Goal: Transaction & Acquisition: Purchase product/service

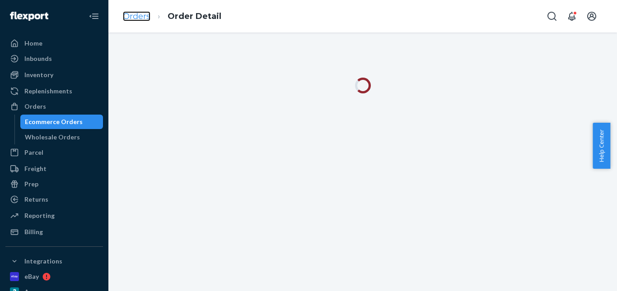
click at [142, 11] on link "Orders" at bounding box center [137, 16] width 28 height 10
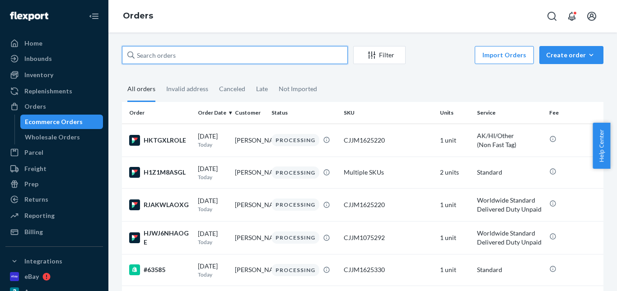
click at [165, 56] on input "text" at bounding box center [235, 55] width 226 height 18
paste input "Tom Muszynski"
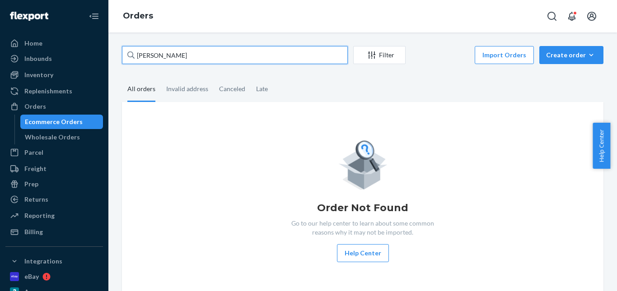
type input "Tom Muszynski"
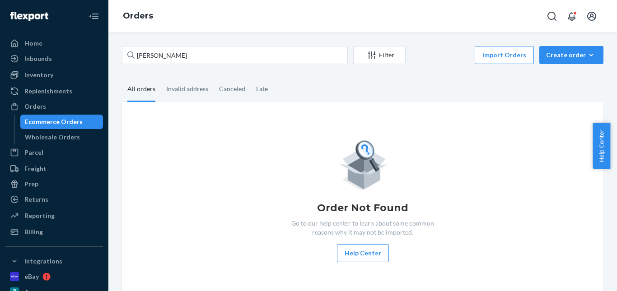
click at [197, 114] on div "Order Not Found Go to our help center to learn about some common reasons why it…" at bounding box center [362, 200] width 481 height 196
click at [190, 88] on div "Invalid address" at bounding box center [187, 89] width 42 height 25
click at [161, 77] on input "Invalid address" at bounding box center [161, 77] width 0 height 0
drag, startPoint x: 143, startPoint y: 92, endPoint x: 148, endPoint y: 91, distance: 5.0
click at [146, 92] on div "All orders" at bounding box center [141, 89] width 28 height 25
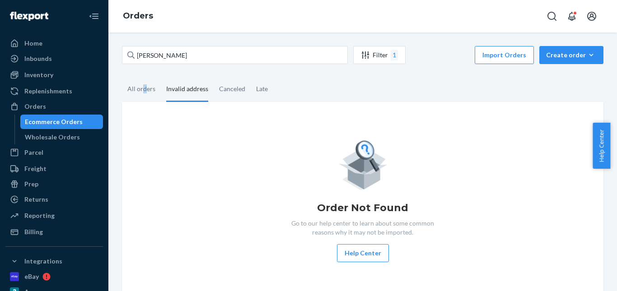
click at [178, 95] on div "Invalid address" at bounding box center [187, 89] width 42 height 25
click at [161, 77] on input "Invalid address" at bounding box center [161, 77] width 0 height 0
drag, startPoint x: 138, startPoint y: 94, endPoint x: 161, endPoint y: 94, distance: 22.6
click at [139, 94] on div "All orders" at bounding box center [141, 88] width 28 height 23
click at [122, 77] on input "All orders" at bounding box center [122, 77] width 0 height 0
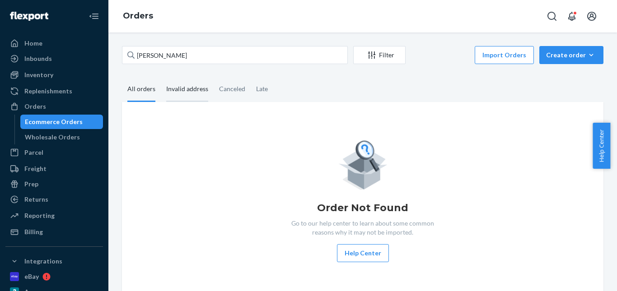
click at [184, 94] on div "Invalid address" at bounding box center [187, 89] width 42 height 25
click at [161, 77] on input "Invalid address" at bounding box center [161, 77] width 0 height 0
click at [142, 91] on div "All orders" at bounding box center [141, 89] width 28 height 25
click at [122, 77] on input "All orders" at bounding box center [122, 77] width 0 height 0
click at [568, 51] on button "Create order Ecommerce order Removal order" at bounding box center [571, 55] width 64 height 18
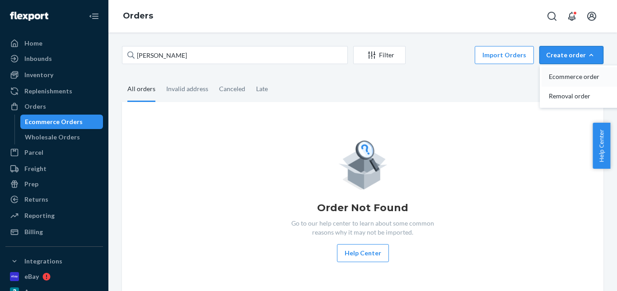
click at [570, 70] on button "Ecommerce order" at bounding box center [584, 76] width 87 height 19
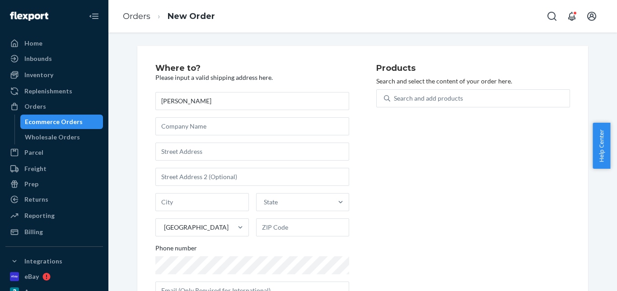
type input "Tom Muszynski"
drag, startPoint x: 198, startPoint y: 152, endPoint x: 206, endPoint y: 150, distance: 8.8
click at [197, 151] on input "text" at bounding box center [252, 152] width 194 height 18
paste input "233 South Wacker Drive Ste 8400 Chicago IL 60606"
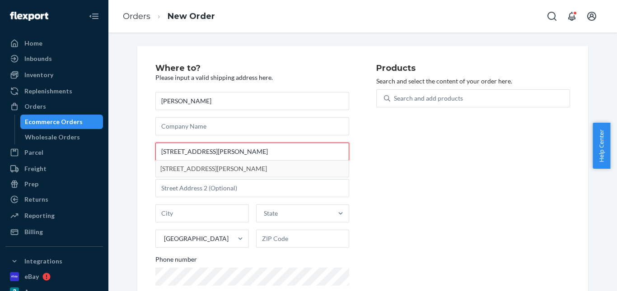
type input "233 South Wacker Drive Ste 8400 Chicago IL 60606"
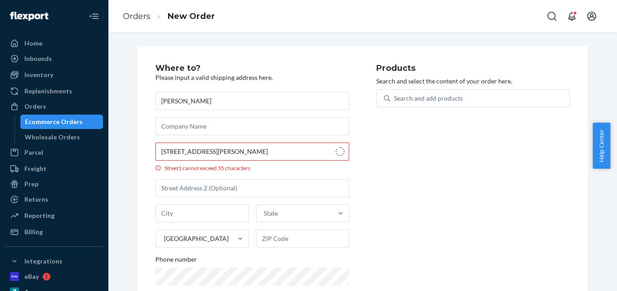
type input "Suite 8400"
type input "Chicago"
type input "60606"
type input "233 S Wacker Dr"
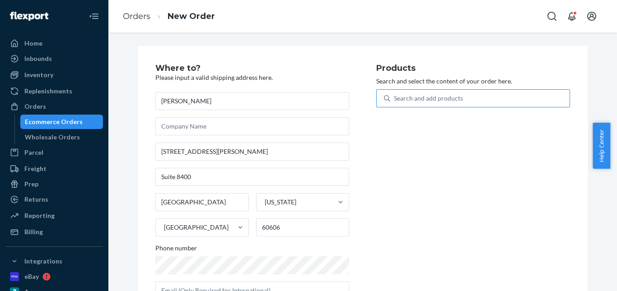
click at [421, 103] on div "Search and add products" at bounding box center [428, 98] width 69 height 9
click at [395, 103] on input "Search and add products" at bounding box center [394, 98] width 1 height 9
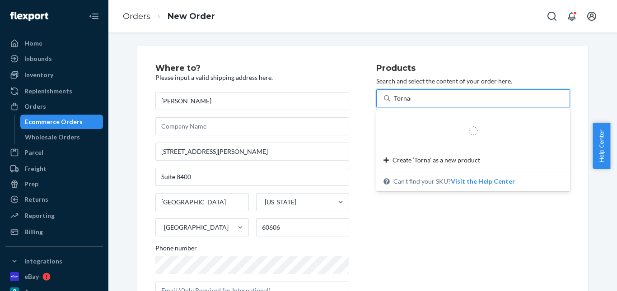
type input "Tornado"
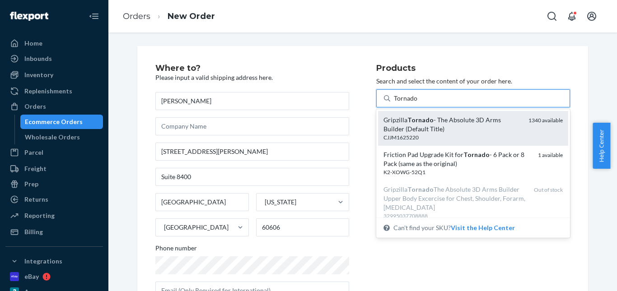
click at [431, 121] on div "Gripzilla Tornado - The Absolute 3D Arms Builder (Default Title)" at bounding box center [452, 125] width 138 height 18
click at [418, 103] on input "Tornado" at bounding box center [406, 98] width 24 height 9
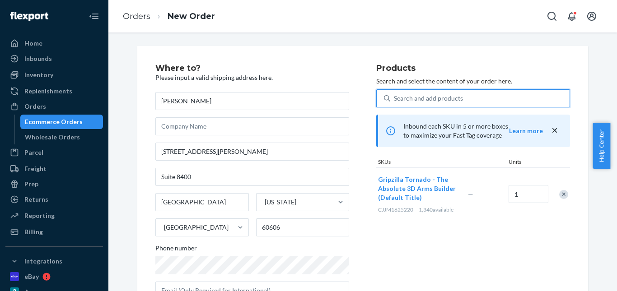
scroll to position [147, 0]
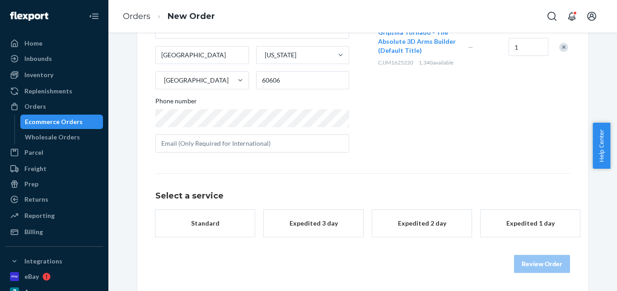
click at [199, 223] on div "Standard" at bounding box center [205, 223] width 72 height 9
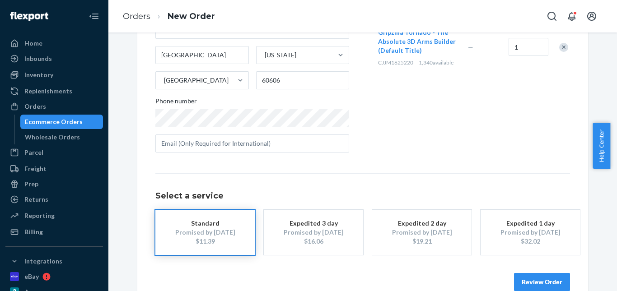
click at [547, 272] on div "Review Order" at bounding box center [362, 277] width 415 height 27
click at [543, 280] on button "Review Order" at bounding box center [542, 282] width 56 height 18
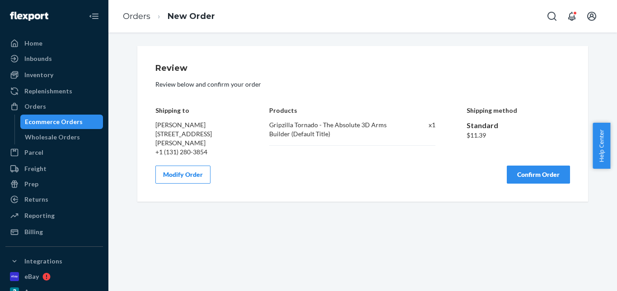
scroll to position [0, 0]
click at [537, 184] on button "Confirm Order" at bounding box center [538, 175] width 63 height 18
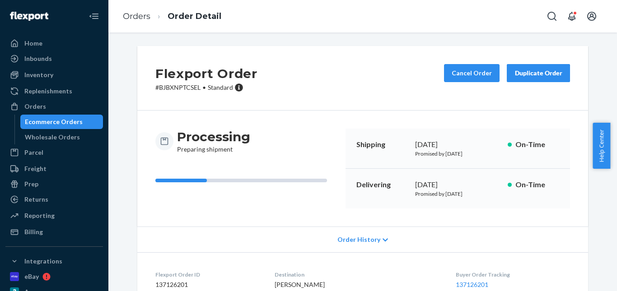
scroll to position [45, 0]
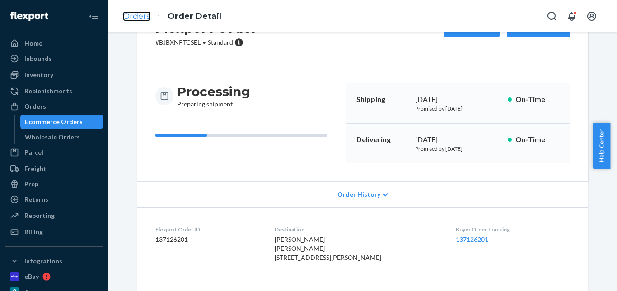
click at [138, 16] on link "Orders" at bounding box center [137, 16] width 28 height 10
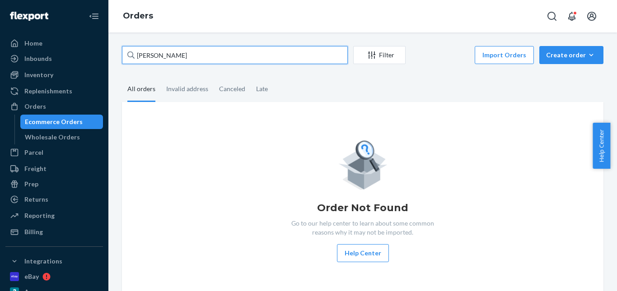
click at [109, 60] on div "Tom Muszynski Filter Import Orders Create order Ecommerce order Removal order A…" at bounding box center [362, 162] width 508 height 259
paste input "[PERSON_NAME]"
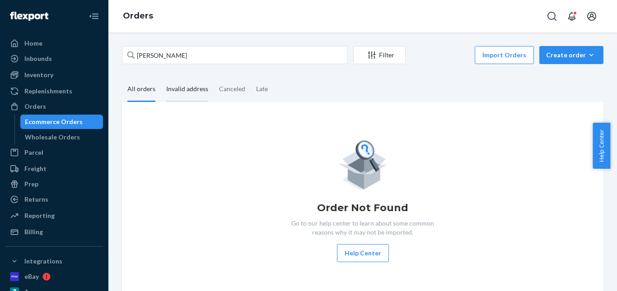
click at [203, 81] on div "Invalid address" at bounding box center [187, 89] width 42 height 25
click at [161, 77] on input "Invalid address" at bounding box center [161, 77] width 0 height 0
click at [149, 88] on div "All orders" at bounding box center [141, 89] width 28 height 25
click at [122, 77] on input "All orders" at bounding box center [122, 77] width 0 height 0
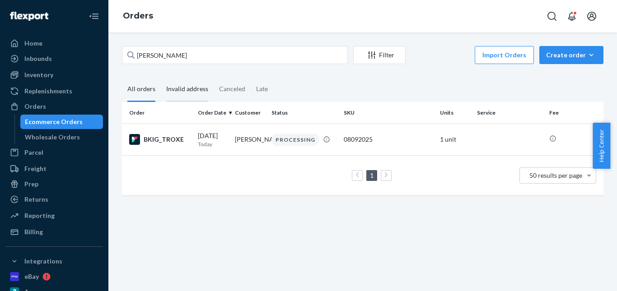
click at [183, 89] on div "Invalid address" at bounding box center [187, 89] width 42 height 25
click at [161, 77] on input "Invalid address" at bounding box center [161, 77] width 0 height 0
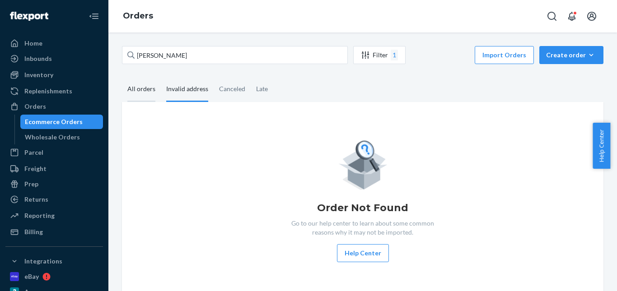
click at [139, 92] on div "All orders" at bounding box center [141, 89] width 28 height 25
click at [122, 77] on input "All orders" at bounding box center [122, 77] width 0 height 0
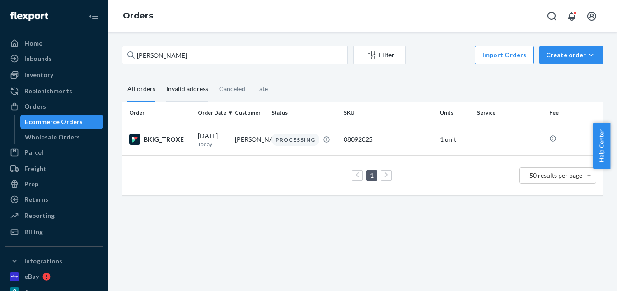
click at [173, 92] on div "Invalid address" at bounding box center [187, 89] width 42 height 25
click at [161, 77] on input "Invalid address" at bounding box center [161, 77] width 0 height 0
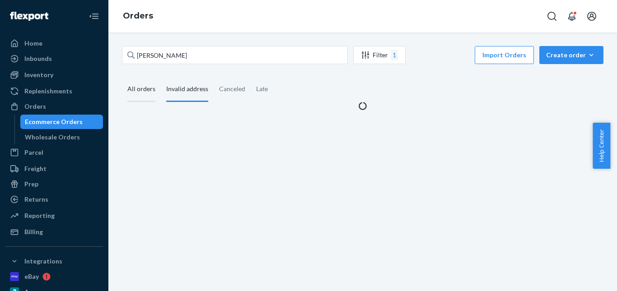
click at [150, 92] on div "All orders" at bounding box center [141, 89] width 28 height 25
click at [122, 77] on input "All orders" at bounding box center [122, 77] width 0 height 0
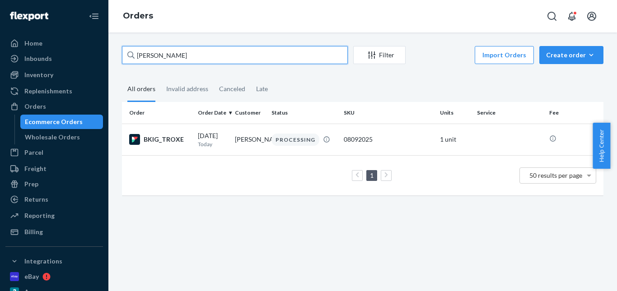
drag, startPoint x: 149, startPoint y: 59, endPoint x: 133, endPoint y: 64, distance: 16.6
click at [104, 60] on div "Home Inbounds Shipping Plans Problems Inventory Products Replenishments Orders …" at bounding box center [308, 145] width 617 height 291
paste input "[PERSON_NAME]"
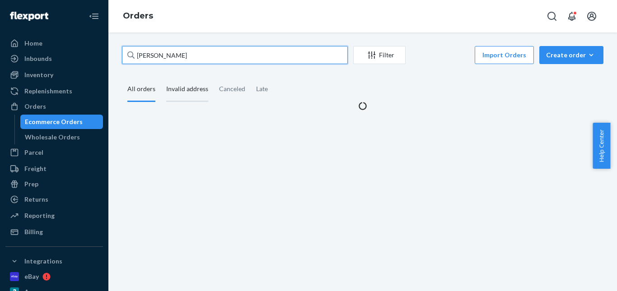
type input "[PERSON_NAME]"
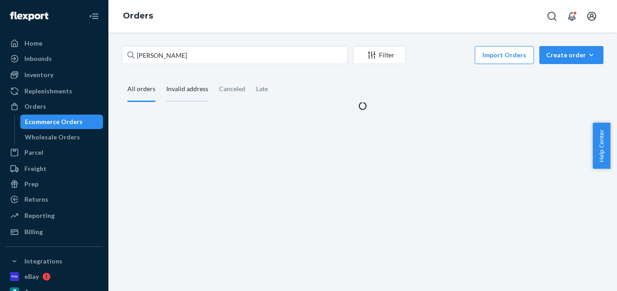
click at [189, 90] on div "Invalid address" at bounding box center [187, 89] width 42 height 25
click at [161, 77] on input "Invalid address" at bounding box center [161, 77] width 0 height 0
click at [155, 89] on div "All orders" at bounding box center [141, 89] width 39 height 25
click at [122, 77] on input "All orders" at bounding box center [122, 77] width 0 height 0
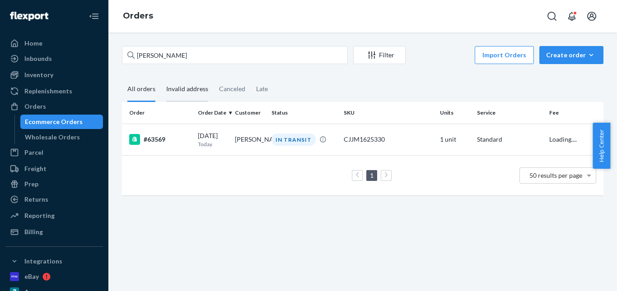
click at [175, 92] on div "Invalid address" at bounding box center [187, 89] width 42 height 25
click at [161, 77] on input "Invalid address" at bounding box center [161, 77] width 0 height 0
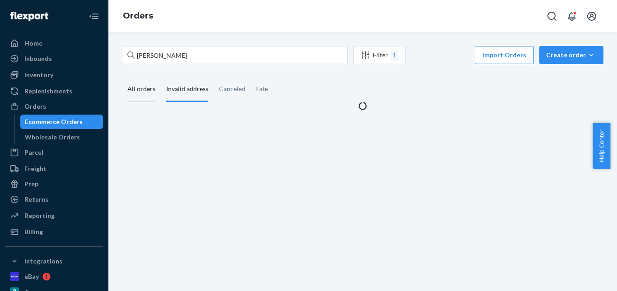
click at [142, 92] on div "All orders" at bounding box center [141, 89] width 28 height 25
click at [122, 77] on input "All orders" at bounding box center [122, 77] width 0 height 0
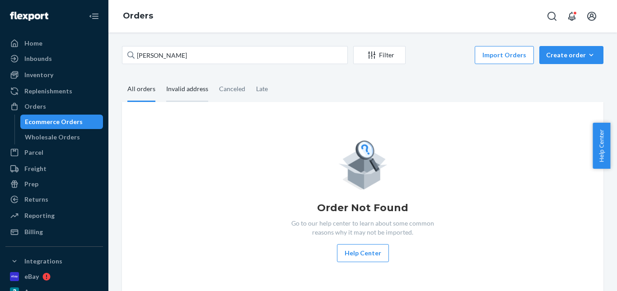
click at [184, 90] on div "Invalid address" at bounding box center [187, 89] width 42 height 25
click at [161, 77] on input "Invalid address" at bounding box center [161, 77] width 0 height 0
click at [141, 92] on div "All orders" at bounding box center [141, 89] width 28 height 25
click at [122, 77] on input "All orders" at bounding box center [122, 77] width 0 height 0
click at [164, 88] on div "Invalid address" at bounding box center [187, 89] width 53 height 25
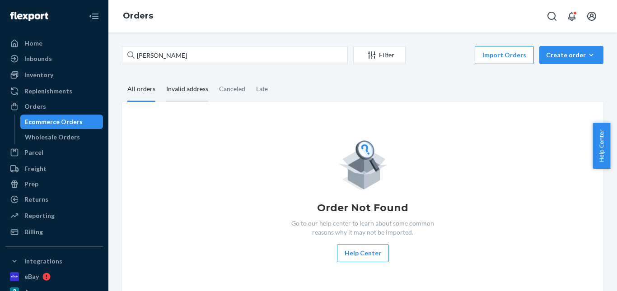
click at [161, 77] on input "Invalid address" at bounding box center [161, 77] width 0 height 0
click at [222, 86] on div "Canceled" at bounding box center [232, 89] width 26 height 25
click at [214, 77] on input "Canceled" at bounding box center [214, 77] width 0 height 0
click at [251, 86] on div "Late" at bounding box center [262, 89] width 23 height 25
click at [251, 77] on input "Late" at bounding box center [251, 77] width 0 height 0
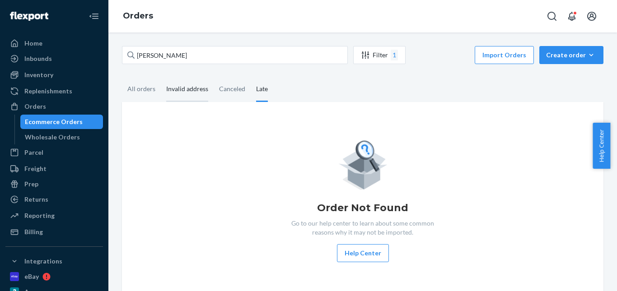
drag, startPoint x: 146, startPoint y: 87, endPoint x: 165, endPoint y: 92, distance: 19.2
click at [146, 87] on div "All orders" at bounding box center [141, 88] width 28 height 23
click at [122, 77] on input "All orders" at bounding box center [122, 77] width 0 height 0
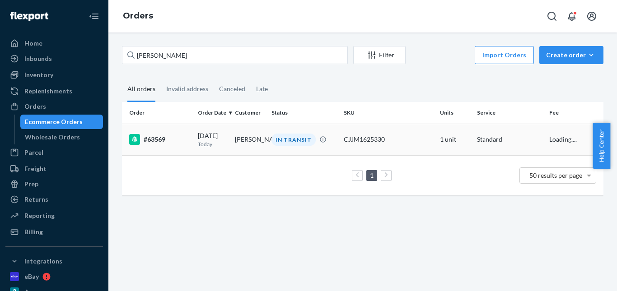
click at [271, 129] on td "IN TRANSIT" at bounding box center [304, 140] width 72 height 32
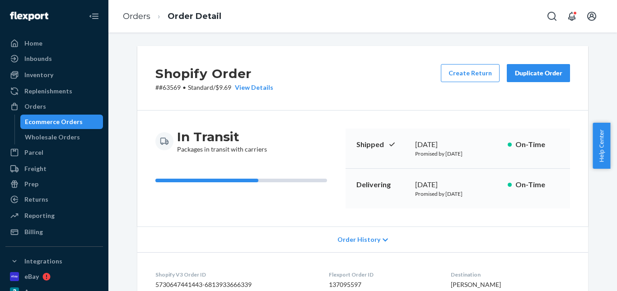
click at [524, 75] on div "Duplicate Order" at bounding box center [538, 73] width 48 height 9
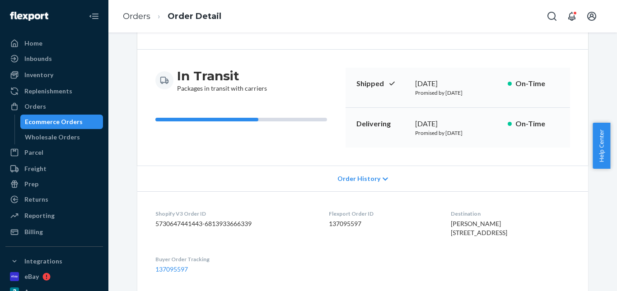
scroll to position [45, 0]
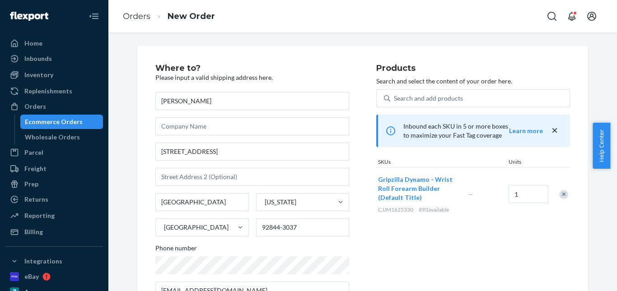
click at [559, 192] on div "Remove Item" at bounding box center [563, 194] width 9 height 9
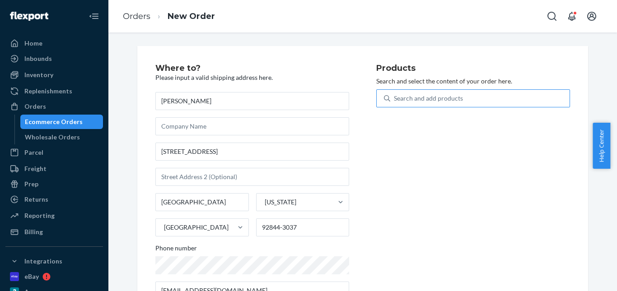
click at [420, 102] on div "Search and add products" at bounding box center [428, 98] width 69 height 9
click at [395, 102] on input "Search and add products" at bounding box center [394, 98] width 1 height 9
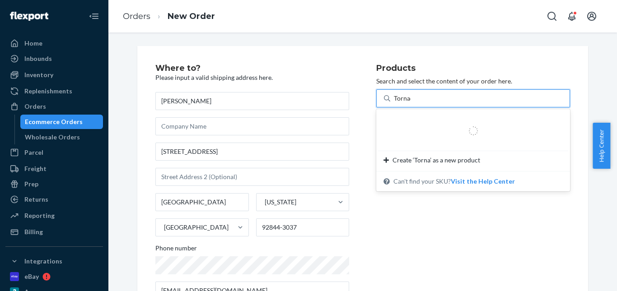
type input "Tornado"
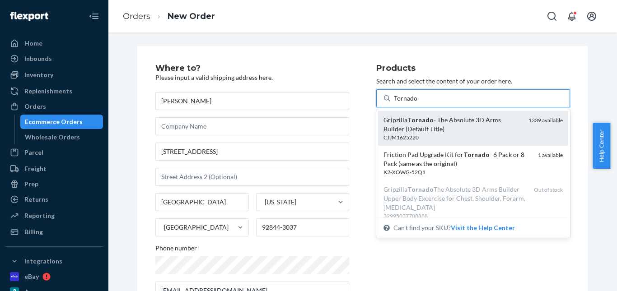
click at [434, 134] on div "CJJM1625220" at bounding box center [452, 138] width 138 height 8
click at [418, 103] on input "Tornado" at bounding box center [406, 98] width 24 height 9
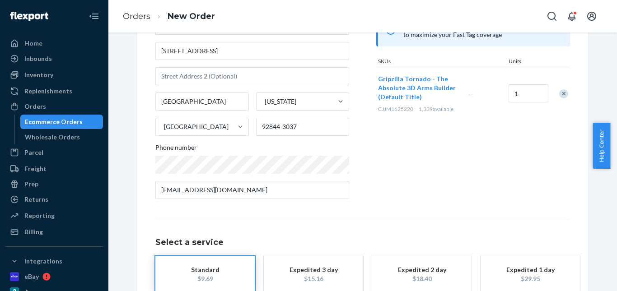
scroll to position [156, 0]
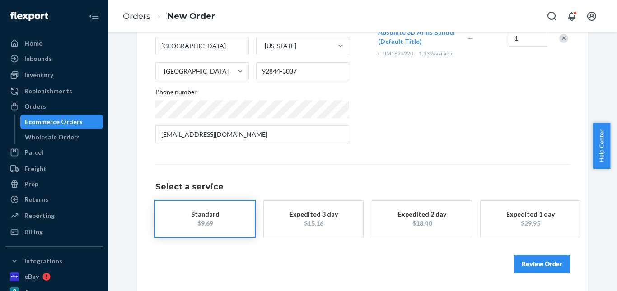
click at [208, 218] on div "Standard" at bounding box center [205, 214] width 72 height 9
click at [514, 261] on button "Review Order" at bounding box center [542, 264] width 56 height 18
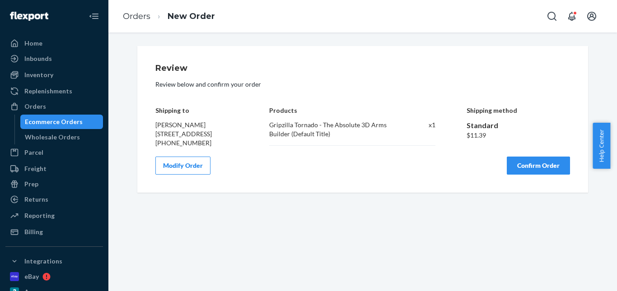
drag, startPoint x: 532, startPoint y: 183, endPoint x: 315, endPoint y: 184, distance: 216.8
click at [532, 175] on button "Confirm Order" at bounding box center [538, 166] width 63 height 18
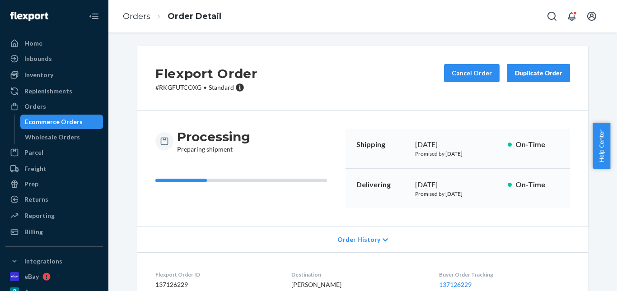
click at [137, 11] on li "Orders" at bounding box center [137, 17] width 28 height 12
click at [139, 11] on link "Orders" at bounding box center [137, 16] width 28 height 10
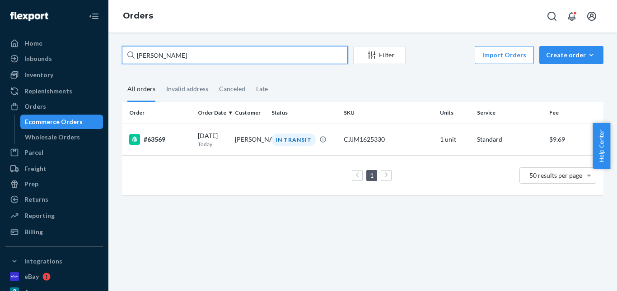
drag, startPoint x: 138, startPoint y: 51, endPoint x: 71, endPoint y: 51, distance: 66.8
click at [71, 51] on div "Home Inbounds Shipping Plans Problems Inventory Products Replenishments Orders …" at bounding box center [308, 145] width 617 height 291
paste input "[PERSON_NAME]"
type input "[PERSON_NAME]"
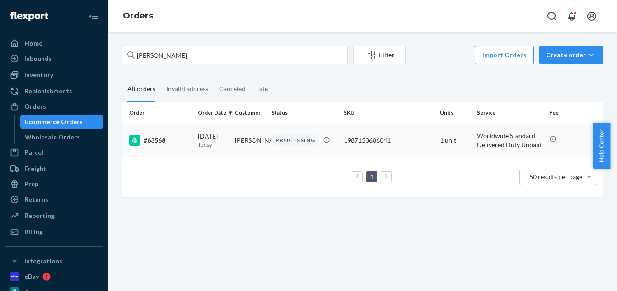
click at [282, 138] on td "PROCESSING" at bounding box center [304, 140] width 72 height 33
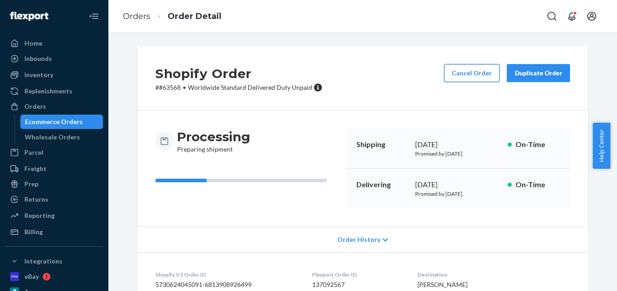
click at [473, 70] on button "Cancel Order" at bounding box center [472, 73] width 56 height 18
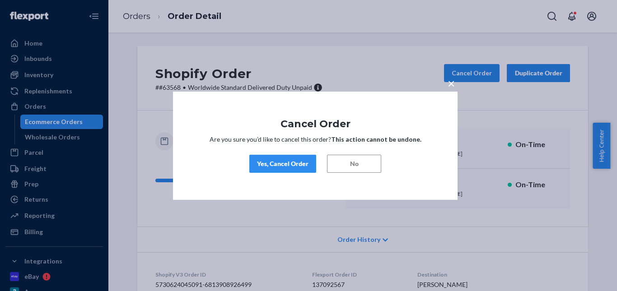
click at [279, 159] on button "Yes, Cancel Order" at bounding box center [282, 164] width 67 height 18
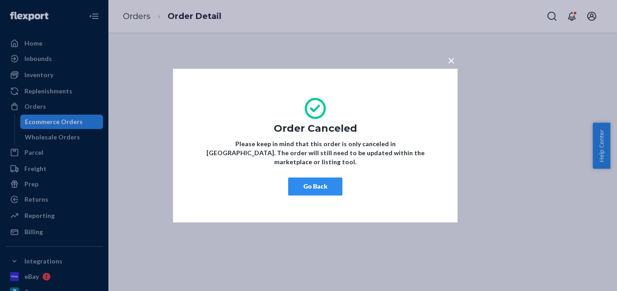
click at [316, 179] on button "Go Back" at bounding box center [315, 186] width 54 height 18
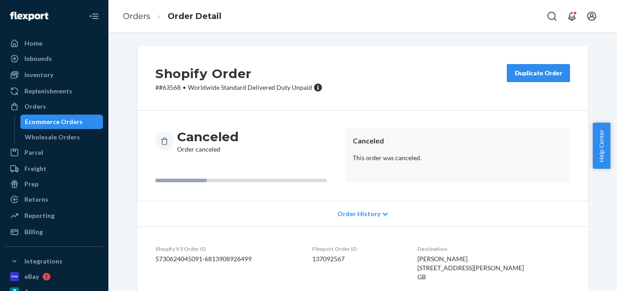
click at [523, 75] on div "Duplicate Order" at bounding box center [538, 73] width 48 height 9
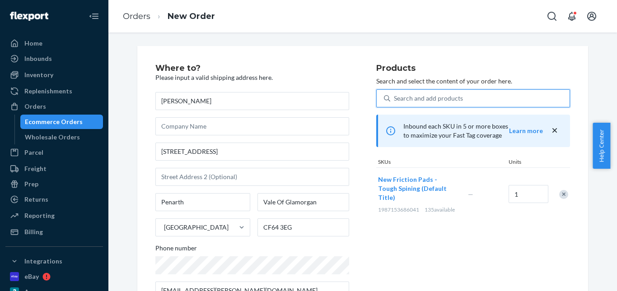
click at [447, 99] on div "Search and add products" at bounding box center [428, 98] width 69 height 9
click at [395, 99] on input "0 results available. Use Up and Down to choose options, press Enter to select t…" at bounding box center [394, 98] width 1 height 9
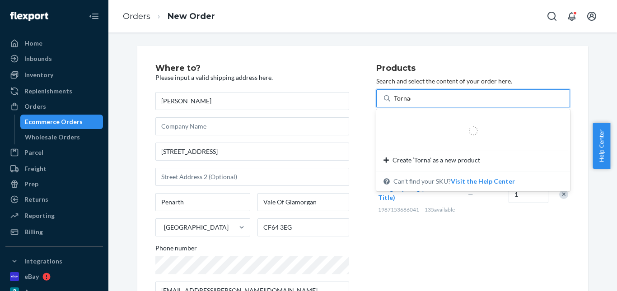
type input "Tornado"
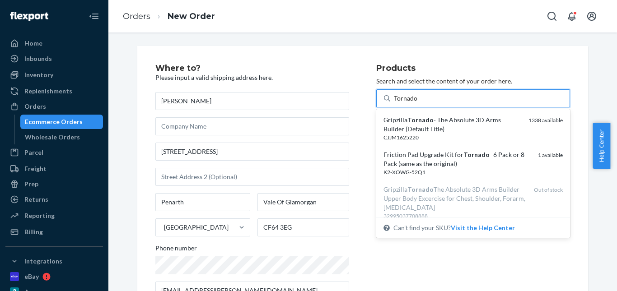
click at [453, 118] on div "Gripzilla Tornado - The Absolute 3D Arms Builder (Default Title)" at bounding box center [452, 125] width 138 height 18
click at [418, 103] on input "Tornado" at bounding box center [406, 98] width 24 height 9
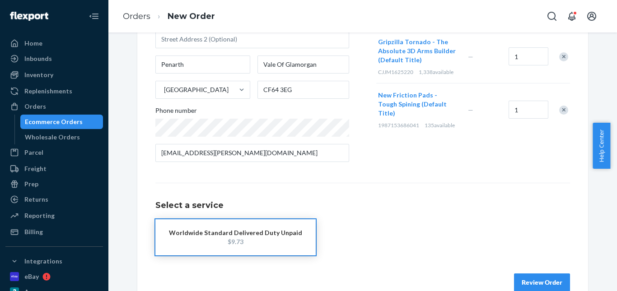
scroll to position [156, 0]
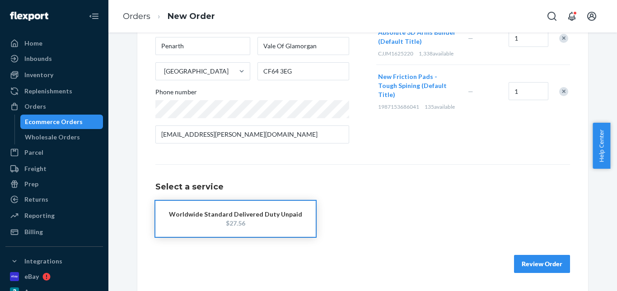
click at [228, 228] on button "Worldwide Standard Delivered Duty Unpaid $27.56" at bounding box center [235, 219] width 160 height 36
drag, startPoint x: 552, startPoint y: 263, endPoint x: 541, endPoint y: 248, distance: 18.8
click at [552, 264] on button "Review Order" at bounding box center [542, 264] width 56 height 18
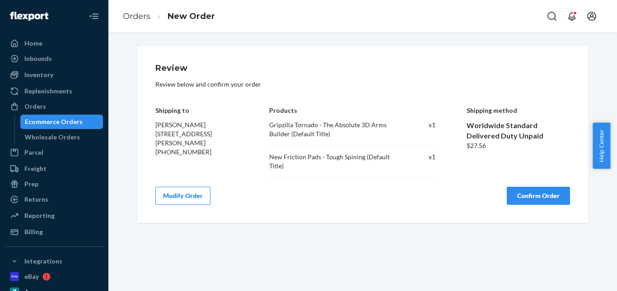
scroll to position [0, 0]
click at [530, 187] on button "Confirm Order" at bounding box center [538, 196] width 63 height 18
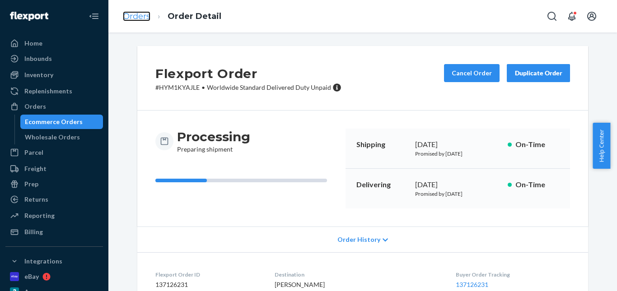
click at [145, 21] on link "Orders" at bounding box center [137, 16] width 28 height 10
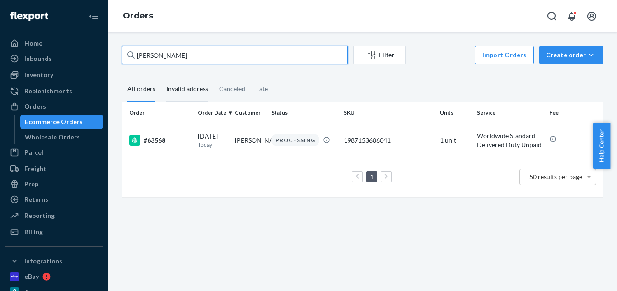
drag, startPoint x: 215, startPoint y: 54, endPoint x: 176, endPoint y: 77, distance: 45.8
click at [51, 54] on div "Home Inbounds Shipping Plans Problems Inventory Products Replenishments Orders …" at bounding box center [308, 145] width 617 height 291
paste input "Jordan Bernstei"
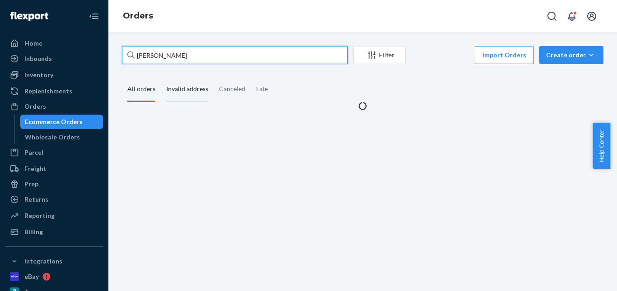
type input "[PERSON_NAME]"
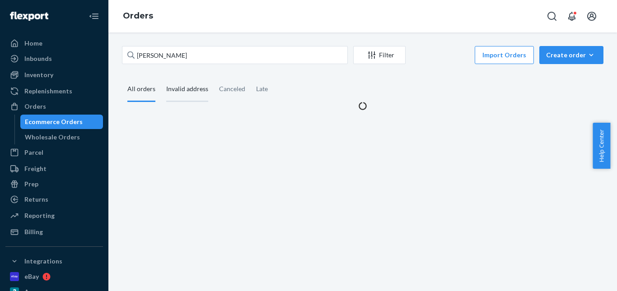
click at [189, 90] on div "Invalid address" at bounding box center [187, 89] width 42 height 25
click at [161, 77] on input "Invalid address" at bounding box center [161, 77] width 0 height 0
click at [136, 94] on div "All orders" at bounding box center [141, 88] width 28 height 23
click at [122, 77] on input "All orders" at bounding box center [122, 77] width 0 height 0
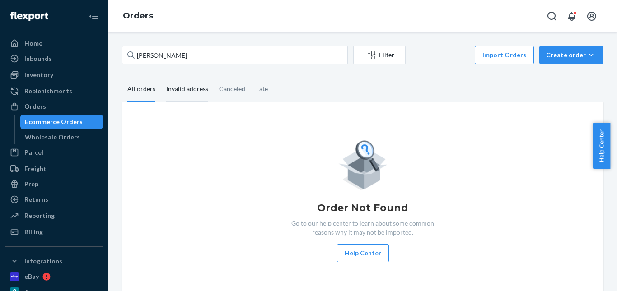
click at [178, 94] on div "Invalid address" at bounding box center [187, 89] width 42 height 25
click at [161, 77] on input "Invalid address" at bounding box center [161, 77] width 0 height 0
click at [140, 92] on div "All orders" at bounding box center [141, 89] width 28 height 25
click at [122, 77] on input "All orders" at bounding box center [122, 77] width 0 height 0
click at [186, 88] on div "Invalid address" at bounding box center [187, 89] width 42 height 25
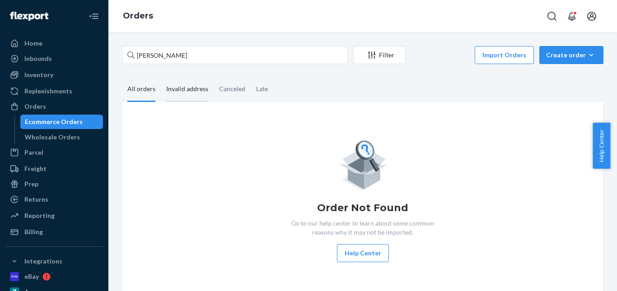
click at [161, 77] on input "Invalid address" at bounding box center [161, 77] width 0 height 0
click at [144, 92] on div "All orders" at bounding box center [141, 89] width 28 height 25
click at [122, 77] on input "All orders" at bounding box center [122, 77] width 0 height 0
click at [186, 94] on div "Invalid address" at bounding box center [187, 89] width 42 height 25
click at [141, 91] on div "All orders" at bounding box center [141, 89] width 28 height 25
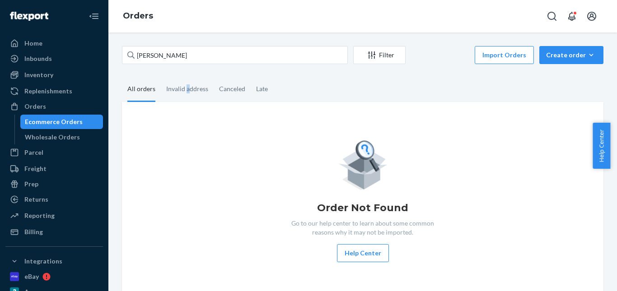
click at [122, 77] on input "All orders" at bounding box center [122, 77] width 0 height 0
click at [189, 91] on div "Invalid address" at bounding box center [187, 89] width 42 height 25
click at [161, 77] on input "Invalid address" at bounding box center [161, 77] width 0 height 0
click at [139, 87] on div "All orders" at bounding box center [141, 89] width 28 height 25
click at [122, 77] on input "All orders" at bounding box center [122, 77] width 0 height 0
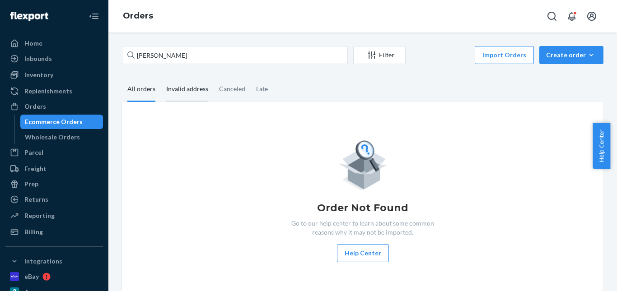
click at [177, 89] on div "Invalid address" at bounding box center [187, 89] width 42 height 25
click at [161, 77] on input "Invalid address" at bounding box center [161, 77] width 0 height 0
click at [139, 89] on div "All orders" at bounding box center [141, 89] width 28 height 25
click at [122, 77] on input "All orders" at bounding box center [122, 77] width 0 height 0
click at [180, 84] on div "Invalid address" at bounding box center [187, 89] width 42 height 25
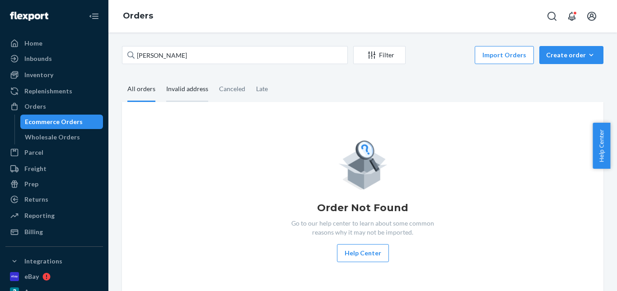
click at [161, 77] on input "Invalid address" at bounding box center [161, 77] width 0 height 0
click at [129, 86] on div "All orders" at bounding box center [141, 89] width 28 height 25
click at [122, 77] on input "All orders" at bounding box center [122, 77] width 0 height 0
click at [188, 89] on div "Invalid address" at bounding box center [187, 89] width 42 height 25
click at [161, 77] on input "Invalid address" at bounding box center [161, 77] width 0 height 0
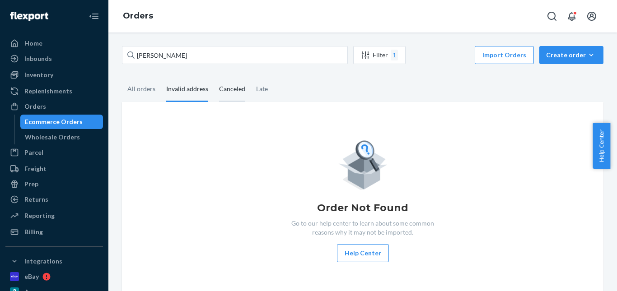
drag, startPoint x: 230, startPoint y: 93, endPoint x: 237, endPoint y: 93, distance: 6.8
click at [231, 93] on div "Canceled" at bounding box center [232, 89] width 26 height 25
click at [214, 77] on input "Canceled" at bounding box center [214, 77] width 0 height 0
click at [251, 92] on div "Late" at bounding box center [262, 89] width 23 height 25
click at [251, 77] on input "Late" at bounding box center [251, 77] width 0 height 0
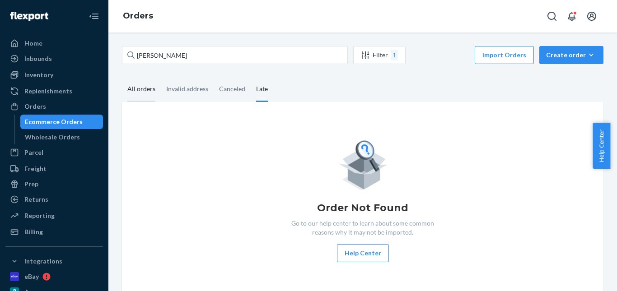
click at [133, 92] on div "All orders" at bounding box center [141, 89] width 28 height 25
click at [122, 77] on input "All orders" at bounding box center [122, 77] width 0 height 0
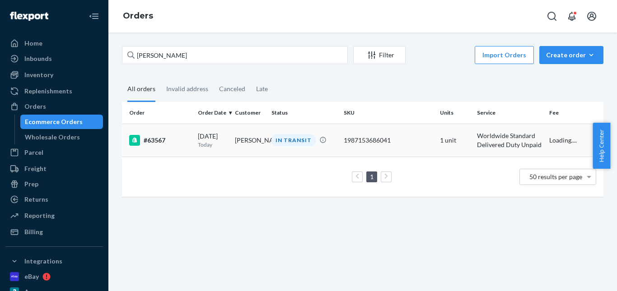
click at [284, 141] on div "IN TRANSIT" at bounding box center [293, 140] width 44 height 12
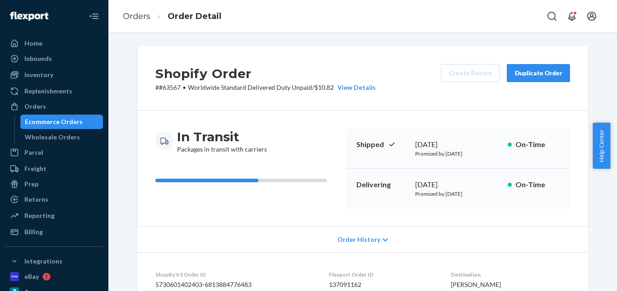
click at [519, 70] on div "Duplicate Order" at bounding box center [538, 73] width 48 height 9
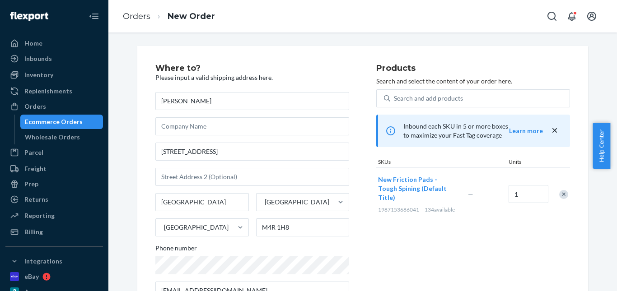
drag, startPoint x: 560, startPoint y: 193, endPoint x: 419, endPoint y: 111, distance: 164.1
click at [559, 192] on div "Remove Item" at bounding box center [563, 194] width 9 height 9
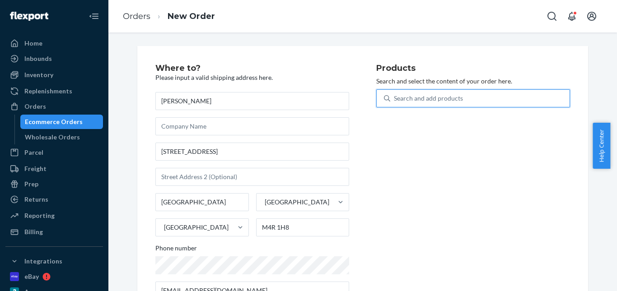
click at [411, 102] on div "Search and add products" at bounding box center [428, 98] width 69 height 9
click at [395, 102] on input "0 results available. Use Up and Down to choose options, press Enter to select t…" at bounding box center [394, 98] width 1 height 9
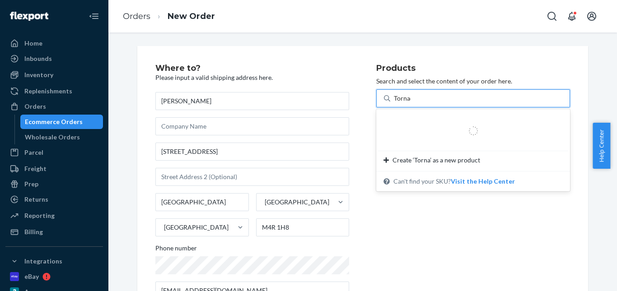
type input "Tornado"
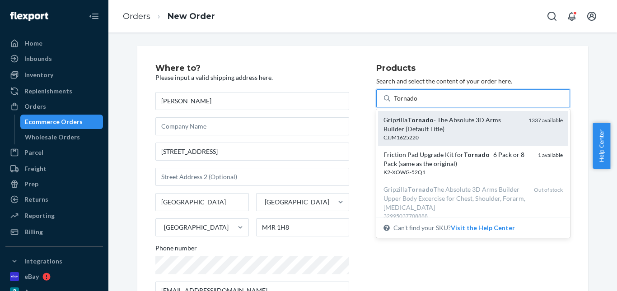
click at [404, 115] on div "Gripzilla Tornado - The Absolute 3D Arms Builder (Default Title) CJJM1625220 13…" at bounding box center [473, 128] width 190 height 35
click at [404, 103] on input "Tornado" at bounding box center [406, 98] width 24 height 9
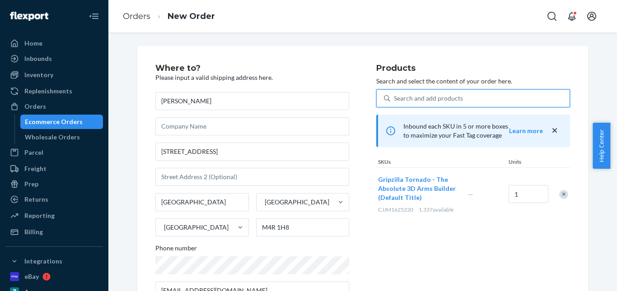
scroll to position [156, 0]
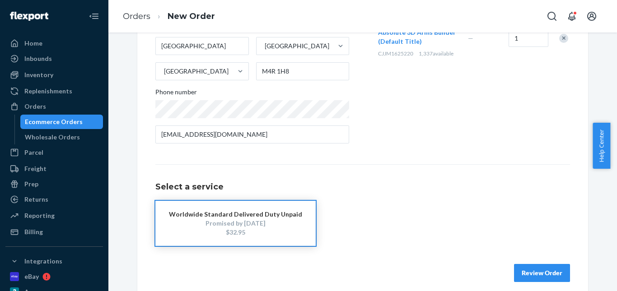
drag, startPoint x: 204, startPoint y: 220, endPoint x: 351, endPoint y: 238, distance: 148.8
click at [205, 220] on div "Promised by Oct 13, 2025" at bounding box center [235, 223] width 133 height 9
drag, startPoint x: 509, startPoint y: 268, endPoint x: 515, endPoint y: 263, distance: 7.7
click at [510, 268] on div "Review Order" at bounding box center [362, 268] width 415 height 27
click at [542, 270] on button "Review Order" at bounding box center [542, 273] width 56 height 18
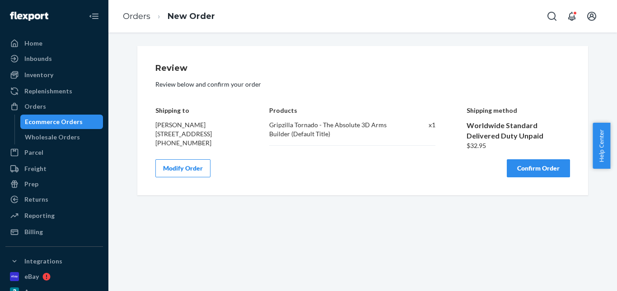
scroll to position [0, 0]
click at [534, 163] on div "Review Review below and confirm your order Shipping to JORDAN BERNSTEIN 185 BRI…" at bounding box center [362, 120] width 415 height 113
click at [528, 176] on button "Confirm Order" at bounding box center [538, 168] width 63 height 18
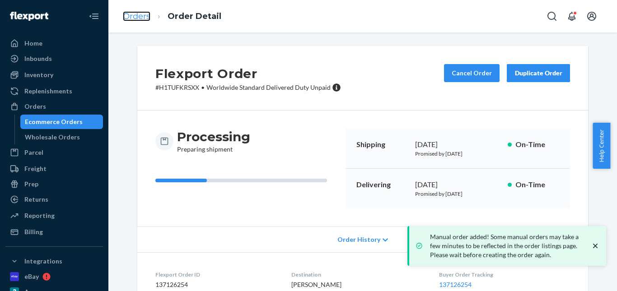
click at [142, 17] on link "Orders" at bounding box center [137, 16] width 28 height 10
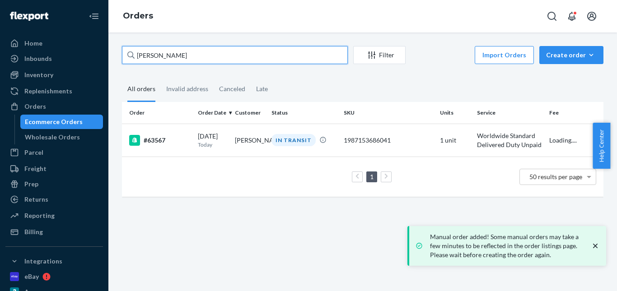
drag, startPoint x: 186, startPoint y: 53, endPoint x: 115, endPoint y: 44, distance: 71.4
click at [116, 45] on div "Jordan Bernstein Filter Import Orders Create order Ecommerce order Removal orde…" at bounding box center [362, 162] width 508 height 259
paste input "Maxwell Madse"
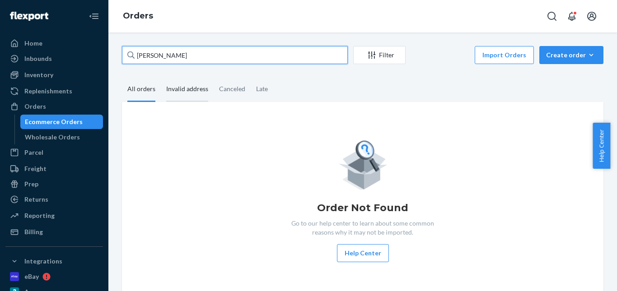
type input "Maxwell Madsen"
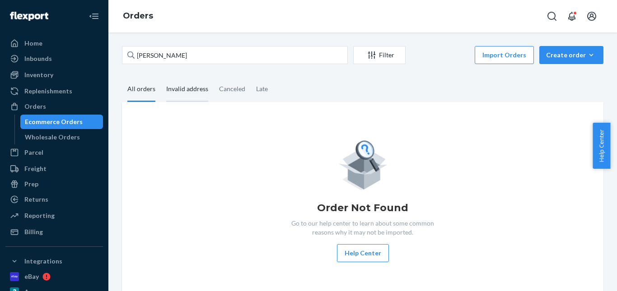
click at [192, 93] on div "Invalid address" at bounding box center [187, 89] width 42 height 25
click at [161, 77] on input "Invalid address" at bounding box center [161, 77] width 0 height 0
click at [144, 93] on div "All orders" at bounding box center [141, 89] width 28 height 25
click at [122, 77] on input "All orders" at bounding box center [122, 77] width 0 height 0
click at [186, 93] on div "Invalid address" at bounding box center [187, 89] width 42 height 25
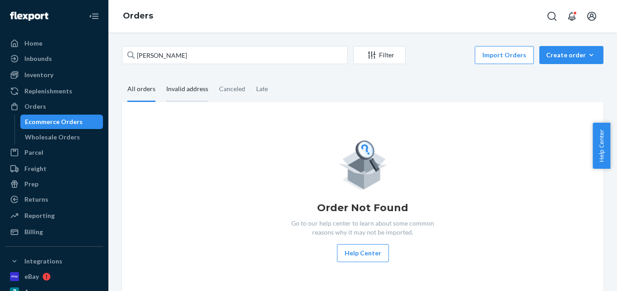
click at [161, 77] on input "Invalid address" at bounding box center [161, 77] width 0 height 0
click at [141, 92] on div "All orders" at bounding box center [141, 89] width 28 height 25
click at [122, 77] on input "All orders" at bounding box center [122, 77] width 0 height 0
click at [576, 56] on div "Create order" at bounding box center [571, 55] width 51 height 9
click at [576, 72] on button "Ecommerce order" at bounding box center [584, 76] width 87 height 19
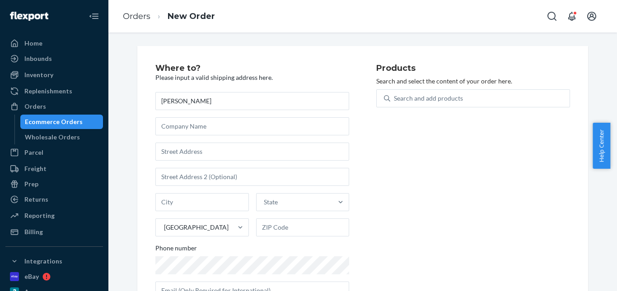
type input "Maxwell Madsen"
click at [226, 145] on input "text" at bounding box center [252, 152] width 194 height 18
paste input "7695 Richens Dr Dublin OH 43017 United States"
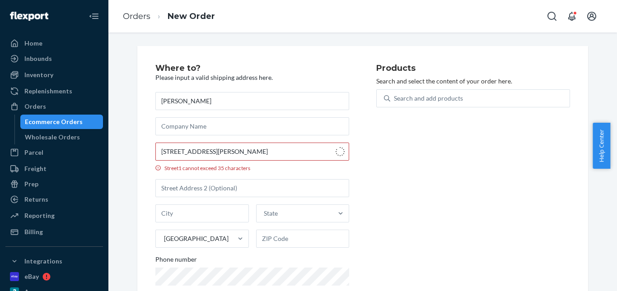
type input "7695 Richens Dr"
type input "Dublin"
type input "43017"
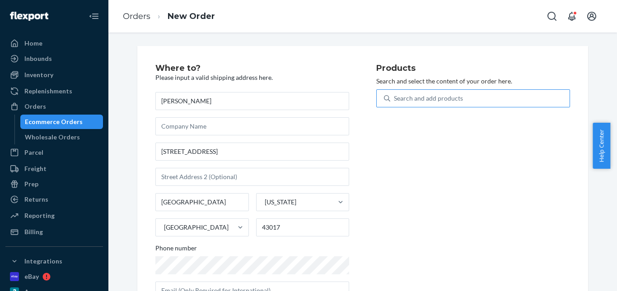
drag, startPoint x: 409, startPoint y: 108, endPoint x: 415, endPoint y: 104, distance: 7.1
click at [410, 106] on div "Search and add products" at bounding box center [473, 103] width 194 height 29
click at [410, 96] on div "Search and add products" at bounding box center [428, 98] width 69 height 9
click at [395, 96] on input "Search and add products" at bounding box center [394, 98] width 1 height 9
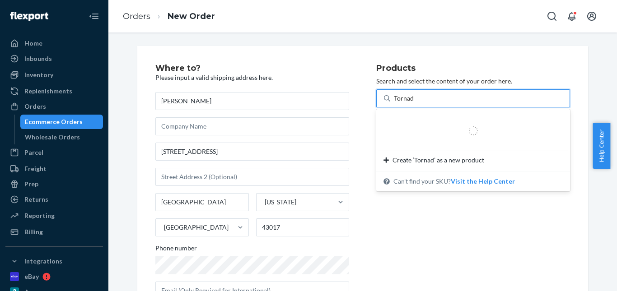
type input "Tornado"
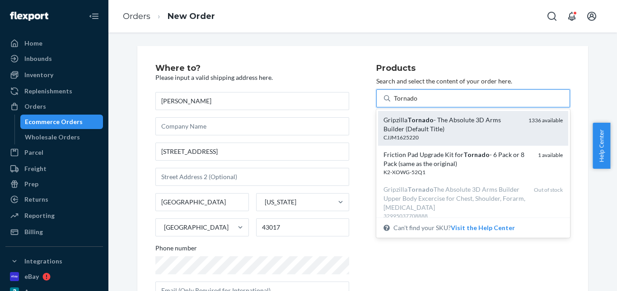
click at [428, 118] on div "Gripzilla Tornado - The Absolute 3D Arms Builder (Default Title)" at bounding box center [452, 125] width 138 height 18
click at [418, 103] on input "Tornado" at bounding box center [406, 98] width 24 height 9
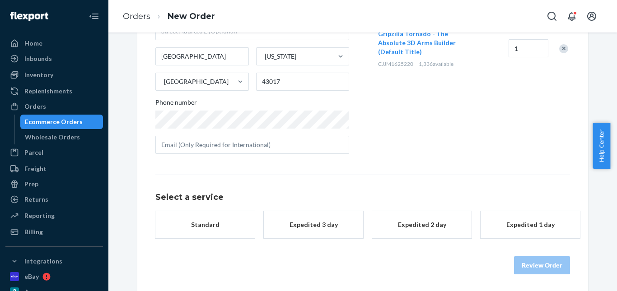
scroll to position [147, 0]
click at [197, 222] on div "Standard" at bounding box center [205, 223] width 72 height 9
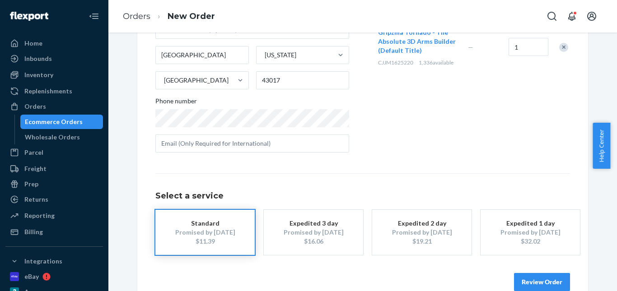
click at [551, 284] on button "Review Order" at bounding box center [542, 282] width 56 height 18
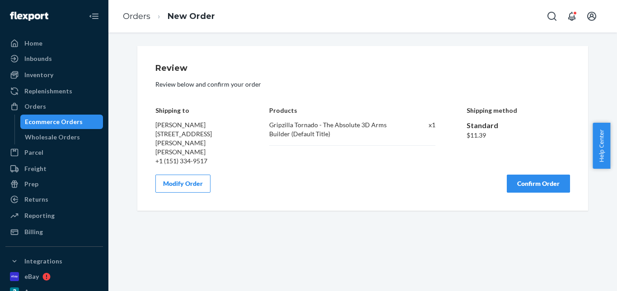
scroll to position [0, 0]
click at [537, 175] on button "Confirm Order" at bounding box center [538, 184] width 63 height 18
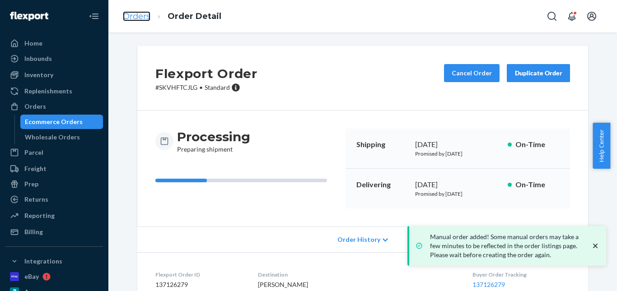
click at [146, 18] on link "Orders" at bounding box center [137, 16] width 28 height 10
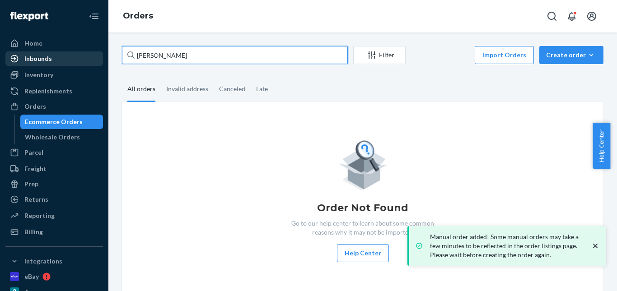
click at [5, 55] on div "Home Inbounds Shipping Plans Problems Inventory Products Replenishments Orders …" at bounding box center [308, 145] width 617 height 291
paste input "[PERSON_NAME]"
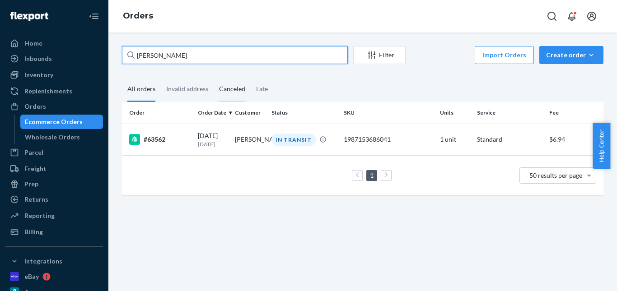
type input "[PERSON_NAME]"
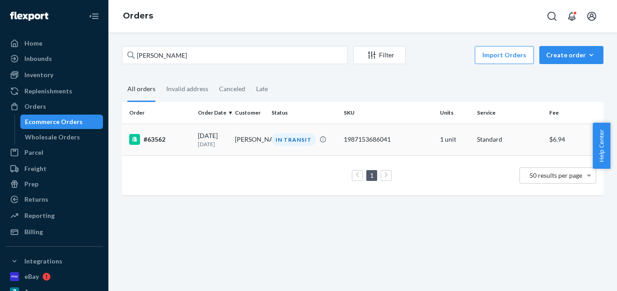
click at [262, 142] on td "[PERSON_NAME]" at bounding box center [249, 140] width 37 height 32
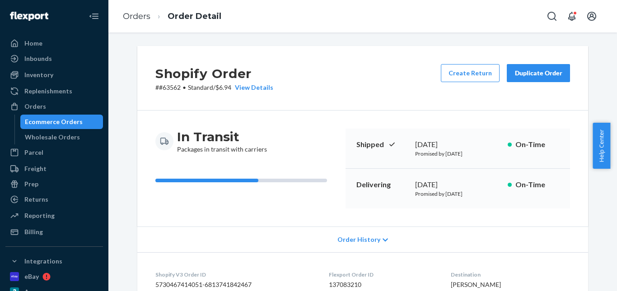
click at [521, 73] on div "Duplicate Order" at bounding box center [538, 73] width 48 height 9
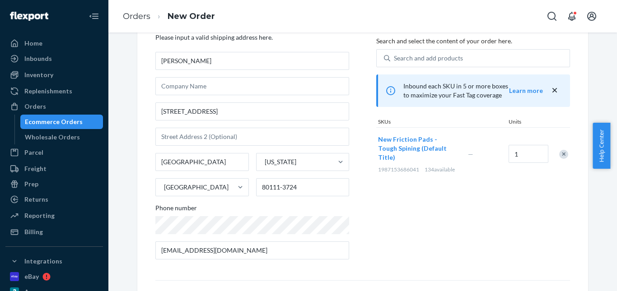
scroll to position [21, 0]
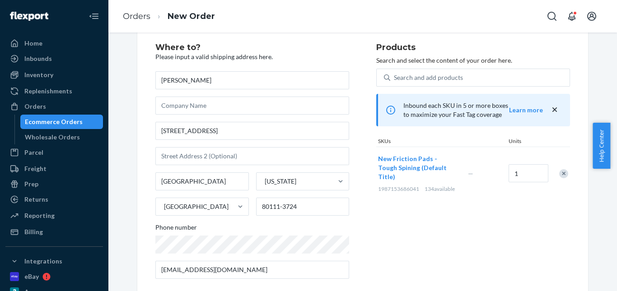
click at [557, 166] on div at bounding box center [558, 174] width 23 height 24
click at [563, 169] on div "Remove Item" at bounding box center [563, 173] width 9 height 9
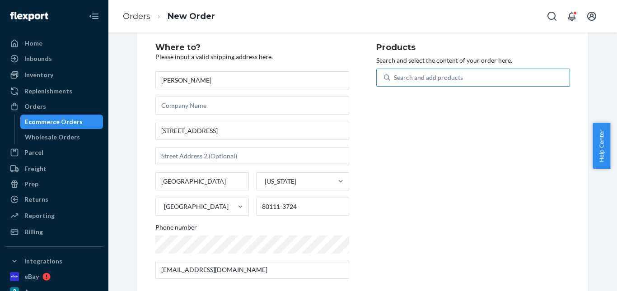
drag, startPoint x: 452, startPoint y: 78, endPoint x: 447, endPoint y: 69, distance: 9.9
click at [452, 77] on div "Search and add products" at bounding box center [428, 77] width 69 height 9
click at [395, 77] on input "Search and add products" at bounding box center [394, 77] width 1 height 9
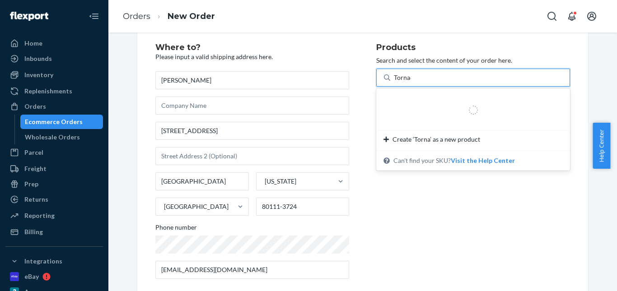
type input "Tornado"
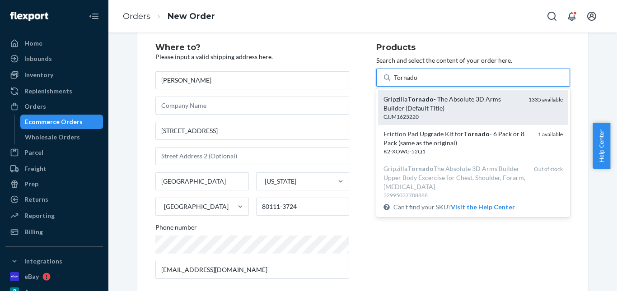
click at [450, 98] on div "Gripzilla Tornado - The Absolute 3D Arms Builder (Default Title)" at bounding box center [452, 104] width 138 height 18
click at [418, 82] on input "Tornado" at bounding box center [406, 77] width 24 height 9
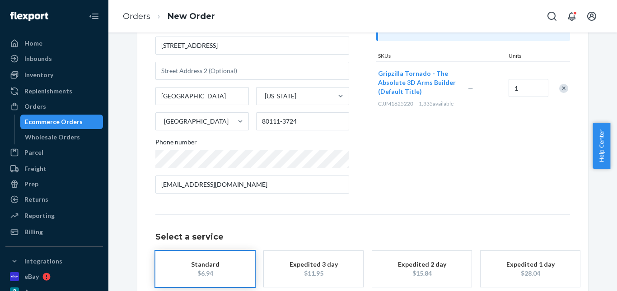
scroll to position [156, 0]
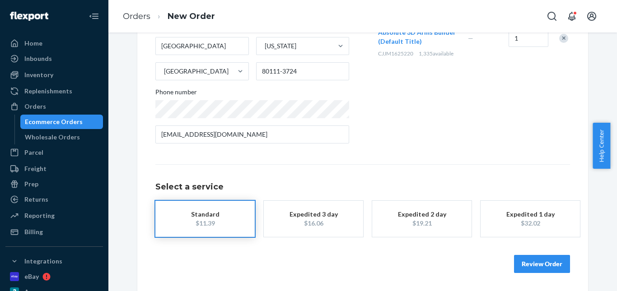
click at [217, 215] on div "Standard" at bounding box center [205, 214] width 72 height 9
click at [540, 265] on button "Review Order" at bounding box center [542, 264] width 56 height 18
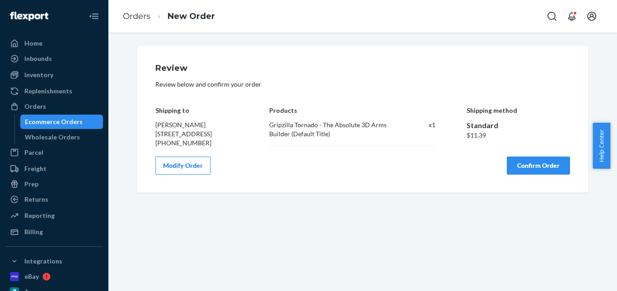
drag, startPoint x: 538, startPoint y: 180, endPoint x: 525, endPoint y: 174, distance: 14.5
click at [538, 175] on button "Confirm Order" at bounding box center [538, 166] width 63 height 18
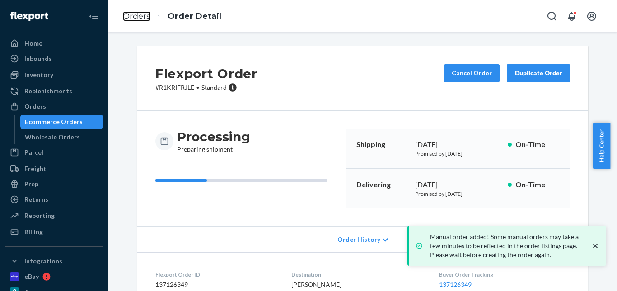
click at [140, 16] on link "Orders" at bounding box center [137, 16] width 28 height 10
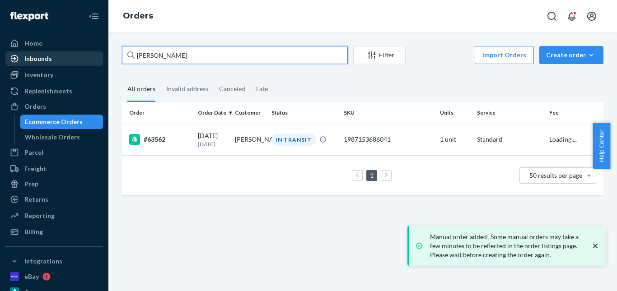
click at [66, 56] on div "Home Inbounds Shipping Plans Problems Inventory Products Replenishments Orders …" at bounding box center [308, 145] width 617 height 291
paste input "[PERSON_NAME]"
type input "[PERSON_NAME]"
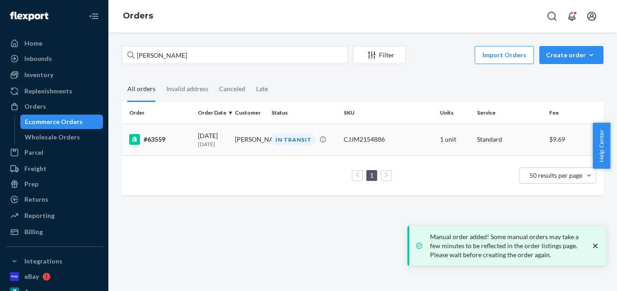
click at [283, 135] on div "IN TRANSIT" at bounding box center [293, 140] width 44 height 12
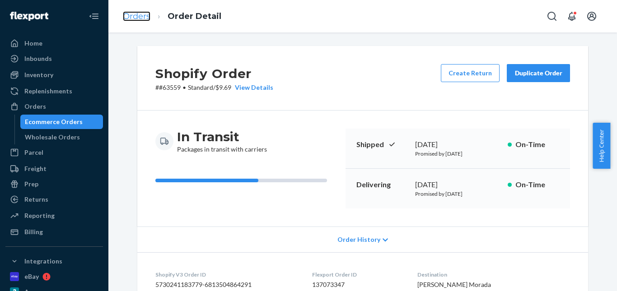
click at [133, 11] on link "Orders" at bounding box center [137, 16] width 28 height 10
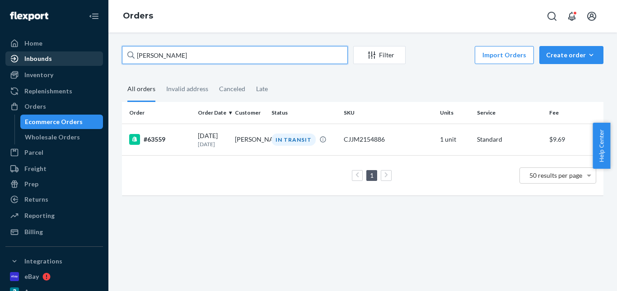
drag, startPoint x: 192, startPoint y: 52, endPoint x: 33, endPoint y: 52, distance: 158.5
click at [0, 52] on div "Home Inbounds Shipping Plans Problems Inventory Products Replenishments Orders …" at bounding box center [308, 145] width 617 height 291
paste input "Mark Dogan"
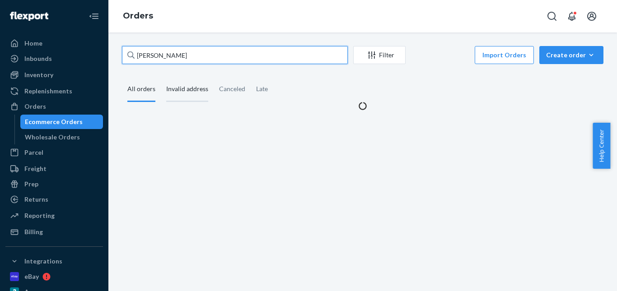
type input "Mark Dogan"
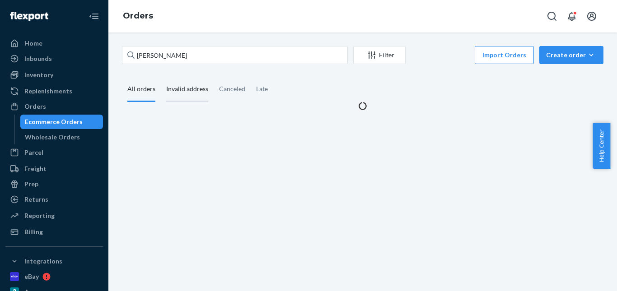
click at [182, 84] on div "Invalid address" at bounding box center [187, 89] width 42 height 25
click at [161, 77] on input "Invalid address" at bounding box center [161, 77] width 0 height 0
click at [140, 84] on div "All orders" at bounding box center [141, 89] width 28 height 25
click at [122, 77] on input "All orders" at bounding box center [122, 77] width 0 height 0
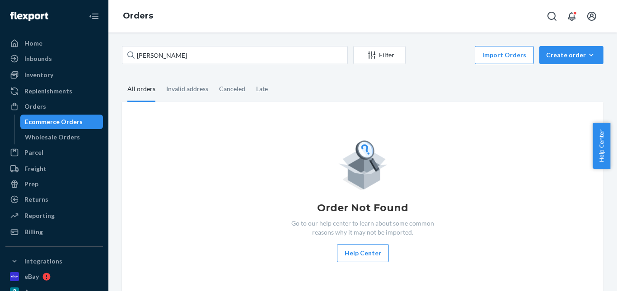
drag, startPoint x: 186, startPoint y: 91, endPoint x: 157, endPoint y: 92, distance: 28.9
click at [186, 91] on div "Invalid address" at bounding box center [187, 88] width 42 height 23
click at [161, 77] on input "Invalid address" at bounding box center [161, 77] width 0 height 0
click at [135, 92] on div "All orders" at bounding box center [141, 89] width 28 height 25
click at [122, 77] on input "All orders" at bounding box center [122, 77] width 0 height 0
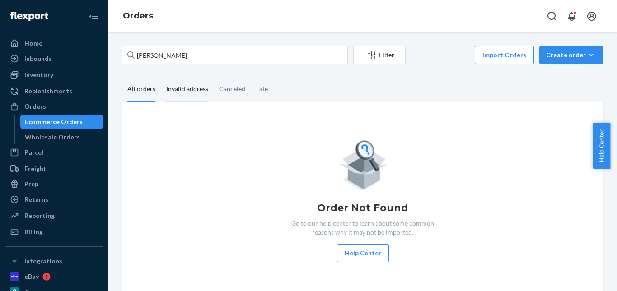
click at [180, 95] on div "Invalid address" at bounding box center [187, 89] width 42 height 25
click at [161, 77] on input "Invalid address" at bounding box center [161, 77] width 0 height 0
click at [147, 89] on div "All orders" at bounding box center [141, 89] width 28 height 25
click at [122, 77] on input "All orders" at bounding box center [122, 77] width 0 height 0
click at [583, 61] on button "Create order Ecommerce order Removal order" at bounding box center [571, 55] width 64 height 18
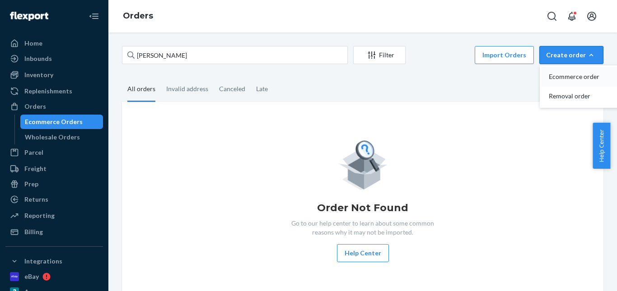
click at [570, 80] on span "Ecommerce order" at bounding box center [577, 77] width 56 height 6
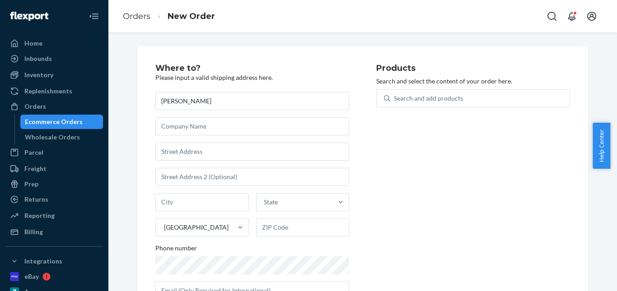
type input "Mark Dogan"
click at [131, 20] on link "Orders" at bounding box center [137, 16] width 28 height 10
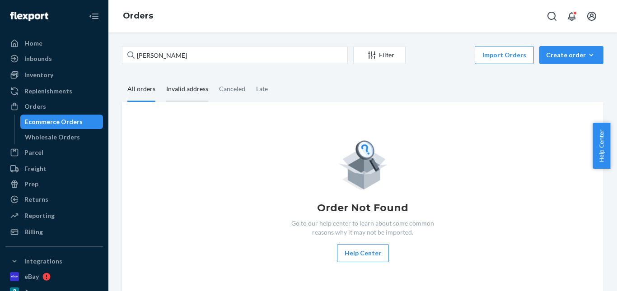
click at [187, 88] on div "Invalid address" at bounding box center [187, 89] width 42 height 25
click at [161, 77] on input "Invalid address" at bounding box center [161, 77] width 0 height 0
click at [134, 92] on div "All orders" at bounding box center [141, 89] width 28 height 25
click at [122, 77] on input "All orders" at bounding box center [122, 77] width 0 height 0
click at [184, 89] on div "Invalid address" at bounding box center [187, 89] width 42 height 25
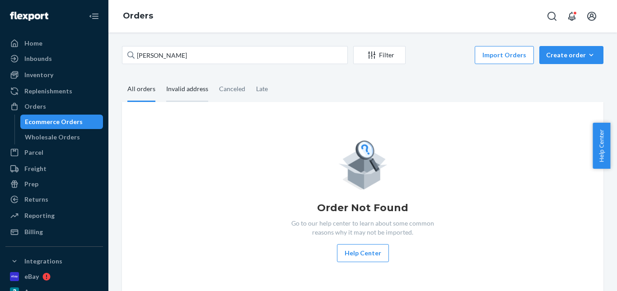
click at [161, 77] on input "Invalid address" at bounding box center [161, 77] width 0 height 0
click at [154, 90] on div "All orders" at bounding box center [141, 89] width 28 height 25
click at [122, 77] on input "All orders" at bounding box center [122, 77] width 0 height 0
click at [233, 91] on div "Canceled" at bounding box center [232, 89] width 26 height 25
click at [214, 77] on input "Canceled" at bounding box center [214, 77] width 0 height 0
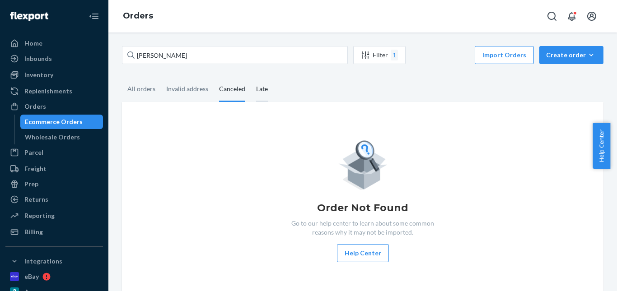
click at [260, 91] on div "Late" at bounding box center [262, 89] width 12 height 25
click at [251, 77] on input "Late" at bounding box center [251, 77] width 0 height 0
click at [146, 91] on div "All orders" at bounding box center [141, 89] width 28 height 25
click at [122, 77] on input "All orders" at bounding box center [122, 77] width 0 height 0
click at [185, 89] on div "Invalid address" at bounding box center [187, 89] width 42 height 25
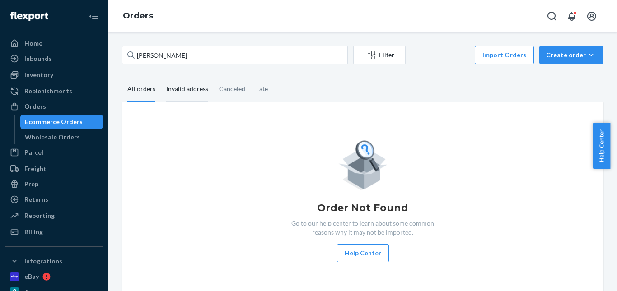
click at [161, 77] on input "Invalid address" at bounding box center [161, 77] width 0 height 0
drag, startPoint x: 147, startPoint y: 89, endPoint x: 470, endPoint y: 86, distance: 323.3
click at [149, 89] on div "All orders" at bounding box center [141, 88] width 28 height 23
click at [578, 53] on div "Create order" at bounding box center [571, 55] width 51 height 9
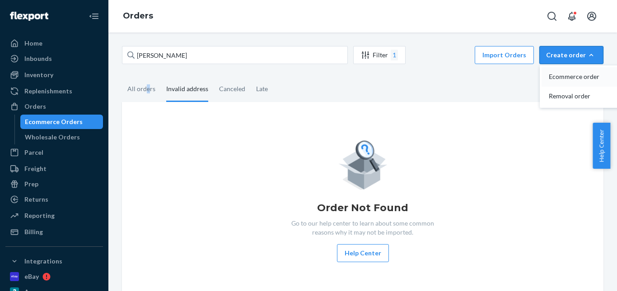
click at [566, 75] on span "Ecommerce order" at bounding box center [577, 77] width 56 height 6
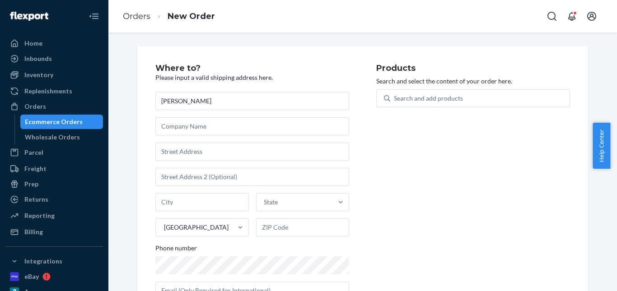
type input "Mark Dogan"
drag, startPoint x: 194, startPoint y: 151, endPoint x: 203, endPoint y: 154, distance: 9.3
click at [195, 151] on input "text" at bounding box center [252, 152] width 194 height 18
paste input "62 Eckersley Ave Buderim QLD 4556 Australia"
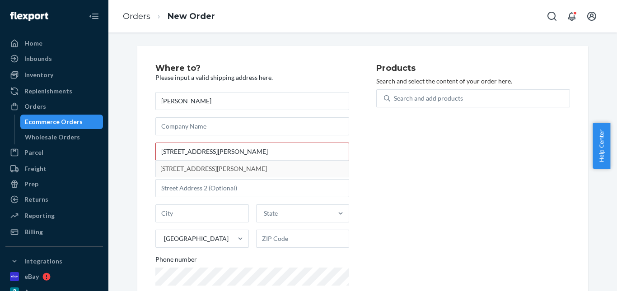
type input "62 Eckersley Ave"
type input "Buderim"
type input "4556"
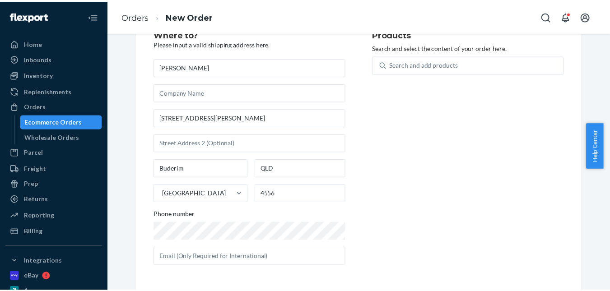
scroll to position [34, 0]
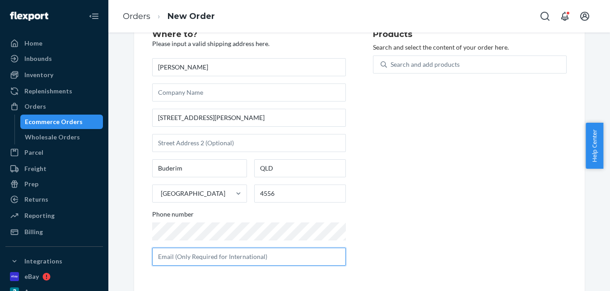
click at [222, 253] on input "text" at bounding box center [249, 257] width 194 height 18
paste input "mark.dogan22@icloud.com"
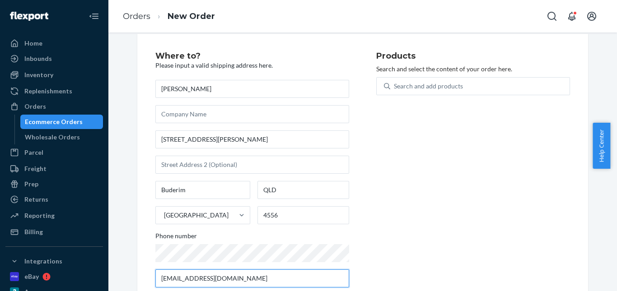
scroll to position [0, 0]
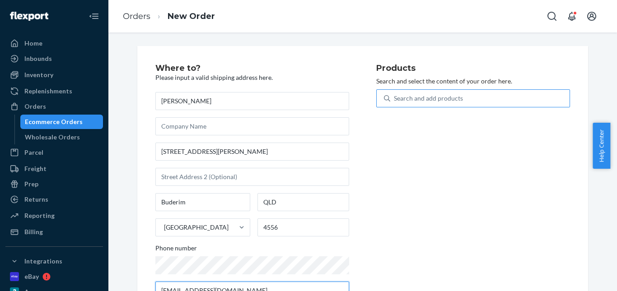
type input "mark.dogan22@icloud.com"
click at [424, 93] on div "Search and add products" at bounding box center [479, 98] width 179 height 16
click at [395, 94] on input "0 results available. Use Up and Down to choose options, press Enter to select t…" at bounding box center [394, 98] width 1 height 9
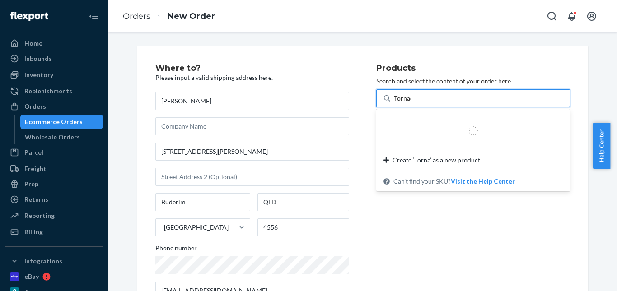
type input "Tornado"
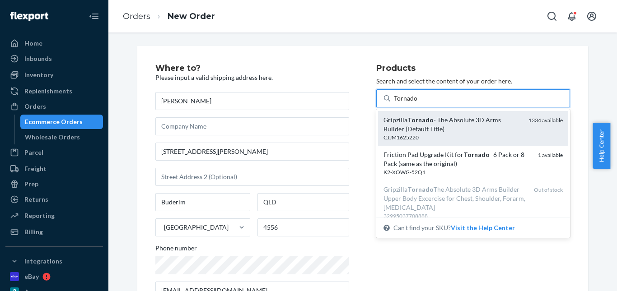
click at [434, 115] on div "Gripzilla Tornado - The Absolute 3D Arms Builder (Default Title) CJJM1625220 13…" at bounding box center [473, 128] width 190 height 35
click at [418, 103] on input "Tornado" at bounding box center [406, 98] width 24 height 9
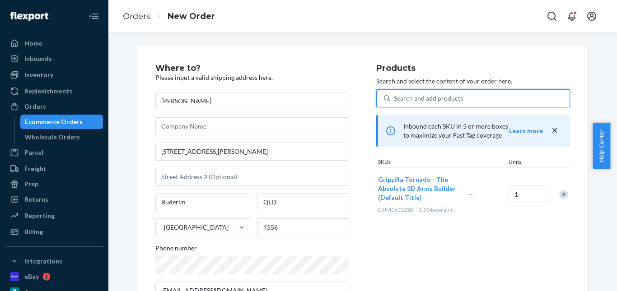
click at [408, 96] on div "Search and add products" at bounding box center [428, 98] width 69 height 9
click at [395, 96] on input "0 results available. Select is focused ,type to refine list, press Down to open…" at bounding box center [394, 98] width 1 height 9
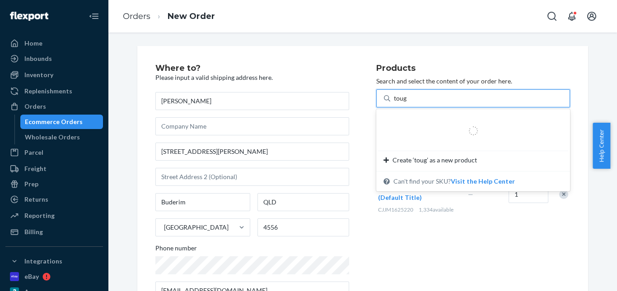
type input "tough"
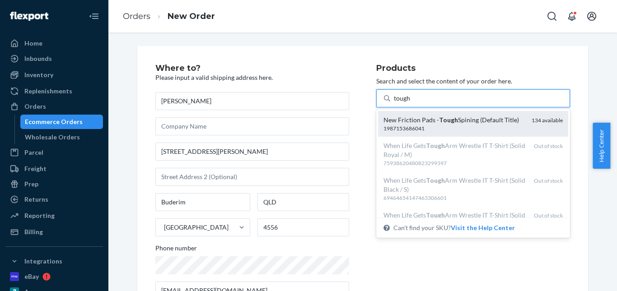
click at [437, 113] on div "New Friction Pads - Tough Spining (Default Title) 1987153686041 134 available" at bounding box center [473, 124] width 190 height 26
click at [411, 103] on input "tough" at bounding box center [402, 98] width 17 height 9
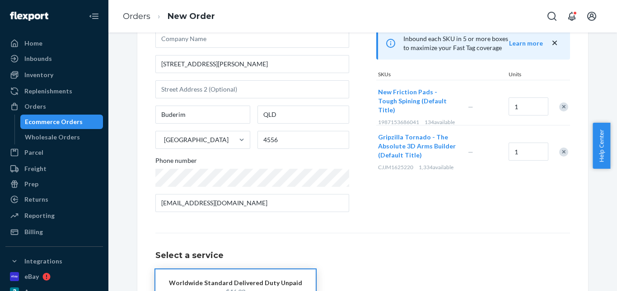
scroll to position [156, 0]
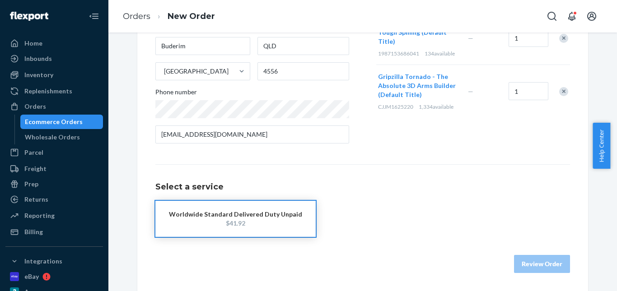
click at [263, 223] on div "$41.92" at bounding box center [235, 223] width 133 height 9
click at [540, 259] on button "Review Order" at bounding box center [542, 264] width 56 height 18
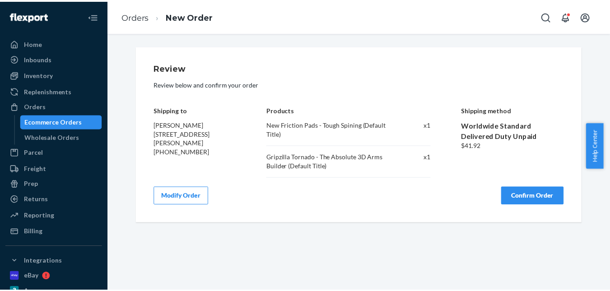
scroll to position [0, 0]
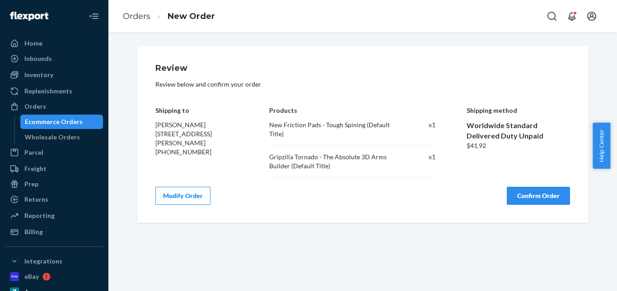
click at [538, 194] on button "Confirm Order" at bounding box center [538, 196] width 63 height 18
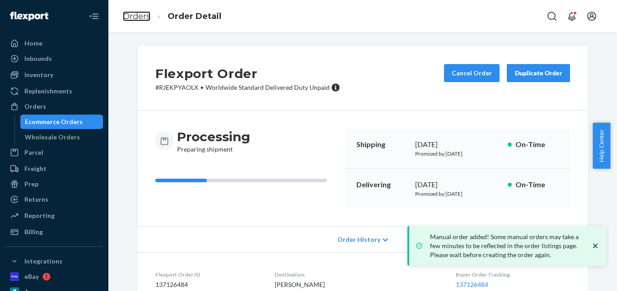
click at [137, 13] on link "Orders" at bounding box center [137, 16] width 28 height 10
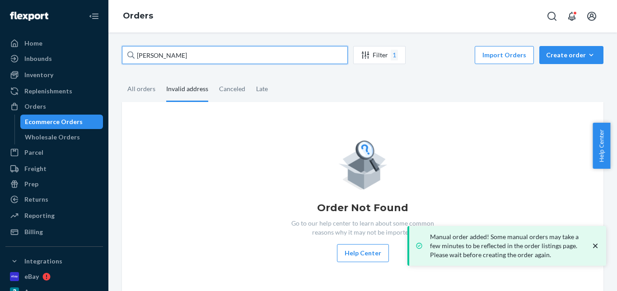
click at [116, 56] on div "Mark Dogan Filter 1 Import Orders Create order Ecommerce order Removal order Al…" at bounding box center [362, 172] width 495 height 252
paste input "PAUL CALDERON"
type input "PAUL CALDERON"
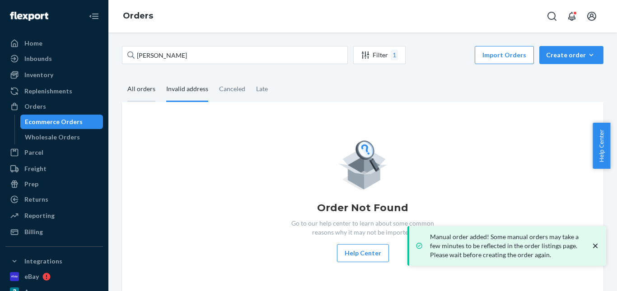
click at [149, 88] on div "All orders" at bounding box center [141, 89] width 28 height 25
click at [122, 77] on input "All orders" at bounding box center [122, 77] width 0 height 0
drag, startPoint x: 569, startPoint y: 59, endPoint x: 573, endPoint y: 66, distance: 7.7
click at [569, 59] on div "Create order" at bounding box center [571, 55] width 51 height 9
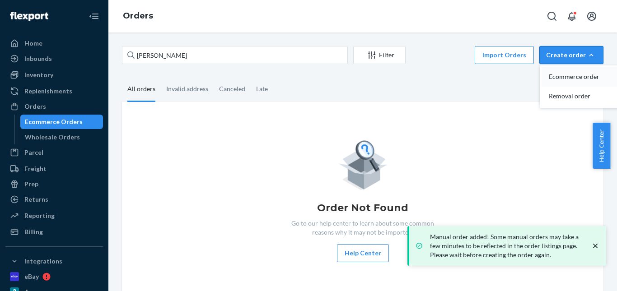
click at [573, 74] on span "Ecommerce order" at bounding box center [577, 77] width 56 height 6
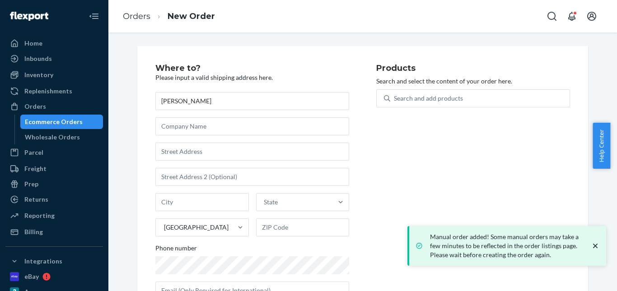
type input "PAUL CALDERON"
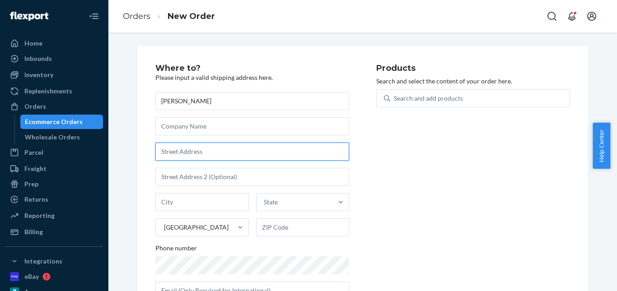
click at [174, 156] on input "text" at bounding box center [252, 152] width 194 height 18
paste input "429 Greenwich Street 3C New York NY 10013"
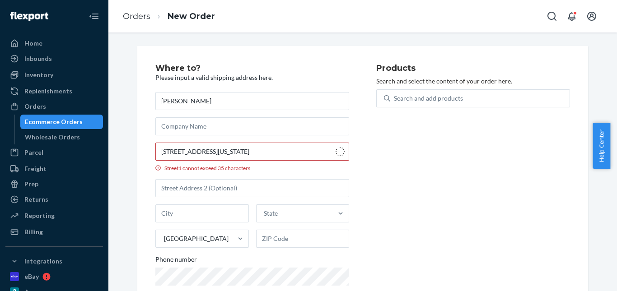
type input "429-435 Greenwich St"
type input "# 3c"
type input "Manhattan - New York"
type input "10013"
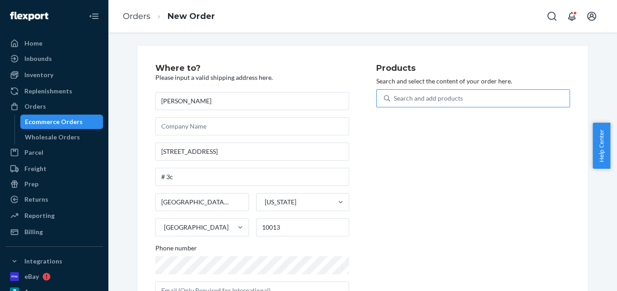
click at [432, 90] on div "Search and add products" at bounding box center [479, 98] width 179 height 16
click at [395, 94] on input "Search and add products" at bounding box center [394, 98] width 1 height 9
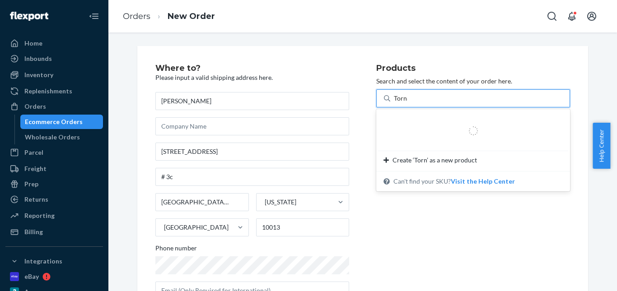
type input "Tornado"
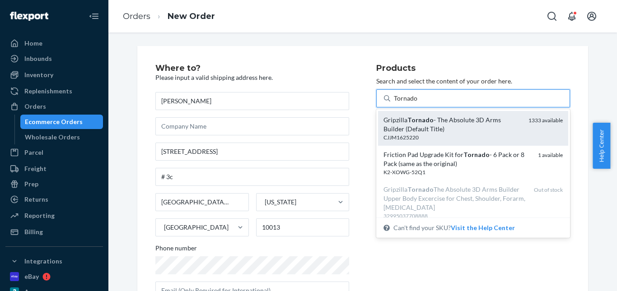
click at [449, 126] on div "Gripzilla Tornado - The Absolute 3D Arms Builder (Default Title)" at bounding box center [452, 125] width 138 height 18
click at [418, 103] on input "Tornado" at bounding box center [406, 98] width 24 height 9
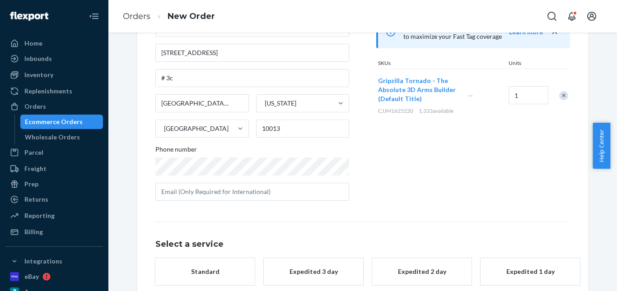
scroll to position [147, 0]
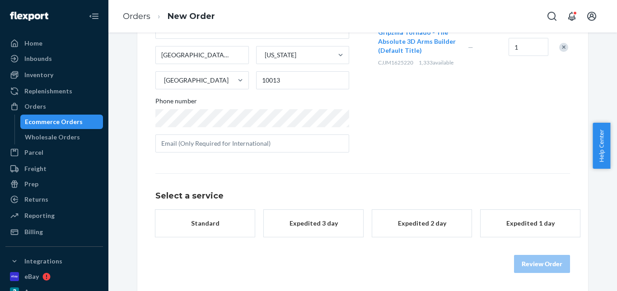
click at [220, 219] on div "Standard" at bounding box center [205, 223] width 72 height 9
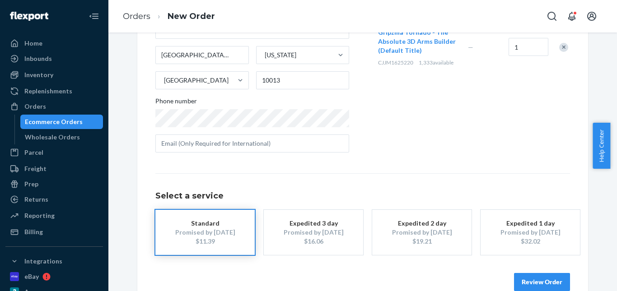
click at [531, 277] on button "Review Order" at bounding box center [542, 282] width 56 height 18
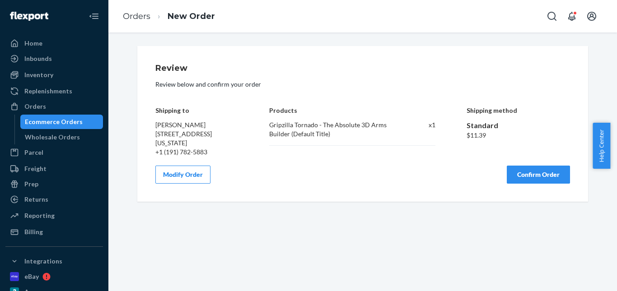
scroll to position [0, 0]
drag, startPoint x: 534, startPoint y: 191, endPoint x: 466, endPoint y: 168, distance: 72.1
click at [534, 184] on button "Confirm Order" at bounding box center [538, 175] width 63 height 18
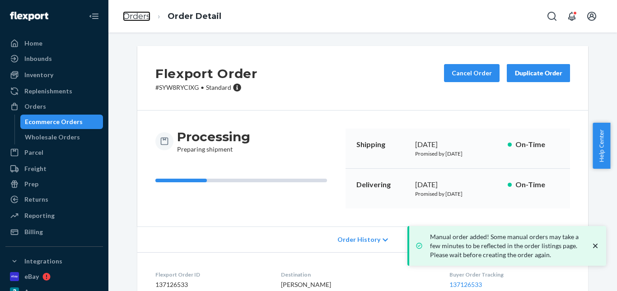
click at [142, 18] on link "Orders" at bounding box center [137, 16] width 28 height 10
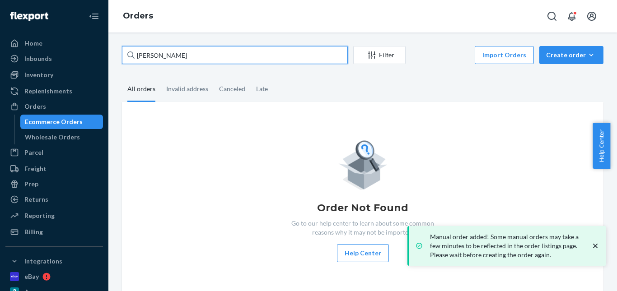
drag, startPoint x: 117, startPoint y: 50, endPoint x: 250, endPoint y: 72, distance: 135.0
click at [61, 50] on div "Home Inbounds Shipping Plans Problems Inventory Products Replenishments Orders …" at bounding box center [308, 145] width 617 height 291
paste input "Cole Thomasson"
type input "Cole Thomasson"
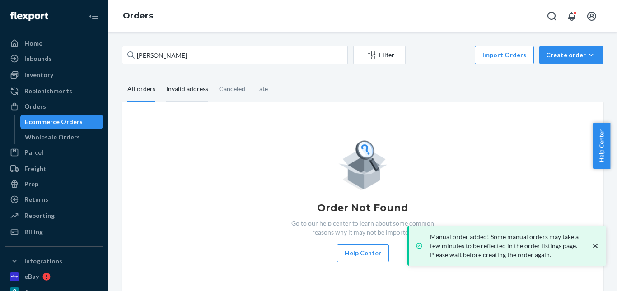
click at [194, 84] on div "Invalid address" at bounding box center [187, 89] width 42 height 25
click at [161, 77] on input "Invalid address" at bounding box center [161, 77] width 0 height 0
click at [125, 89] on div "All orders" at bounding box center [141, 89] width 39 height 25
click at [122, 77] on input "All orders" at bounding box center [122, 77] width 0 height 0
drag, startPoint x: 570, startPoint y: 55, endPoint x: 573, endPoint y: 72, distance: 17.4
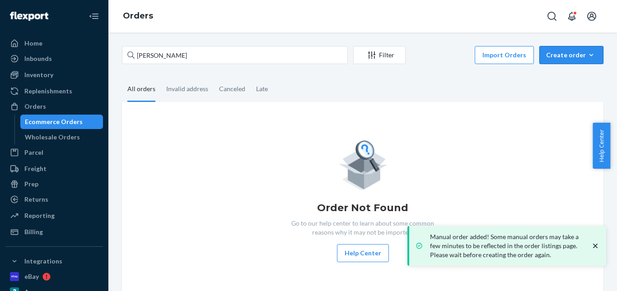
click at [571, 54] on div "Create order" at bounding box center [571, 55] width 51 height 9
click at [573, 74] on span "Ecommerce order" at bounding box center [577, 77] width 56 height 6
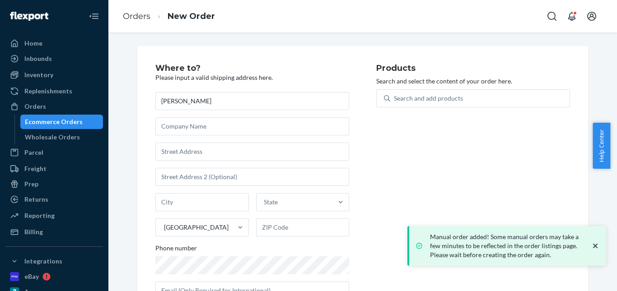
type input "Cole Thomasson"
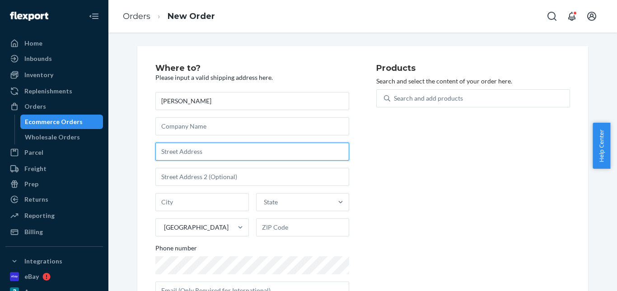
click at [190, 145] on input "text" at bounding box center [252, 152] width 194 height 18
paste input "157 Waits Ave. Cincinnati OH 45230"
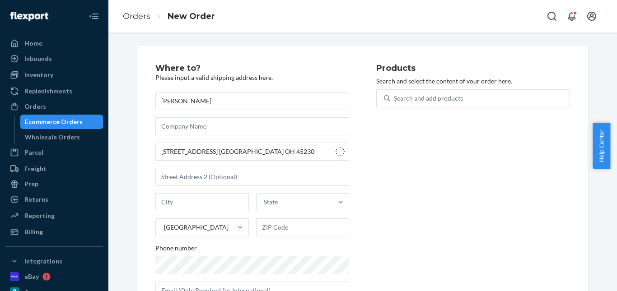
type input "157 Waits Ave"
type input "Cincinnati"
type input "45230"
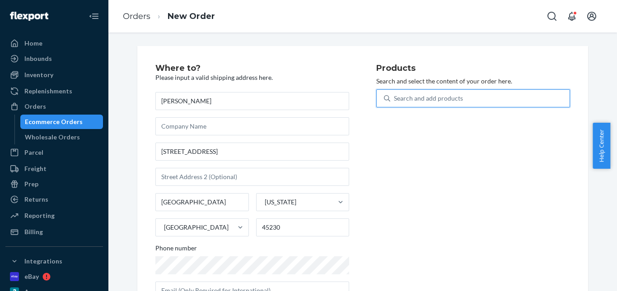
click at [417, 101] on div "Search and add products" at bounding box center [428, 98] width 69 height 9
click at [395, 101] on input "0 results available. Use Up and Down to choose options, press Enter to select t…" at bounding box center [394, 98] width 1 height 9
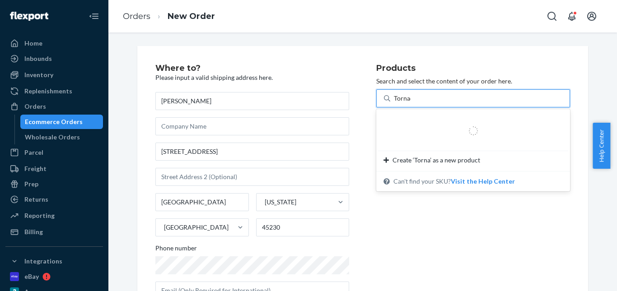
type input "Tornado"
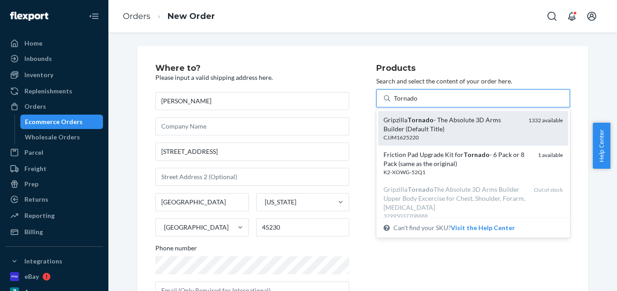
click at [457, 122] on div "Gripzilla Tornado - The Absolute 3D Arms Builder (Default Title)" at bounding box center [452, 125] width 138 height 18
click at [418, 103] on input "Tornado" at bounding box center [406, 98] width 24 height 9
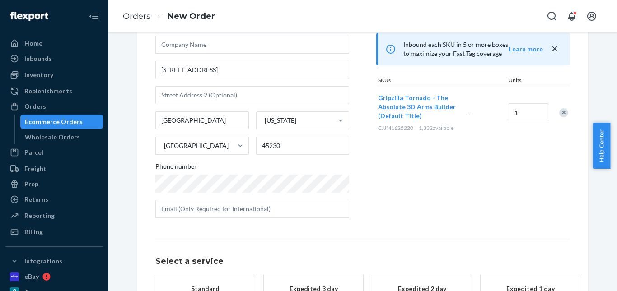
scroll to position [147, 0]
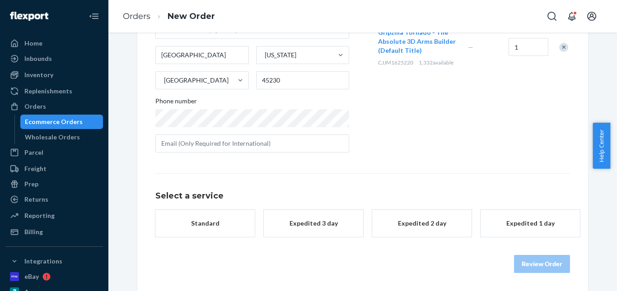
click at [169, 228] on div "button" at bounding box center [205, 228] width 72 height 0
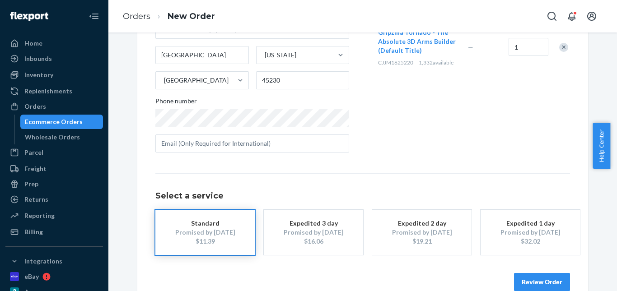
click at [530, 280] on button "Review Order" at bounding box center [542, 282] width 56 height 18
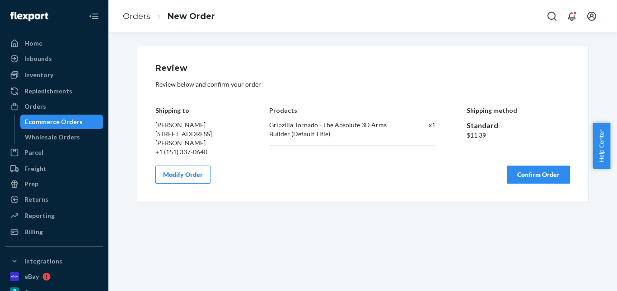
scroll to position [0, 0]
click at [539, 177] on button "Confirm Order" at bounding box center [538, 175] width 63 height 18
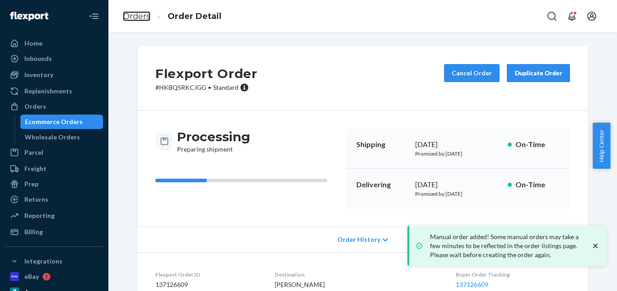
drag, startPoint x: 132, startPoint y: 20, endPoint x: 191, endPoint y: 34, distance: 59.9
click at [134, 20] on link "Orders" at bounding box center [137, 16] width 28 height 10
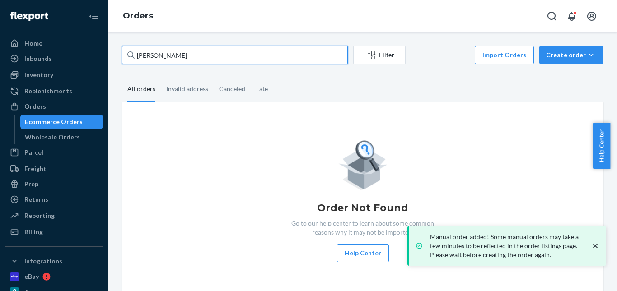
drag, startPoint x: 129, startPoint y: 56, endPoint x: 220, endPoint y: 65, distance: 91.2
click at [68, 56] on div "Home Inbounds Shipping Plans Problems Inventory Products Replenishments Orders …" at bounding box center [308, 145] width 617 height 291
paste input "Ajay Sekhri"
type input "Ajay Sekhri"
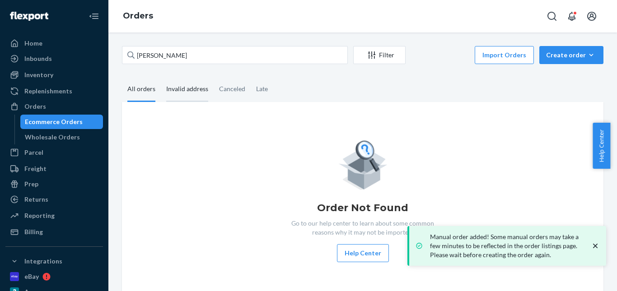
click at [187, 87] on div "Invalid address" at bounding box center [187, 89] width 42 height 25
click at [161, 77] on input "Invalid address" at bounding box center [161, 77] width 0 height 0
click at [144, 92] on div "All orders" at bounding box center [141, 89] width 28 height 25
click at [122, 77] on input "All orders" at bounding box center [122, 77] width 0 height 0
click at [177, 92] on div "Invalid address" at bounding box center [187, 89] width 42 height 25
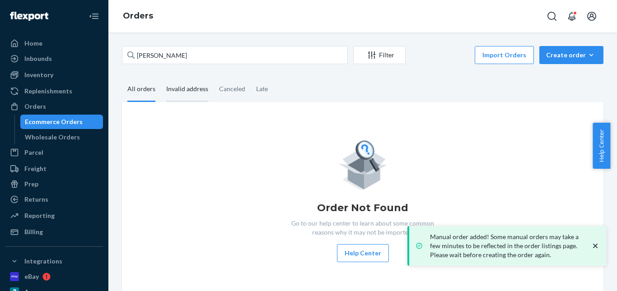
click at [161, 77] on input "Invalid address" at bounding box center [161, 77] width 0 height 0
click at [143, 89] on div "All orders" at bounding box center [141, 89] width 28 height 25
click at [122, 77] on input "All orders" at bounding box center [122, 77] width 0 height 0
click at [172, 91] on div "Invalid address" at bounding box center [187, 89] width 42 height 25
click at [139, 91] on div "All orders" at bounding box center [141, 89] width 28 height 25
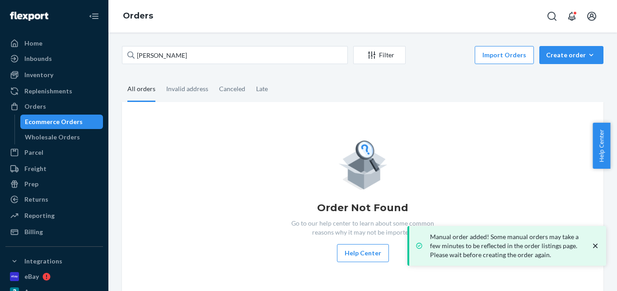
click at [122, 77] on input "All orders" at bounding box center [122, 77] width 0 height 0
click at [551, 52] on div "Create order" at bounding box center [571, 55] width 51 height 9
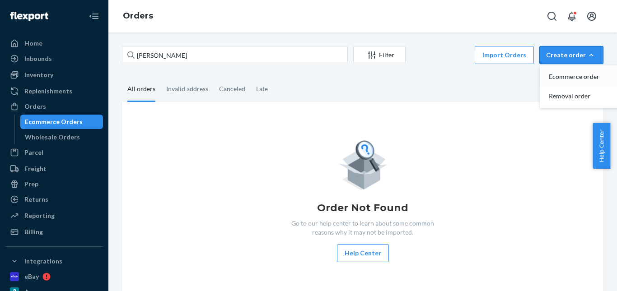
click at [554, 74] on span "Ecommerce order" at bounding box center [577, 77] width 56 height 6
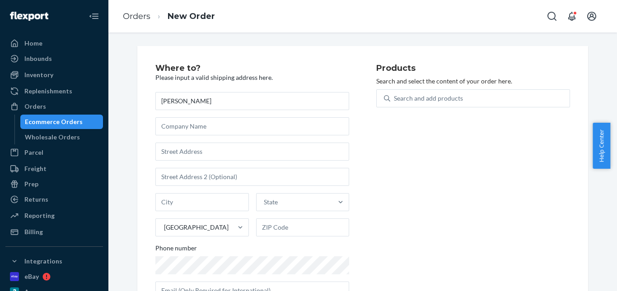
type input "Ajay Sekhri"
drag, startPoint x: 191, startPoint y: 153, endPoint x: 243, endPoint y: 154, distance: 51.9
click at [192, 153] on input "text" at bounding box center [252, 152] width 194 height 18
paste input "2320 Field Point Rd Unit 207 Herndon VA 20171"
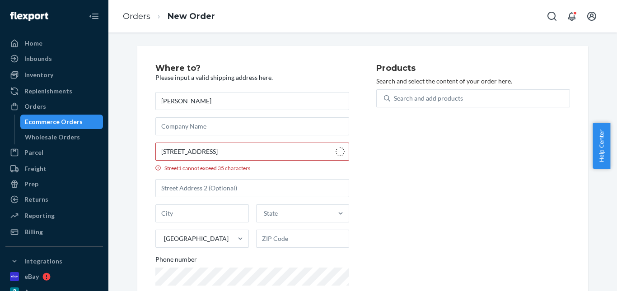
type input "2320 Field Point Rd"
type input "207"
type input "Herndon"
type input "20171"
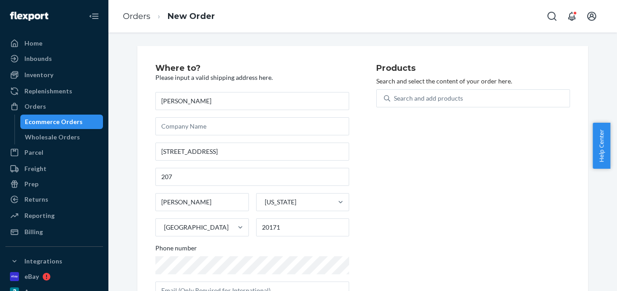
click at [218, 254] on div "Phone number" at bounding box center [252, 250] width 194 height 13
click at [427, 96] on div "Search and add products" at bounding box center [428, 98] width 69 height 9
click at [395, 96] on input "Search and add products" at bounding box center [394, 98] width 1 height 9
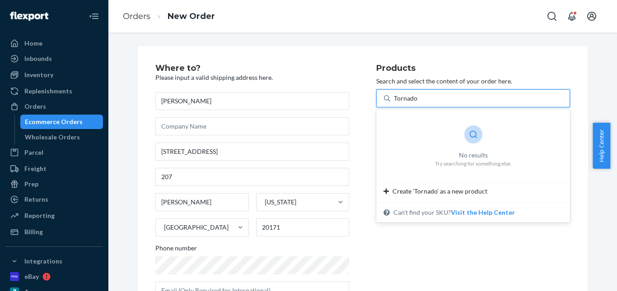
type input "Tornado"
click at [255, 65] on h2 "Where to?" at bounding box center [252, 68] width 194 height 9
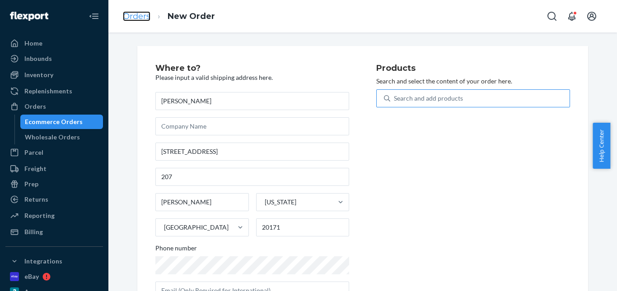
click at [132, 17] on link "Orders" at bounding box center [137, 16] width 28 height 10
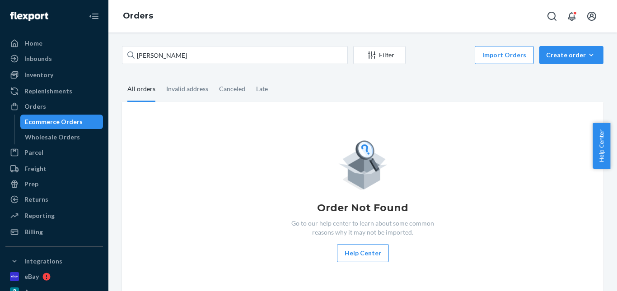
click at [353, 21] on div "Orders" at bounding box center [362, 16] width 508 height 33
click at [184, 95] on div "Invalid address" at bounding box center [187, 89] width 42 height 25
click at [161, 77] on input "Invalid address" at bounding box center [161, 77] width 0 height 0
click at [138, 87] on div "All orders" at bounding box center [141, 89] width 28 height 25
click at [122, 77] on input "All orders" at bounding box center [122, 77] width 0 height 0
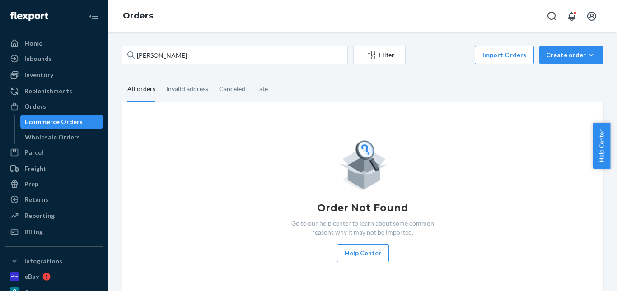
drag, startPoint x: 182, startPoint y: 87, endPoint x: 158, endPoint y: 87, distance: 23.5
click at [182, 87] on div "Invalid address" at bounding box center [187, 88] width 42 height 23
click at [161, 77] on input "Invalid address" at bounding box center [161, 77] width 0 height 0
click at [130, 86] on div "All orders" at bounding box center [141, 89] width 28 height 25
click at [122, 77] on input "All orders" at bounding box center [122, 77] width 0 height 0
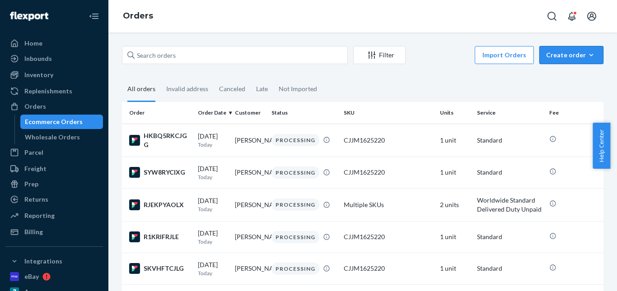
click at [569, 56] on div "Create order" at bounding box center [571, 55] width 51 height 9
click at [568, 74] on span "Ecommerce order" at bounding box center [577, 77] width 56 height 6
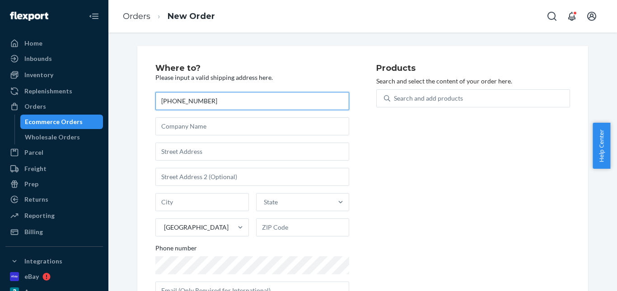
click at [199, 92] on input "[PHONE_NUMBER]" at bounding box center [252, 101] width 194 height 18
paste input "[PERSON_NAME]"
type input "Ajay Sekhri"
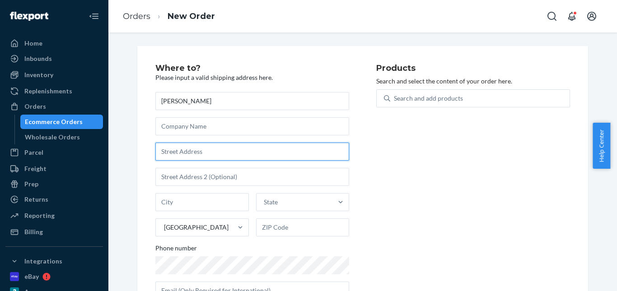
click at [184, 156] on input "text" at bounding box center [252, 152] width 194 height 18
paste input "2320 Field Point Rd Unit 207 ArrowBrook IV Herndon VA 20171"
drag, startPoint x: 266, startPoint y: 152, endPoint x: 98, endPoint y: 150, distance: 168.0
click at [98, 150] on div "Home Inbounds Shipping Plans Problems Inventory Products Replenishments Orders …" at bounding box center [308, 145] width 617 height 291
paste input "text"
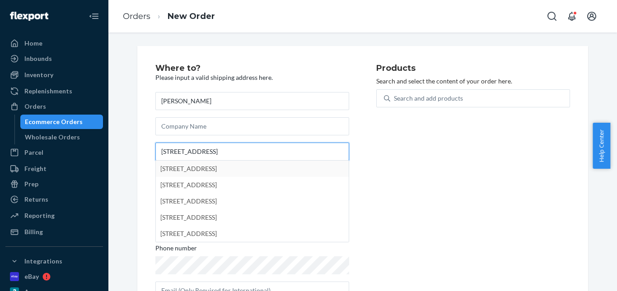
type input "2320 Field Point Rd Unit 207"
type input "207"
type input "Herndon"
type input "20171"
type input "2320 Field Point Rd"
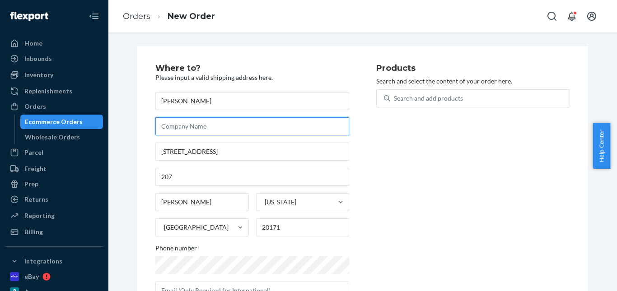
click at [190, 126] on input "text" at bounding box center [252, 126] width 194 height 18
paste input "ArrowBrook IV"
type input "ArrowBrook IV"
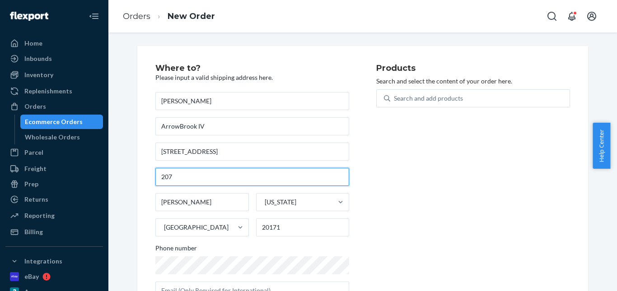
click at [205, 179] on input "207" at bounding box center [252, 177] width 194 height 18
paste input "ArrowBrook IV"
type input "207 ArrowBrook IV"
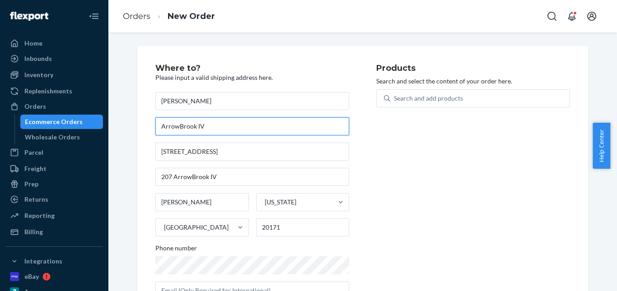
drag, startPoint x: 207, startPoint y: 124, endPoint x: 151, endPoint y: 125, distance: 56.0
click at [151, 125] on div "Where to? Please input a valid shipping address here. Ajay Sekhri ArrowBrook IV…" at bounding box center [362, 185] width 451 height 279
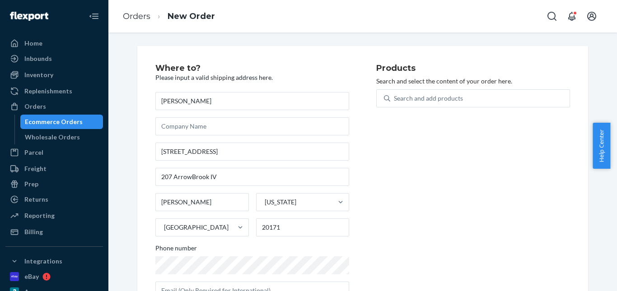
click at [139, 123] on div "Where to? Please input a valid shipping address here. Ajay Sekhri 2320 Field Po…" at bounding box center [362, 185] width 451 height 279
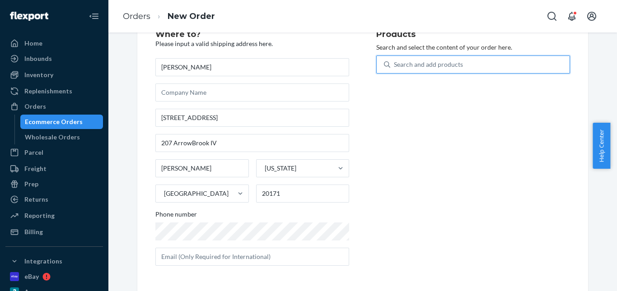
drag, startPoint x: 406, startPoint y: 63, endPoint x: 370, endPoint y: 67, distance: 35.9
click at [406, 63] on div "Search and add products" at bounding box center [428, 64] width 69 height 9
click at [395, 63] on input "0 results available. Use Up and Down to choose options, press Enter to select t…" at bounding box center [394, 64] width 1 height 9
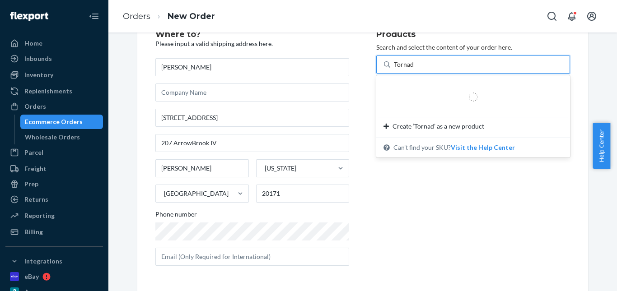
type input "Tornado"
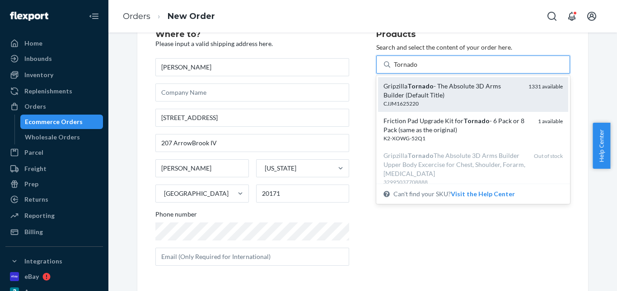
click at [430, 95] on div "Gripzilla Tornado - The Absolute 3D Arms Builder (Default Title)" at bounding box center [452, 91] width 138 height 18
click at [418, 69] on input "Tornado" at bounding box center [406, 64] width 24 height 9
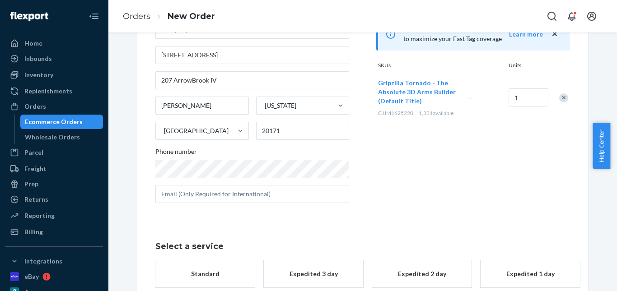
scroll to position [147, 0]
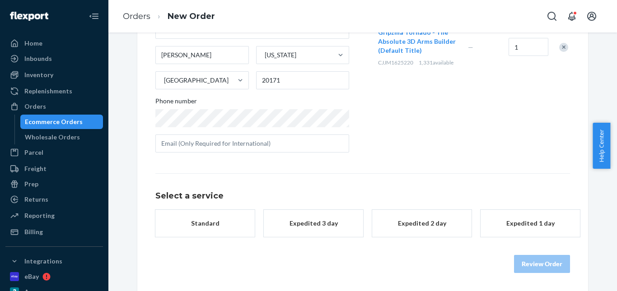
click at [210, 221] on div "Standard" at bounding box center [205, 223] width 72 height 9
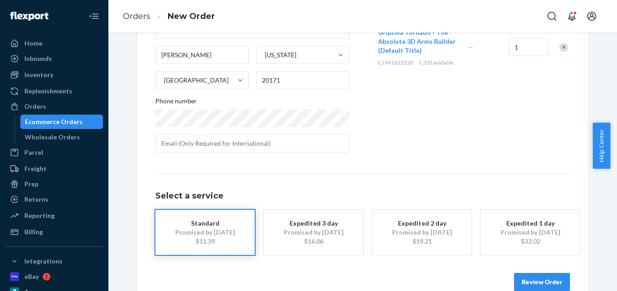
drag, startPoint x: 522, startPoint y: 279, endPoint x: 482, endPoint y: 248, distance: 50.3
click at [524, 278] on button "Review Order" at bounding box center [542, 282] width 56 height 18
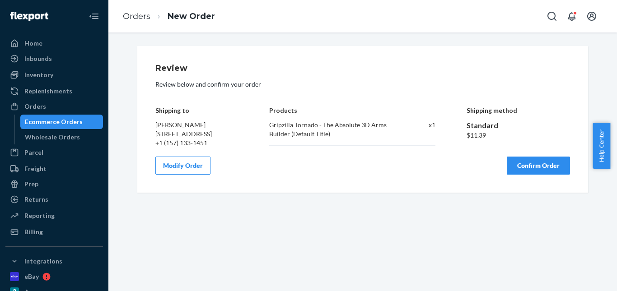
scroll to position [0, 0]
click at [533, 175] on button "Confirm Order" at bounding box center [538, 166] width 63 height 18
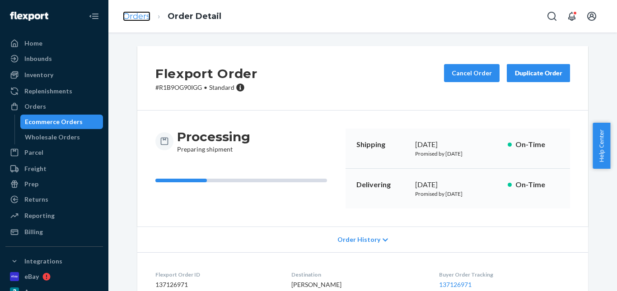
click at [132, 15] on link "Orders" at bounding box center [137, 16] width 28 height 10
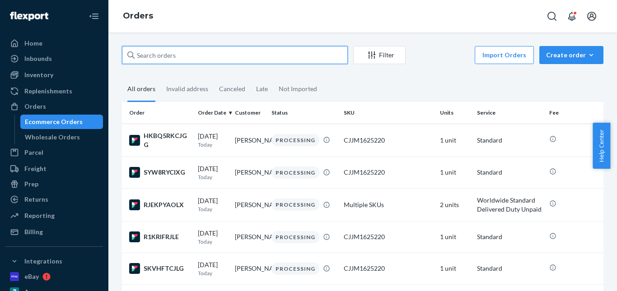
click at [163, 51] on input "text" at bounding box center [235, 55] width 226 height 18
paste input "[PERSON_NAME]"
type input "[PERSON_NAME]"
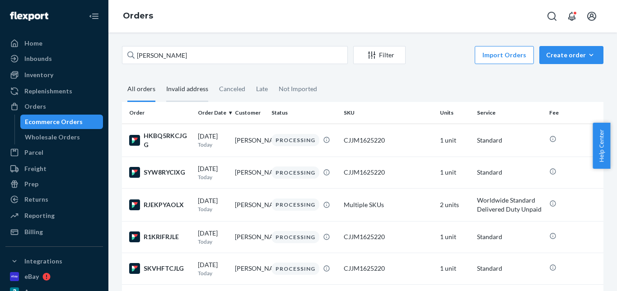
click at [181, 88] on div "Invalid address" at bounding box center [187, 89] width 42 height 25
click at [161, 77] on input "Invalid address" at bounding box center [161, 77] width 0 height 0
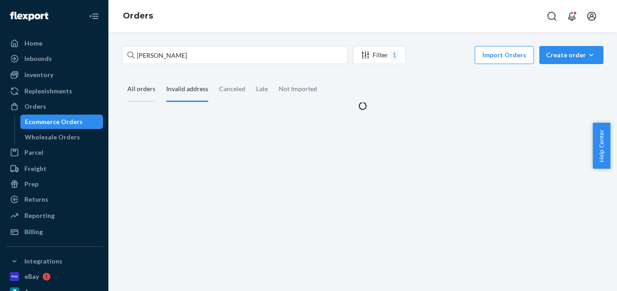
click at [140, 90] on div "All orders" at bounding box center [141, 89] width 28 height 25
click at [122, 77] on input "All orders" at bounding box center [122, 77] width 0 height 0
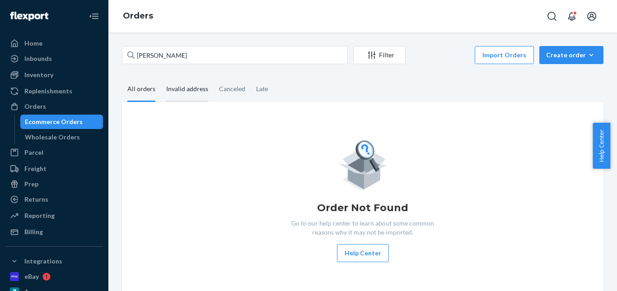
drag, startPoint x: 192, startPoint y: 92, endPoint x: 178, endPoint y: 91, distance: 14.0
click at [191, 92] on div "Invalid address" at bounding box center [187, 89] width 42 height 25
click at [161, 77] on input "Invalid address" at bounding box center [161, 77] width 0 height 0
click at [137, 90] on div "All orders" at bounding box center [141, 89] width 28 height 25
click at [122, 77] on input "All orders" at bounding box center [122, 77] width 0 height 0
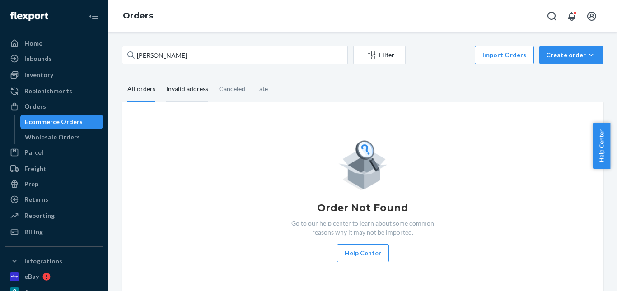
click at [191, 86] on div "Invalid address" at bounding box center [187, 89] width 42 height 25
click at [161, 77] on input "Invalid address" at bounding box center [161, 77] width 0 height 0
click at [137, 89] on div "All orders" at bounding box center [141, 89] width 28 height 25
click at [122, 77] on input "All orders" at bounding box center [122, 77] width 0 height 0
click at [171, 87] on div "Invalid address" at bounding box center [187, 89] width 42 height 25
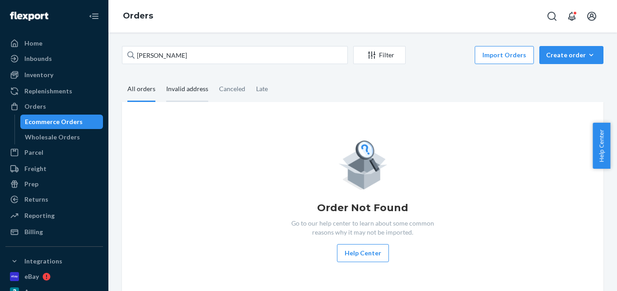
click at [161, 77] on input "Invalid address" at bounding box center [161, 77] width 0 height 0
click at [144, 93] on div "All orders" at bounding box center [141, 89] width 28 height 25
click at [122, 77] on input "All orders" at bounding box center [122, 77] width 0 height 0
drag, startPoint x: 277, startPoint y: 137, endPoint x: 265, endPoint y: 129, distance: 14.0
click at [277, 137] on div "Order Not Found Go to our help center to learn about some common reasons why it…" at bounding box center [362, 200] width 481 height 196
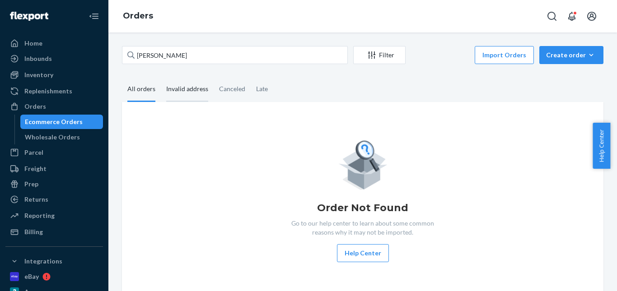
click at [169, 86] on div "Invalid address" at bounding box center [187, 89] width 42 height 25
click at [161, 77] on input "Invalid address" at bounding box center [161, 77] width 0 height 0
click at [140, 88] on div "All orders" at bounding box center [141, 89] width 28 height 25
click at [122, 77] on input "All orders" at bounding box center [122, 77] width 0 height 0
click at [294, 135] on div "Order Not Found Go to our help center to learn about some common reasons why it…" at bounding box center [362, 200] width 481 height 196
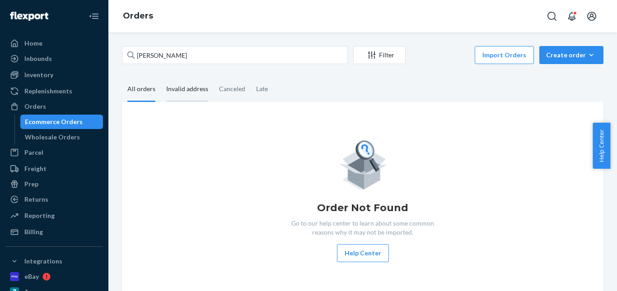
click at [189, 88] on div "Invalid address" at bounding box center [187, 89] width 42 height 25
click at [161, 77] on input "Invalid address" at bounding box center [161, 77] width 0 height 0
click at [224, 90] on div "Canceled" at bounding box center [232, 89] width 26 height 25
click at [214, 77] on input "Canceled" at bounding box center [214, 77] width 0 height 0
click at [256, 89] on div "Late" at bounding box center [262, 89] width 12 height 25
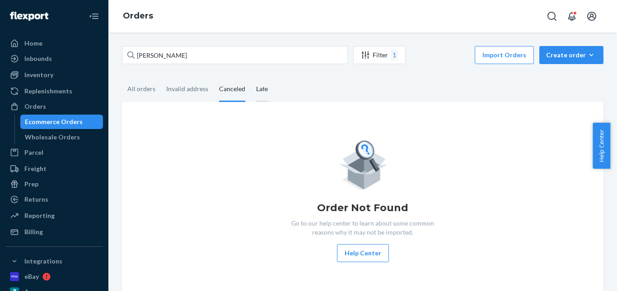
click at [251, 77] on input "Late" at bounding box center [251, 77] width 0 height 0
click at [145, 89] on div "All orders" at bounding box center [141, 89] width 28 height 25
click at [134, 88] on div "All orders" at bounding box center [141, 89] width 28 height 25
click at [147, 94] on div "All orders" at bounding box center [141, 89] width 28 height 25
click at [122, 77] on input "All orders" at bounding box center [122, 77] width 0 height 0
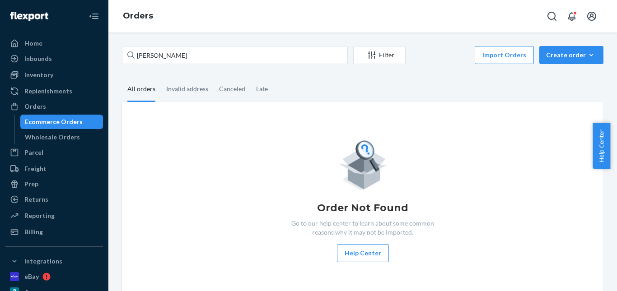
click at [293, 133] on div "Order Not Found Go to our help center to learn about some common reasons why it…" at bounding box center [362, 200] width 481 height 196
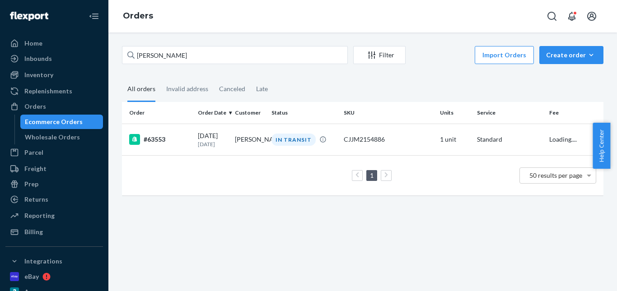
click at [293, 133] on td "IN TRANSIT" at bounding box center [304, 140] width 72 height 32
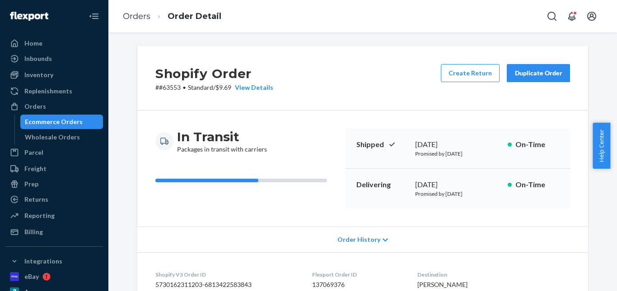
click at [535, 74] on div "Duplicate Order" at bounding box center [538, 73] width 48 height 9
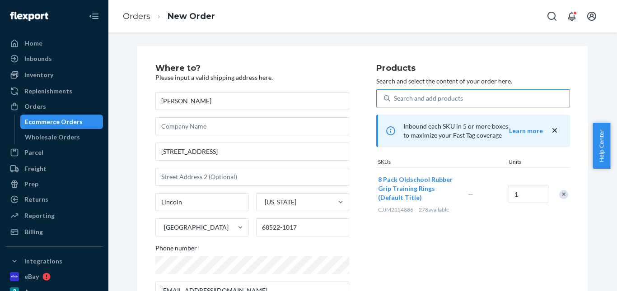
click at [466, 102] on div "Search and add products" at bounding box center [479, 98] width 179 height 16
click at [395, 102] on input "Search and add products" at bounding box center [394, 98] width 1 height 9
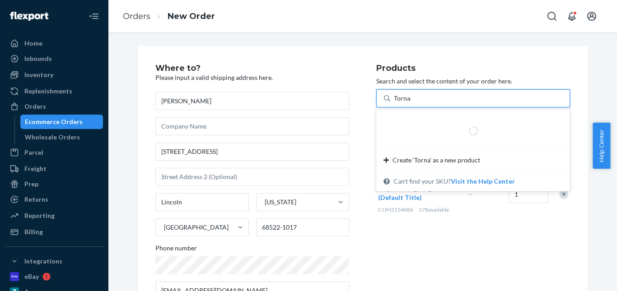
type input "Tornado"
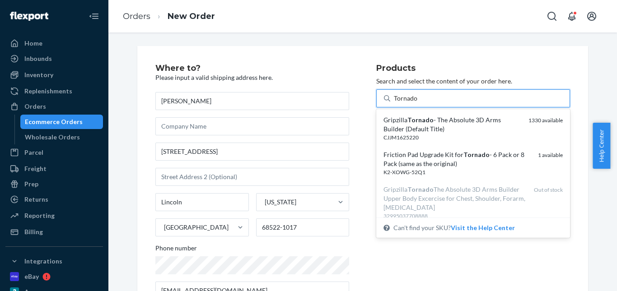
click at [482, 127] on div "Gripzilla Tornado - The Absolute 3D Arms Builder (Default Title)" at bounding box center [452, 125] width 138 height 18
click at [418, 103] on input "Tornado" at bounding box center [406, 98] width 24 height 9
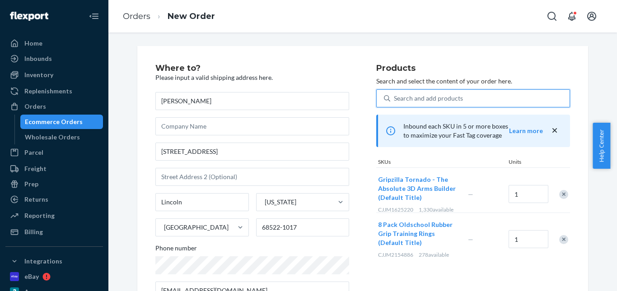
scroll to position [45, 0]
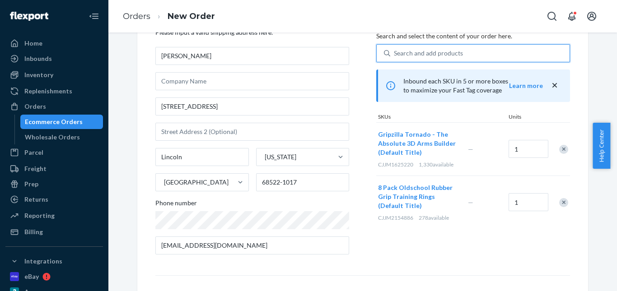
click at [561, 204] on div "Remove Item" at bounding box center [563, 202] width 9 height 9
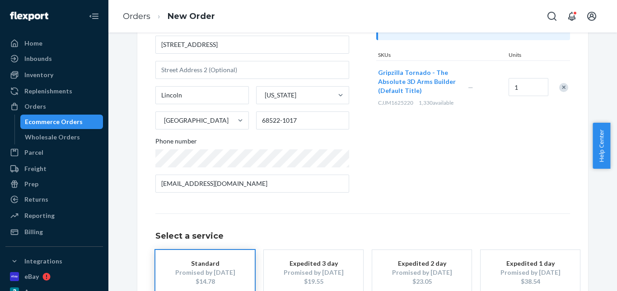
scroll to position [165, 0]
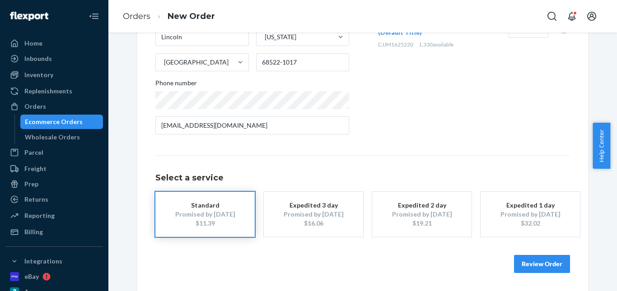
click at [219, 223] on div "$11.39" at bounding box center [205, 223] width 72 height 9
drag, startPoint x: 555, startPoint y: 266, endPoint x: 545, endPoint y: 252, distance: 17.7
click at [554, 266] on button "Review Order" at bounding box center [542, 264] width 56 height 18
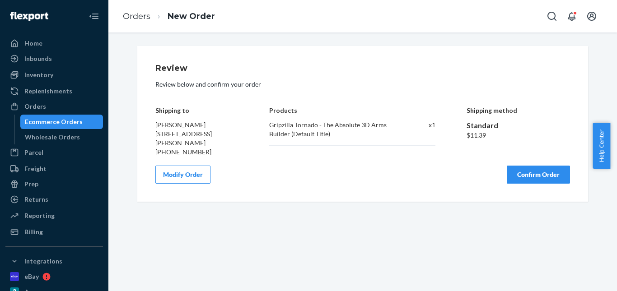
click at [541, 167] on button "Confirm Order" at bounding box center [538, 175] width 63 height 18
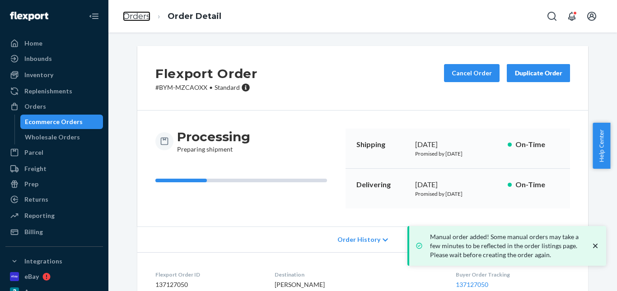
drag, startPoint x: 135, startPoint y: 14, endPoint x: 169, endPoint y: 33, distance: 39.6
click at [135, 15] on link "Orders" at bounding box center [137, 16] width 28 height 10
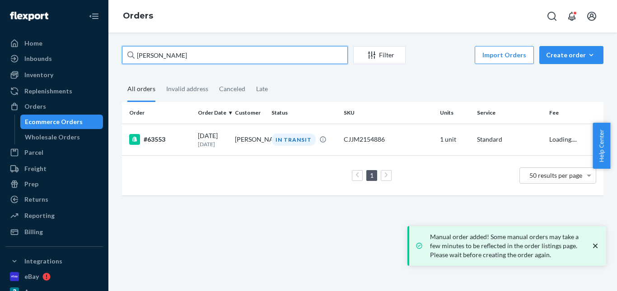
click at [101, 52] on div "Home Inbounds Shipping Plans Problems Inventory Products Replenishments Orders …" at bounding box center [308, 145] width 617 height 291
paste input "[PERSON_NAME]"
type input "[PERSON_NAME]"
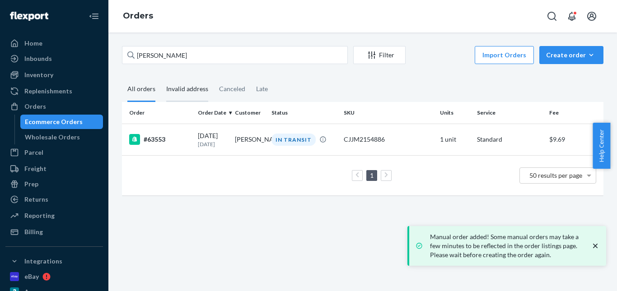
click at [175, 87] on div "Invalid address" at bounding box center [187, 89] width 42 height 25
click at [161, 77] on input "Invalid address" at bounding box center [161, 77] width 0 height 0
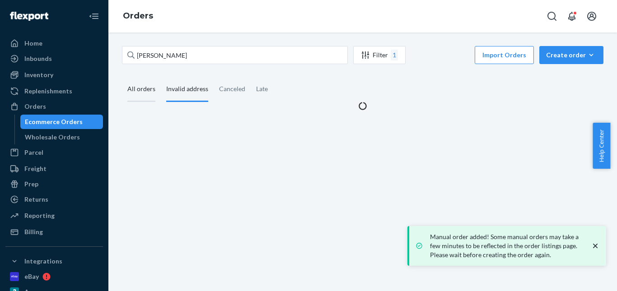
click at [134, 89] on div "All orders" at bounding box center [141, 89] width 28 height 25
click at [122, 77] on input "All orders" at bounding box center [122, 77] width 0 height 0
click at [185, 90] on div "Invalid address" at bounding box center [187, 89] width 42 height 25
click at [161, 77] on input "Invalid address" at bounding box center [161, 77] width 0 height 0
click at [142, 87] on div "All orders" at bounding box center [141, 89] width 28 height 25
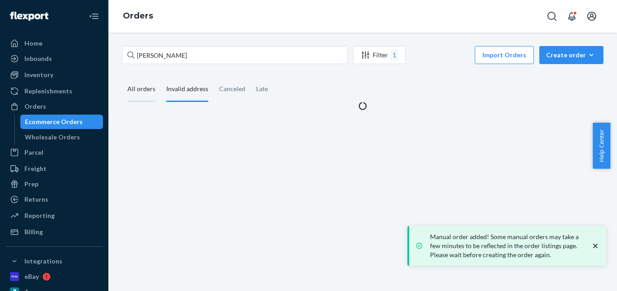
click at [122, 77] on input "All orders" at bounding box center [122, 77] width 0 height 0
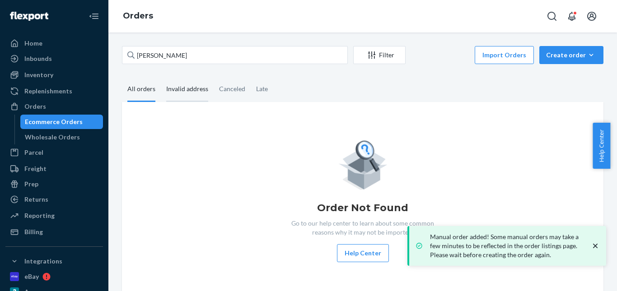
click at [174, 87] on div "Invalid address" at bounding box center [187, 89] width 42 height 25
click at [161, 77] on input "Invalid address" at bounding box center [161, 77] width 0 height 0
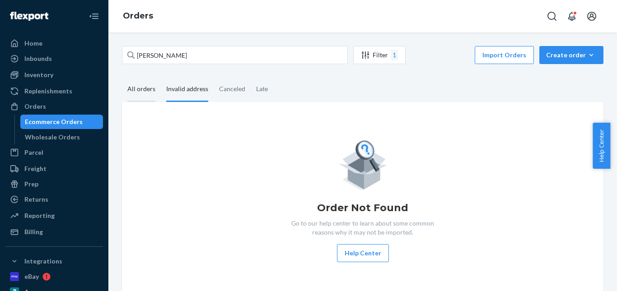
click at [144, 87] on div "All orders" at bounding box center [141, 89] width 28 height 25
click at [122, 77] on input "All orders" at bounding box center [122, 77] width 0 height 0
click at [195, 94] on div "Invalid address" at bounding box center [187, 89] width 42 height 25
click at [161, 77] on input "Invalid address" at bounding box center [161, 77] width 0 height 0
click at [145, 91] on div "All orders" at bounding box center [141, 89] width 28 height 25
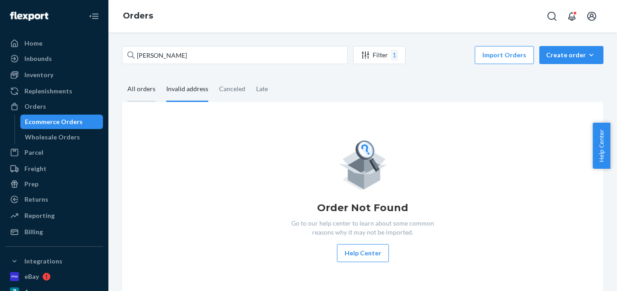
click at [122, 77] on input "All orders" at bounding box center [122, 77] width 0 height 0
click at [184, 89] on div "Invalid address" at bounding box center [187, 89] width 42 height 25
click at [161, 77] on input "Invalid address" at bounding box center [161, 77] width 0 height 0
drag, startPoint x: 228, startPoint y: 93, endPoint x: 246, endPoint y: 89, distance: 18.9
click at [228, 93] on div "Canceled" at bounding box center [232, 89] width 26 height 25
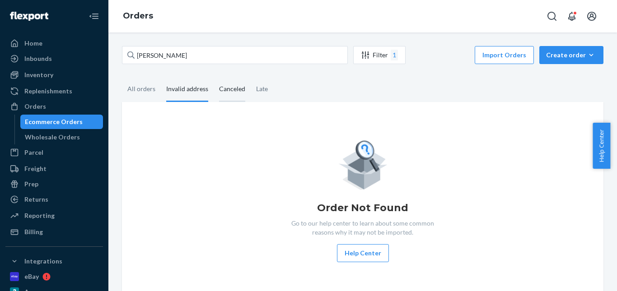
click at [214, 77] on input "Canceled" at bounding box center [214, 77] width 0 height 0
click at [256, 87] on div "Late" at bounding box center [262, 89] width 12 height 25
click at [251, 77] on input "Late" at bounding box center [251, 77] width 0 height 0
click at [137, 93] on div "All orders" at bounding box center [141, 89] width 28 height 25
click at [122, 77] on input "All orders" at bounding box center [122, 77] width 0 height 0
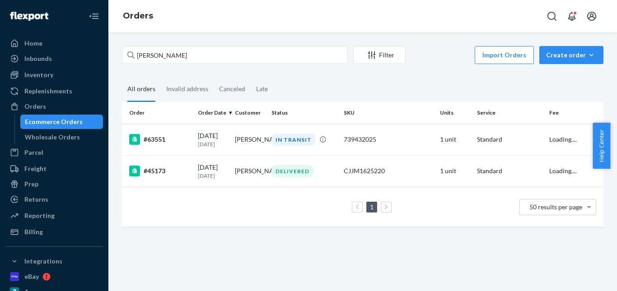
click at [258, 125] on td "[PERSON_NAME]" at bounding box center [249, 140] width 37 height 32
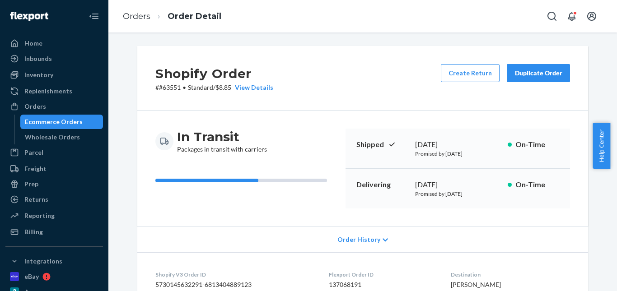
drag, startPoint x: 526, startPoint y: 71, endPoint x: 233, endPoint y: 4, distance: 301.1
click at [526, 71] on div "Duplicate Order" at bounding box center [538, 73] width 48 height 9
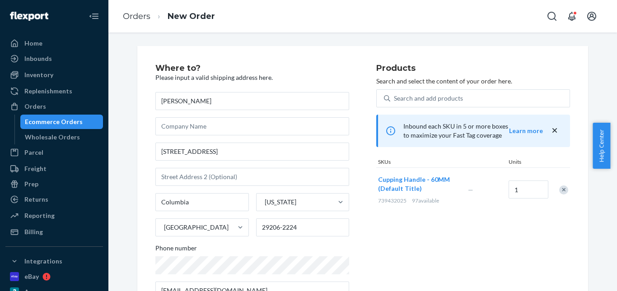
drag, startPoint x: 565, startPoint y: 193, endPoint x: 559, endPoint y: 189, distance: 6.8
click at [561, 191] on div at bounding box center [558, 190] width 23 height 24
drag, startPoint x: 558, startPoint y: 187, endPoint x: 415, endPoint y: 98, distance: 168.2
click at [559, 187] on div "Remove Item" at bounding box center [563, 190] width 9 height 9
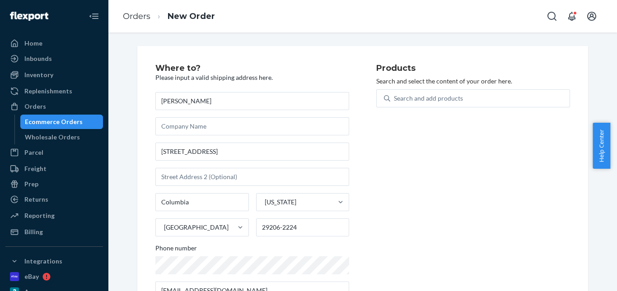
click at [400, 85] on p "Search and select the content of your order here." at bounding box center [473, 81] width 194 height 9
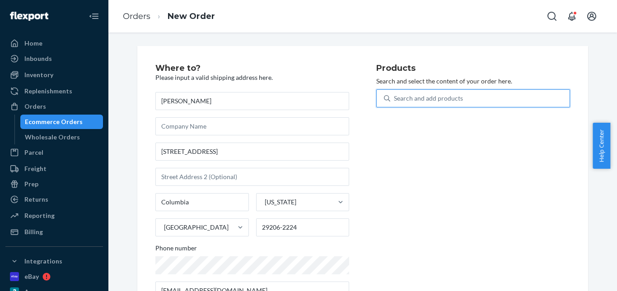
click at [406, 97] on div "Search and add products" at bounding box center [428, 98] width 69 height 9
click at [395, 97] on input "0 results available. Use Up and Down to choose options, press Enter to select t…" at bounding box center [394, 98] width 1 height 9
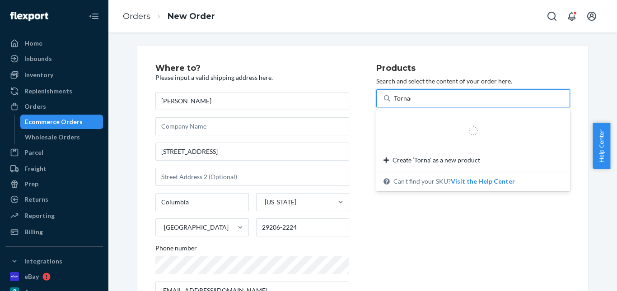
type input "Tornado"
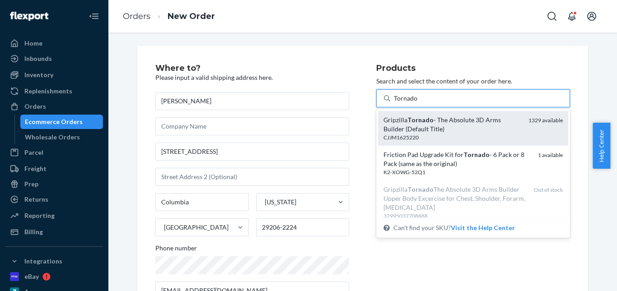
click at [399, 123] on div "Gripzilla Tornado - The Absolute 3D Arms Builder (Default Title)" at bounding box center [452, 125] width 138 height 18
click at [399, 103] on input "Tornado" at bounding box center [406, 98] width 24 height 9
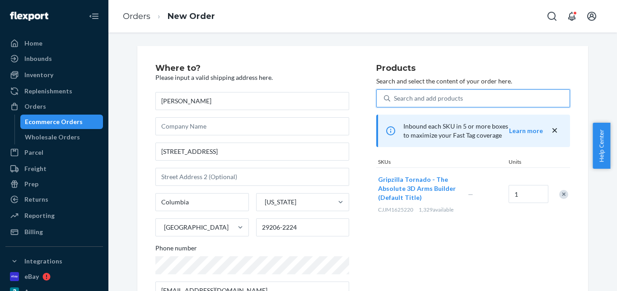
click at [394, 102] on div "Search and add products" at bounding box center [428, 98] width 69 height 9
click at [394, 102] on input "0 results available. Select is focused ,type to refine list, press Down to open…" at bounding box center [394, 98] width 1 height 9
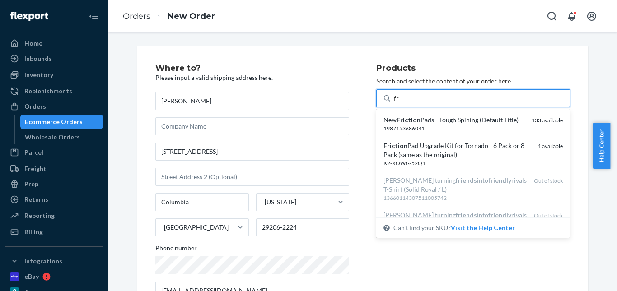
type input "fri"
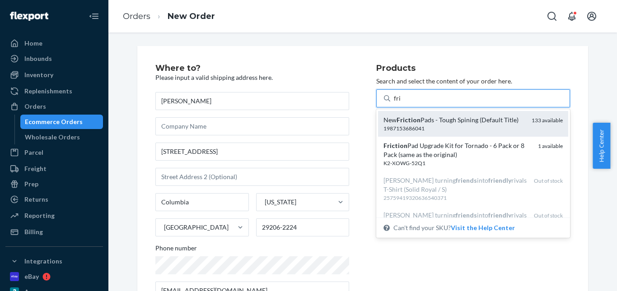
click at [415, 120] on em "Friction" at bounding box center [408, 120] width 24 height 8
click at [401, 103] on input "fri" at bounding box center [397, 98] width 7 height 9
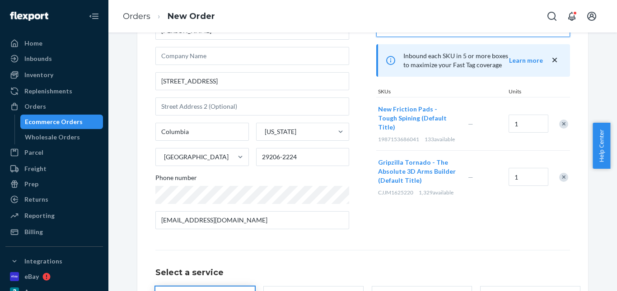
scroll to position [165, 0]
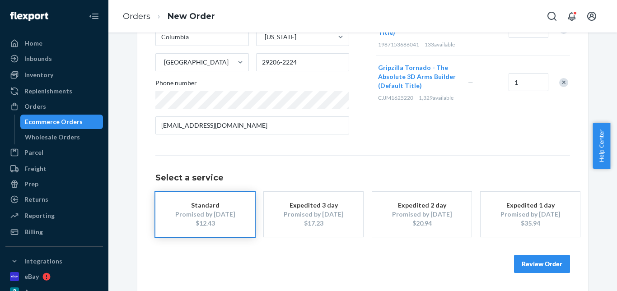
click at [236, 224] on div "$12.43" at bounding box center [205, 223] width 72 height 9
drag, startPoint x: 526, startPoint y: 260, endPoint x: 534, endPoint y: 249, distance: 13.8
click at [530, 258] on button "Review Order" at bounding box center [542, 264] width 56 height 18
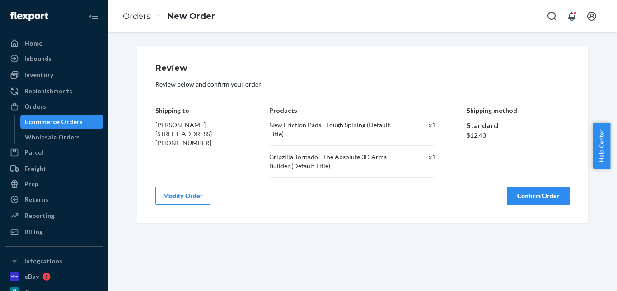
click at [534, 192] on button "Confirm Order" at bounding box center [538, 196] width 63 height 18
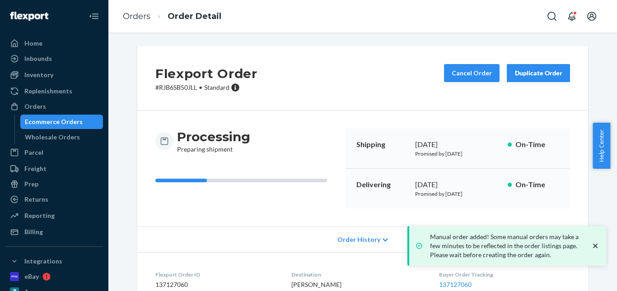
click at [150, 14] on li "Order Detail" at bounding box center [185, 16] width 71 height 12
click at [140, 14] on link "Orders" at bounding box center [137, 16] width 28 height 10
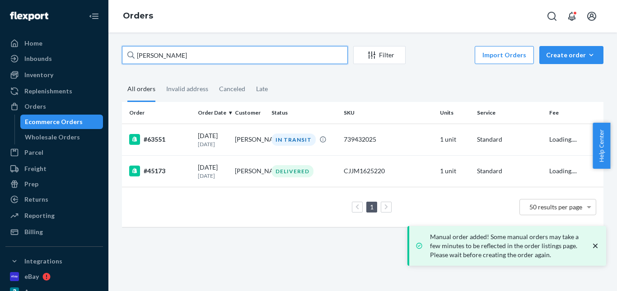
click at [120, 54] on div "John Loveless Filter Import Orders Create order Ecommerce order Removal order A…" at bounding box center [362, 141] width 495 height 190
paste input "[PERSON_NAME]"
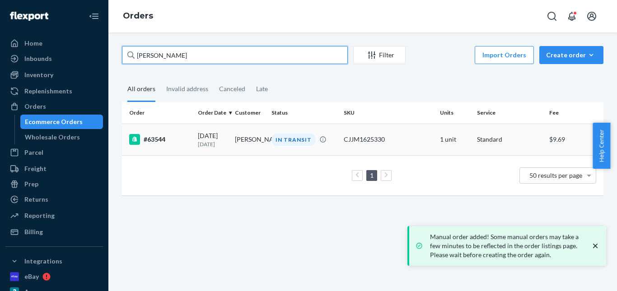
type input "[PERSON_NAME]"
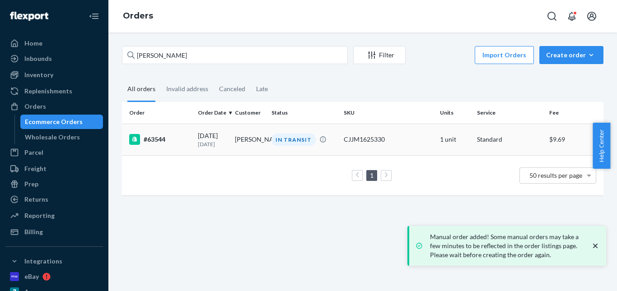
click at [303, 147] on td "IN TRANSIT" at bounding box center [304, 140] width 72 height 32
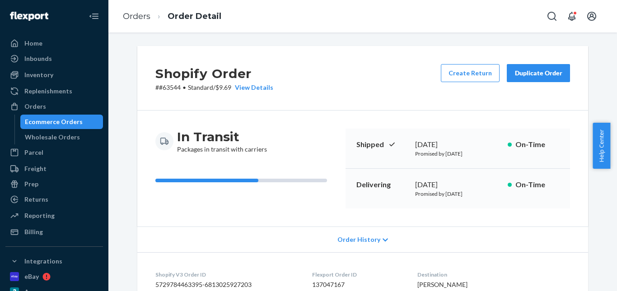
click at [527, 74] on div "Duplicate Order" at bounding box center [538, 73] width 48 height 9
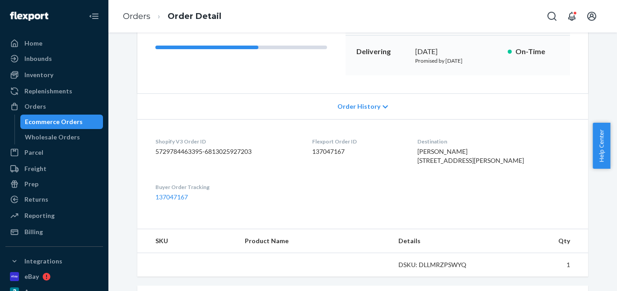
scroll to position [226, 0]
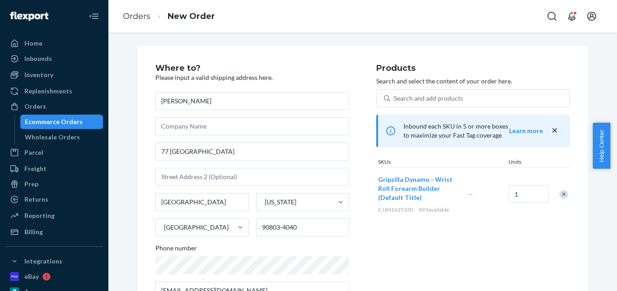
click at [560, 189] on div at bounding box center [558, 194] width 23 height 24
drag, startPoint x: 564, startPoint y: 195, endPoint x: 559, endPoint y: 188, distance: 8.1
click at [561, 192] on div "Remove Item" at bounding box center [563, 194] width 9 height 9
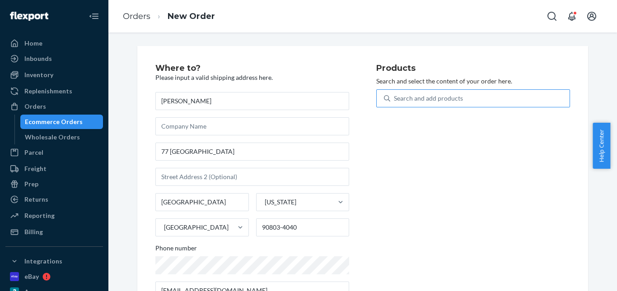
click at [449, 102] on div "Search and add products" at bounding box center [428, 98] width 69 height 9
click at [395, 102] on input "Search and add products" at bounding box center [394, 98] width 1 height 9
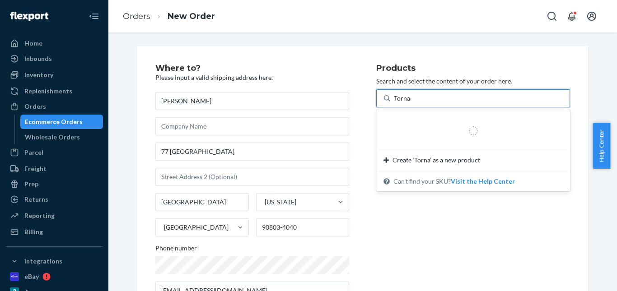
type input "Tornado"
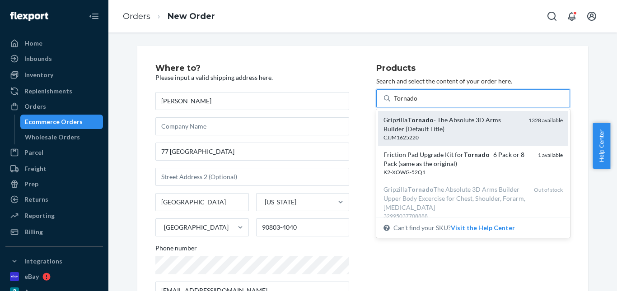
click at [462, 120] on div "Gripzilla Tornado - The Absolute 3D Arms Builder (Default Title)" at bounding box center [452, 125] width 138 height 18
click at [418, 103] on input "Tornado" at bounding box center [406, 98] width 24 height 9
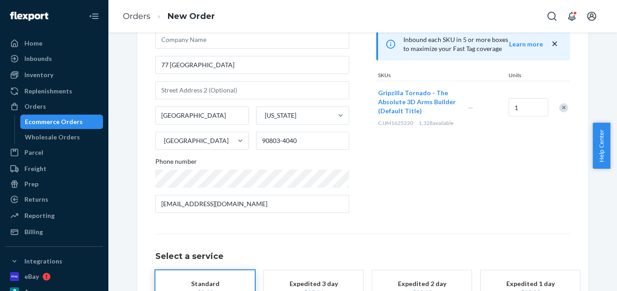
scroll to position [156, 0]
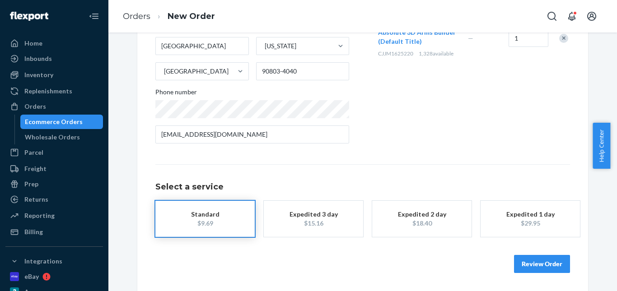
click at [210, 214] on div "Standard" at bounding box center [205, 214] width 72 height 9
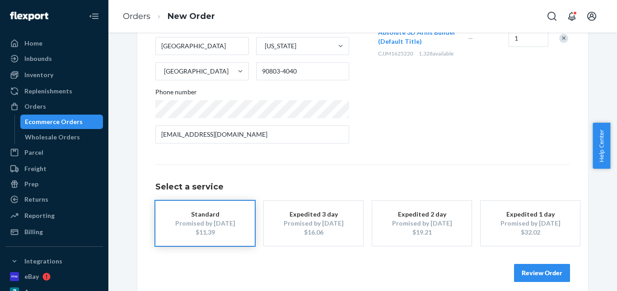
click at [526, 262] on div "Review Order" at bounding box center [362, 268] width 415 height 27
click at [527, 266] on button "Review Order" at bounding box center [542, 273] width 56 height 18
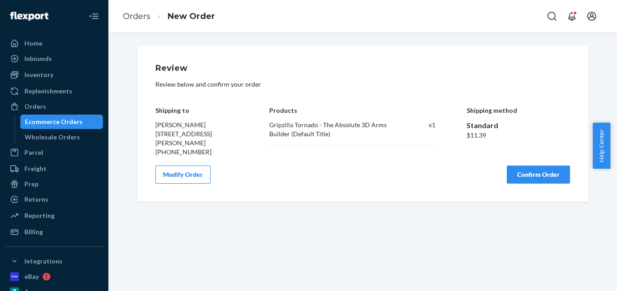
drag, startPoint x: 527, startPoint y: 172, endPoint x: 514, endPoint y: 169, distance: 12.4
click at [526, 171] on button "Confirm Order" at bounding box center [538, 175] width 63 height 18
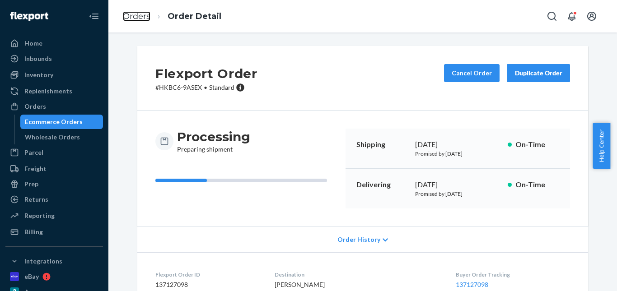
drag, startPoint x: 147, startPoint y: 18, endPoint x: 156, endPoint y: 35, distance: 19.0
click at [147, 18] on link "Orders" at bounding box center [137, 16] width 28 height 10
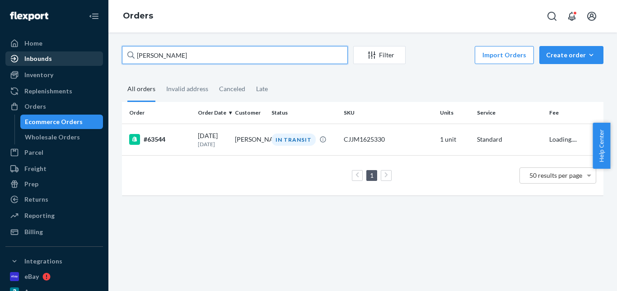
drag, startPoint x: 200, startPoint y: 53, endPoint x: 52, endPoint y: 58, distance: 147.8
click at [45, 58] on div "Home Inbounds Shipping Plans Problems Inventory Products Replenishments Orders …" at bounding box center [308, 145] width 617 height 291
paste input "Steven Butler"
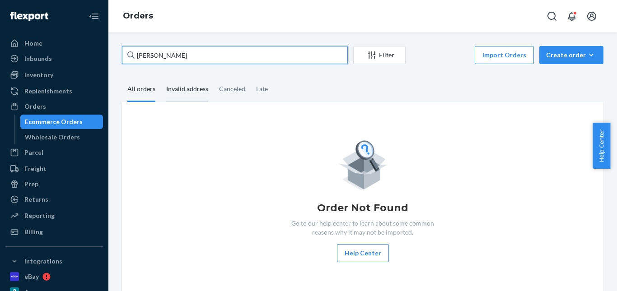
type input "Steven Butler"
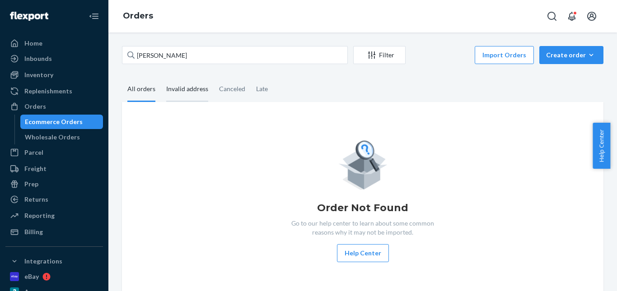
click at [188, 86] on div "Invalid address" at bounding box center [187, 89] width 42 height 25
click at [161, 77] on input "Invalid address" at bounding box center [161, 77] width 0 height 0
click at [553, 56] on div "Create order" at bounding box center [571, 55] width 51 height 9
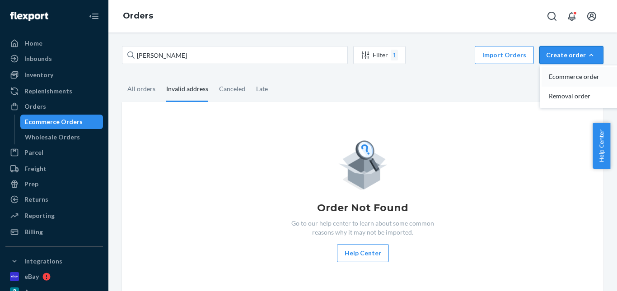
click at [556, 77] on span "Ecommerce order" at bounding box center [577, 77] width 56 height 6
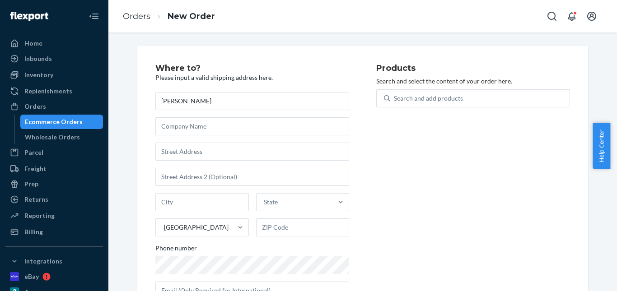
type input "Steven Butler"
click at [194, 157] on input "text" at bounding box center [252, 152] width 194 height 18
paste input "6627 Thomas Drive Unit 1103 Panama City Beach FL 32408"
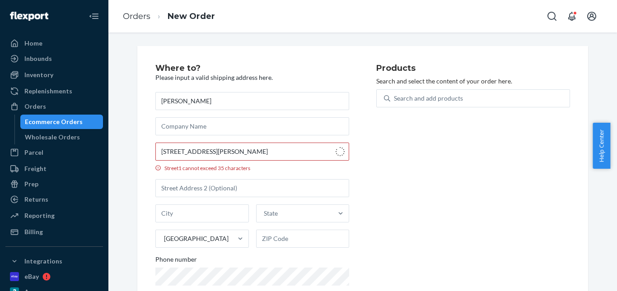
type input "6627 Thomas Dr"
type input "UNIT 1103"
type input "Panama City Beach"
type input "32408"
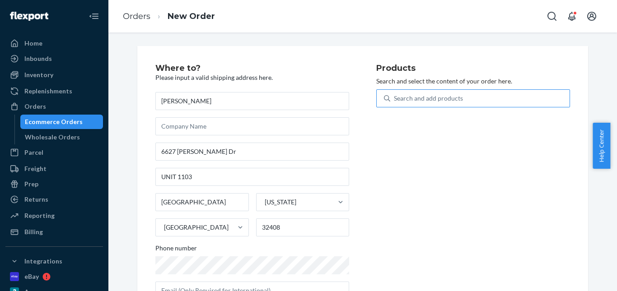
click at [433, 92] on div "Search and add products" at bounding box center [479, 98] width 179 height 16
click at [395, 94] on input "Search and add products" at bounding box center [394, 98] width 1 height 9
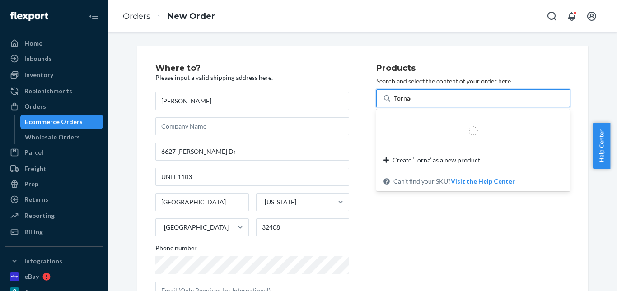
type input "Tornado"
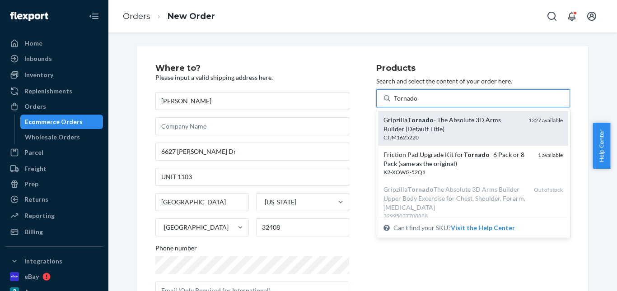
click at [465, 125] on div "Gripzilla Tornado - The Absolute 3D Arms Builder (Default Title)" at bounding box center [452, 125] width 138 height 18
click at [418, 103] on input "Tornado" at bounding box center [406, 98] width 24 height 9
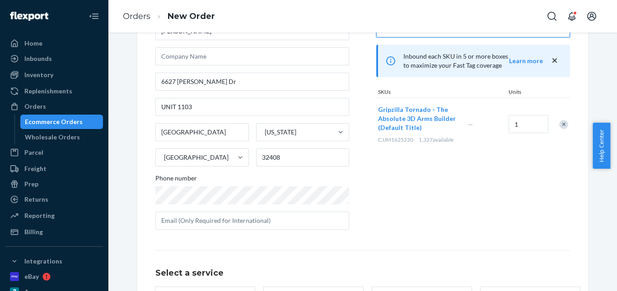
scroll to position [165, 0]
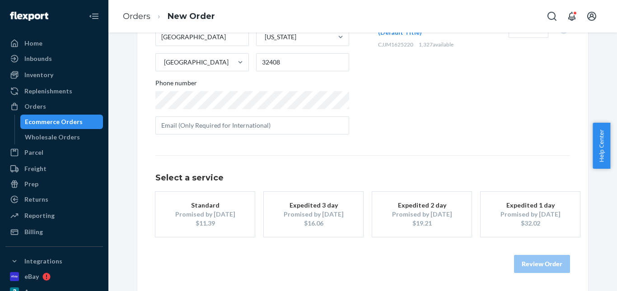
click at [208, 220] on div "$11.39" at bounding box center [205, 223] width 72 height 9
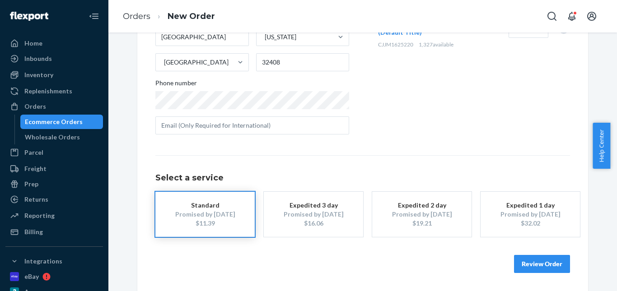
drag, startPoint x: 528, startPoint y: 264, endPoint x: 462, endPoint y: 205, distance: 89.2
click at [528, 264] on button "Review Order" at bounding box center [542, 264] width 56 height 18
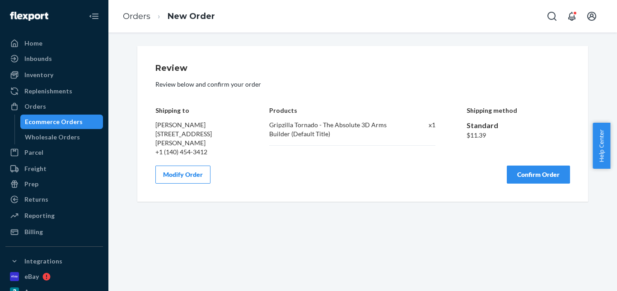
click at [519, 173] on div "Review Review below and confirm your order Shipping to Steven Butler 6627 Thoma…" at bounding box center [362, 124] width 415 height 120
drag, startPoint x: 536, startPoint y: 183, endPoint x: 261, endPoint y: 1, distance: 329.8
click at [534, 181] on button "Confirm Order" at bounding box center [538, 175] width 63 height 18
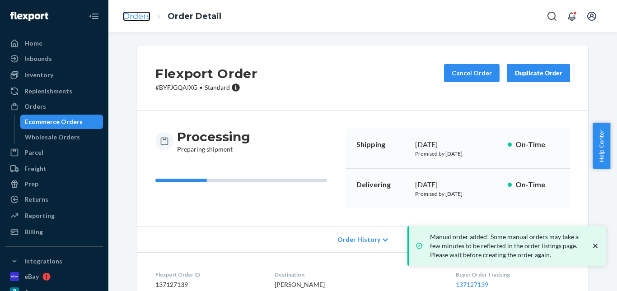
click at [145, 18] on link "Orders" at bounding box center [137, 16] width 28 height 10
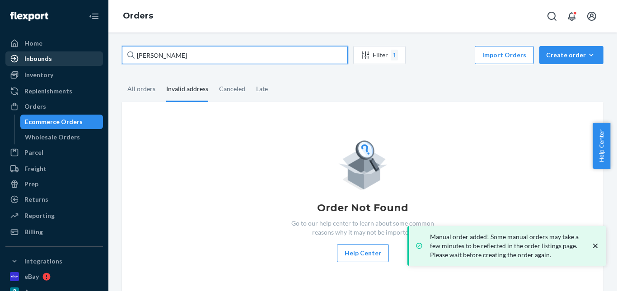
click at [28, 53] on div "Home Inbounds Shipping Plans Problems Inventory Products Replenishments Orders …" at bounding box center [308, 145] width 617 height 291
paste input "Giancarlo Briceño"
type input "Giancarlo Briceño"
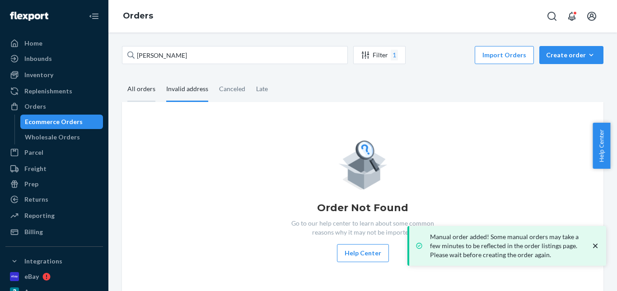
click at [145, 84] on div "All orders" at bounding box center [141, 89] width 28 height 25
click at [122, 77] on input "All orders" at bounding box center [122, 77] width 0 height 0
click at [186, 94] on div "Invalid address" at bounding box center [187, 89] width 42 height 25
click at [161, 77] on input "Invalid address" at bounding box center [161, 77] width 0 height 0
click at [135, 93] on div "All orders" at bounding box center [141, 89] width 28 height 25
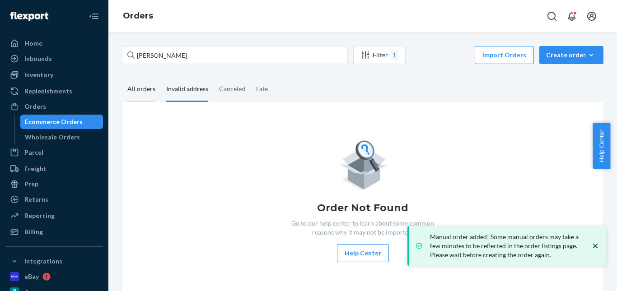
click at [122, 77] on input "All orders" at bounding box center [122, 77] width 0 height 0
click at [182, 89] on div "Invalid address" at bounding box center [187, 89] width 42 height 25
click at [161, 77] on input "Invalid address" at bounding box center [161, 77] width 0 height 0
click at [138, 89] on div "All orders" at bounding box center [141, 89] width 28 height 25
click at [122, 77] on input "All orders" at bounding box center [122, 77] width 0 height 0
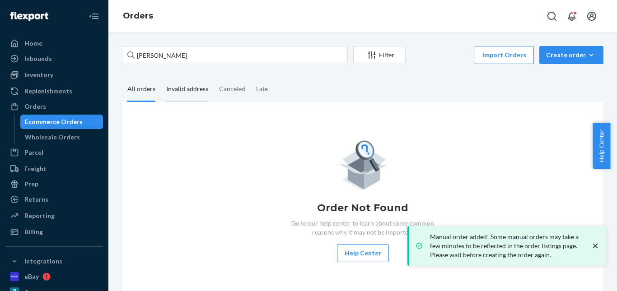
click at [192, 88] on div "Invalid address" at bounding box center [187, 89] width 42 height 25
click at [161, 77] on input "Invalid address" at bounding box center [161, 77] width 0 height 0
click at [142, 88] on div "All orders" at bounding box center [141, 89] width 28 height 25
click at [122, 77] on input "All orders" at bounding box center [122, 77] width 0 height 0
click at [186, 88] on div "Invalid address" at bounding box center [187, 89] width 42 height 25
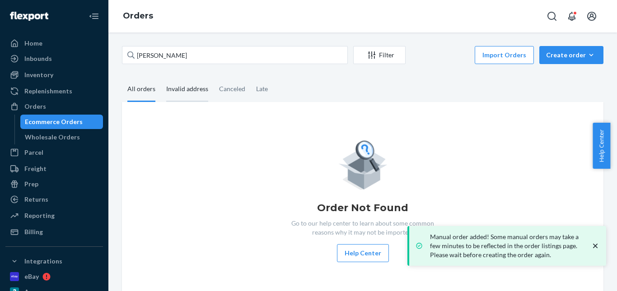
click at [161, 77] on input "Invalid address" at bounding box center [161, 77] width 0 height 0
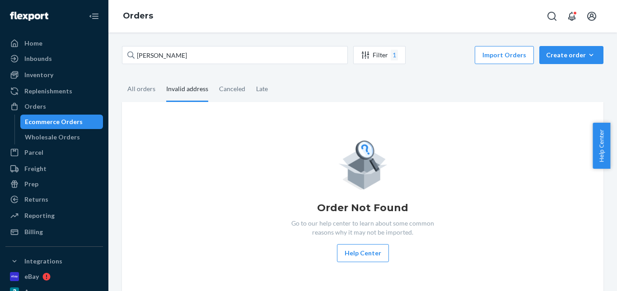
drag, startPoint x: 141, startPoint y: 88, endPoint x: 384, endPoint y: 88, distance: 242.5
click at [142, 88] on div "All orders" at bounding box center [141, 88] width 28 height 23
click at [122, 77] on input "All orders" at bounding box center [122, 77] width 0 height 0
click at [578, 59] on div "Create order" at bounding box center [571, 55] width 51 height 9
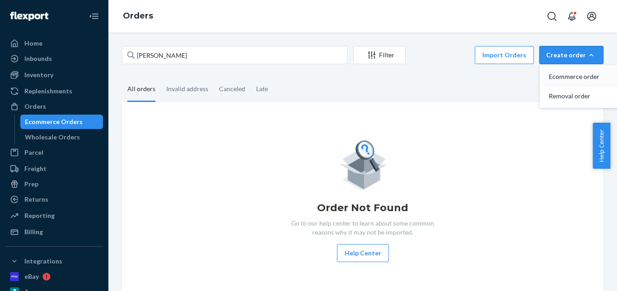
click at [576, 76] on span "Ecommerce order" at bounding box center [577, 77] width 56 height 6
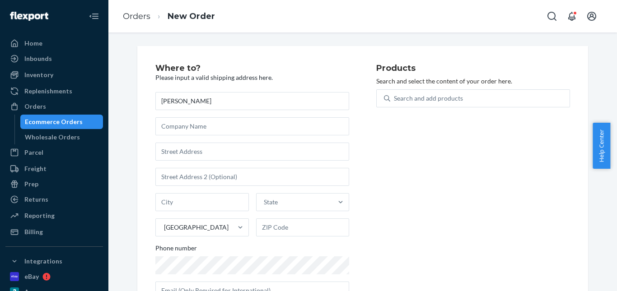
type input "Giancarlo Briceño"
drag, startPoint x: 192, startPoint y: 154, endPoint x: 206, endPoint y: 156, distance: 14.5
click at [192, 155] on input "text" at bounding box center [252, 152] width 194 height 18
paste input "4610 South Budlong Avenue Los Angeles CA 90037"
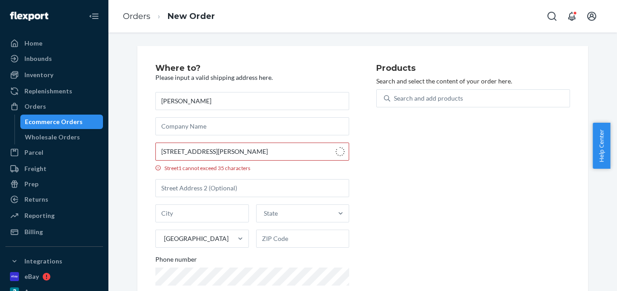
drag, startPoint x: 241, startPoint y: 169, endPoint x: 198, endPoint y: 77, distance: 101.8
type input "4610 S Budlong Ave"
type input "Los Angeles"
type input "90037"
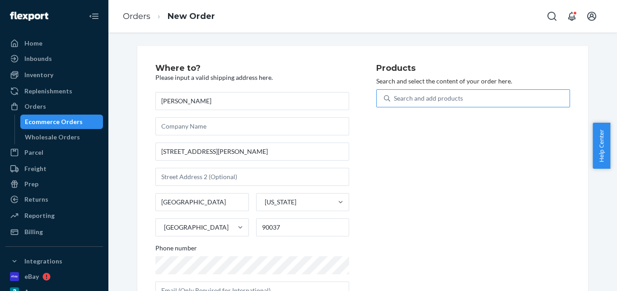
click at [415, 92] on div "Search and add products" at bounding box center [479, 98] width 179 height 16
click at [395, 94] on input "Search and add products" at bounding box center [394, 98] width 1 height 9
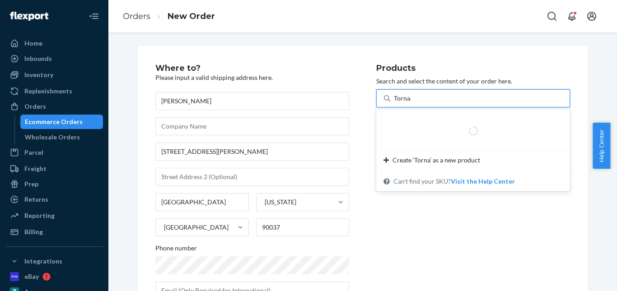
type input "Tornado"
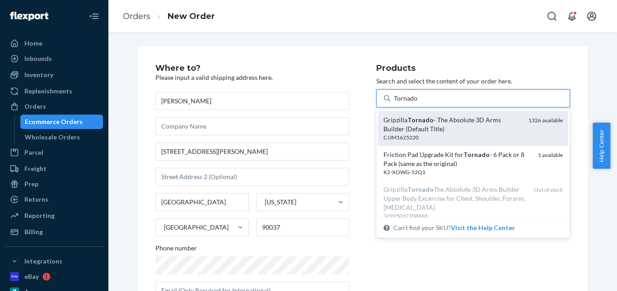
click at [444, 122] on div "Gripzilla Tornado - The Absolute 3D Arms Builder (Default Title)" at bounding box center [452, 125] width 138 height 18
click at [418, 103] on input "Tornado" at bounding box center [406, 98] width 24 height 9
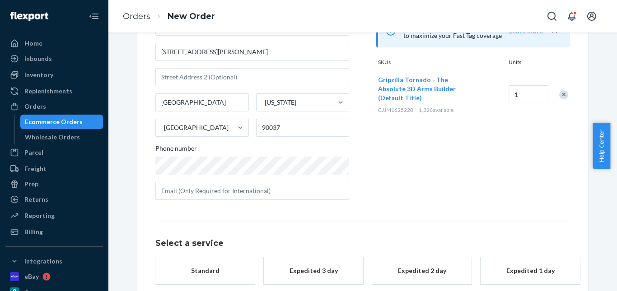
scroll to position [147, 0]
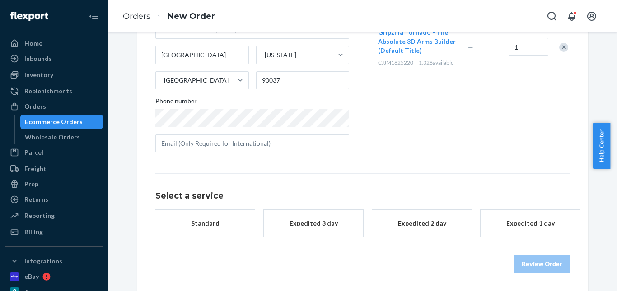
click at [204, 222] on div "Standard" at bounding box center [205, 223] width 72 height 9
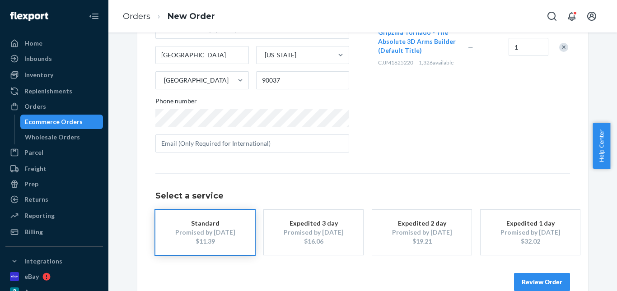
drag, startPoint x: 531, startPoint y: 279, endPoint x: 513, endPoint y: 201, distance: 79.5
click at [531, 277] on button "Review Order" at bounding box center [542, 282] width 56 height 18
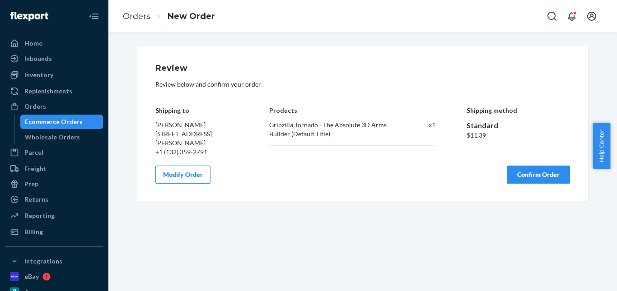
scroll to position [0, 0]
drag, startPoint x: 513, startPoint y: 159, endPoint x: 507, endPoint y: 160, distance: 5.5
click at [513, 159] on div "Review Review below and confirm your order Shipping to Giancarlo Briceño 4610 S…" at bounding box center [362, 124] width 415 height 120
click at [511, 172] on button "Confirm Order" at bounding box center [538, 175] width 63 height 18
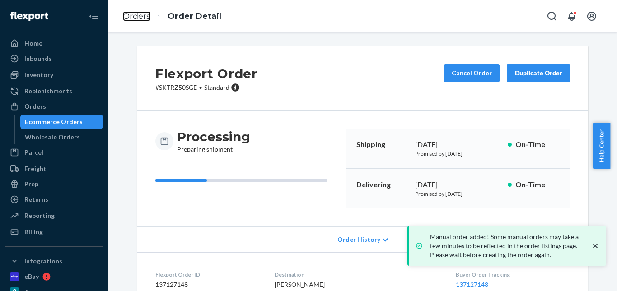
click at [136, 17] on link "Orders" at bounding box center [137, 16] width 28 height 10
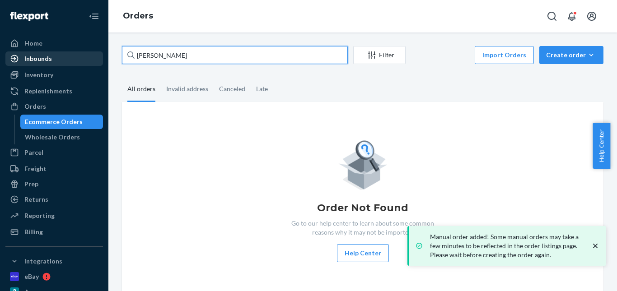
drag, startPoint x: 63, startPoint y: 56, endPoint x: 55, endPoint y: 56, distance: 8.1
click at [56, 56] on div "Home Inbounds Shipping Plans Problems Inventory Products Replenishments Orders …" at bounding box center [308, 145] width 617 height 291
paste input "Alex Williams"
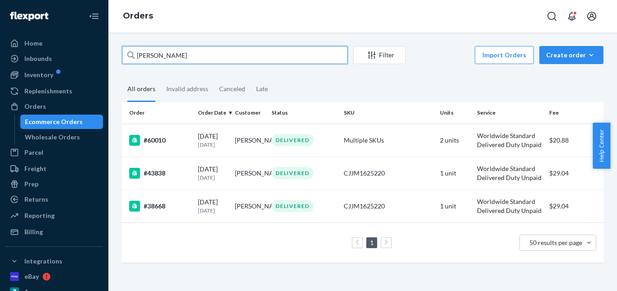
type input "Alex Williams"
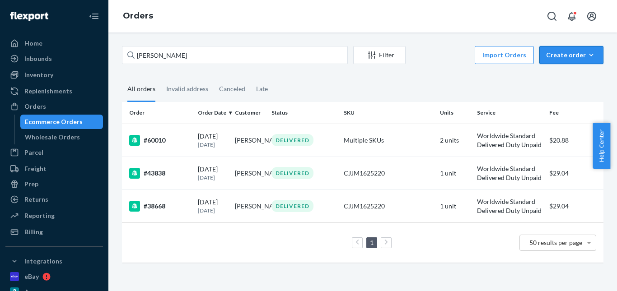
drag, startPoint x: 570, startPoint y: 55, endPoint x: 574, endPoint y: 67, distance: 12.3
click at [570, 56] on div "Create order" at bounding box center [571, 55] width 51 height 9
click at [576, 77] on span "Ecommerce order" at bounding box center [577, 77] width 56 height 6
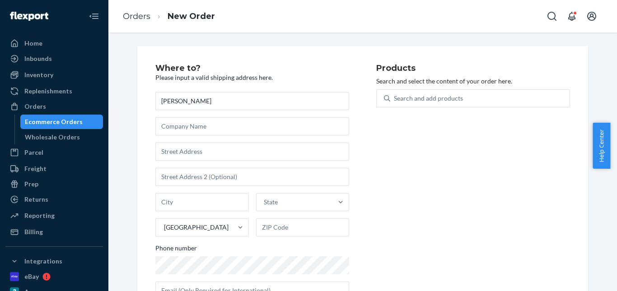
type input "Alex Williams"
click at [217, 165] on div "Alex Williams State United States Phone number" at bounding box center [252, 196] width 194 height 208
click at [215, 154] on input "text" at bounding box center [252, 152] width 194 height 18
paste input "822 West Orion Street Tempe AZ 85283"
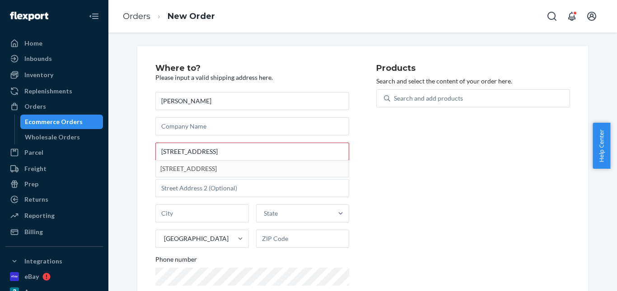
type input "822 W Orion St"
type input "Tempe"
type input "85283"
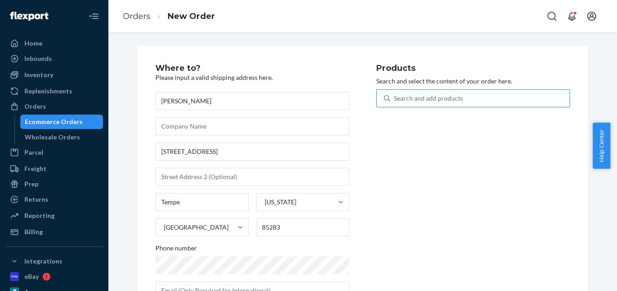
click at [410, 94] on div "Search and add products" at bounding box center [428, 98] width 69 height 9
click at [395, 94] on input "Search and add products" at bounding box center [394, 98] width 1 height 9
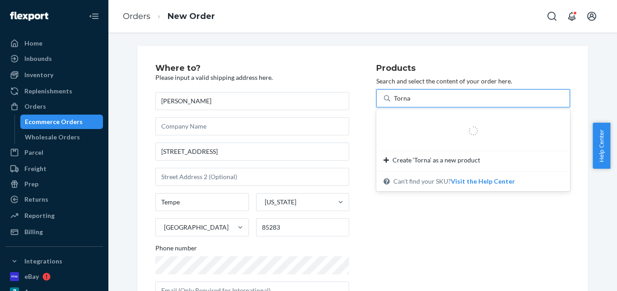
type input "Tornado"
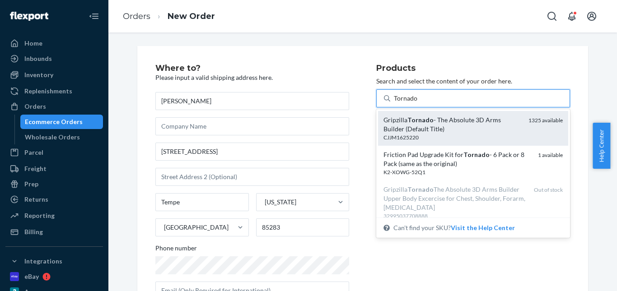
click at [420, 122] on em "Tornado" at bounding box center [420, 120] width 26 height 8
click at [418, 103] on input "Tornado" at bounding box center [406, 98] width 24 height 9
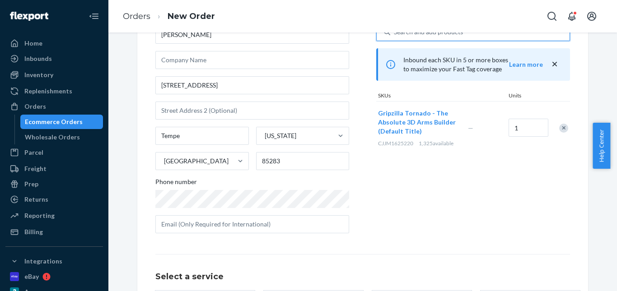
scroll to position [147, 0]
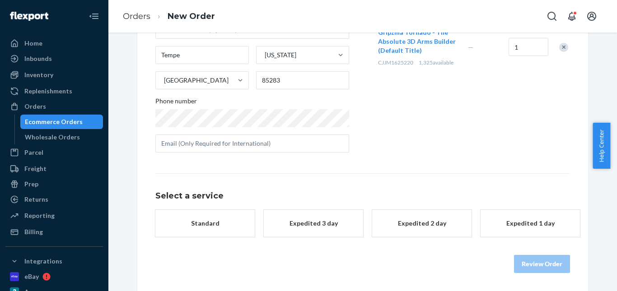
drag, startPoint x: 220, startPoint y: 229, endPoint x: 273, endPoint y: 229, distance: 52.8
click at [219, 229] on button "Standard" at bounding box center [204, 223] width 99 height 27
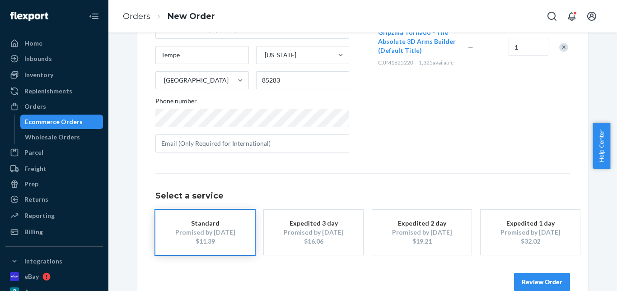
click at [536, 275] on button "Review Order" at bounding box center [542, 282] width 56 height 18
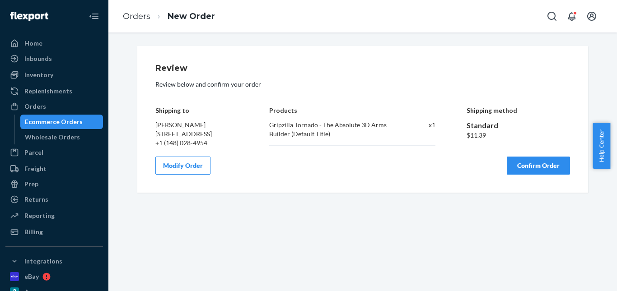
click at [519, 171] on button "Confirm Order" at bounding box center [538, 166] width 63 height 18
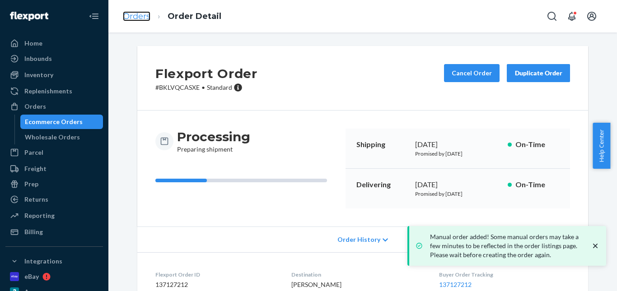
click at [143, 12] on link "Orders" at bounding box center [137, 16] width 28 height 10
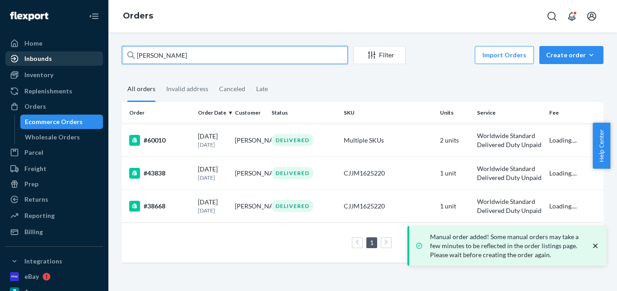
click at [93, 56] on div "Home Inbounds Shipping Plans Problems Inventory Products Replenishments Orders …" at bounding box center [308, 145] width 617 height 291
paste input "[PERSON_NAME]"
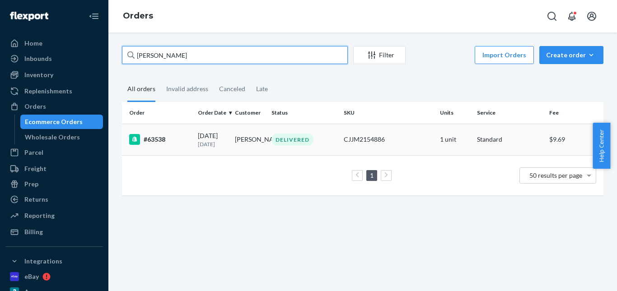
type input "[PERSON_NAME]"
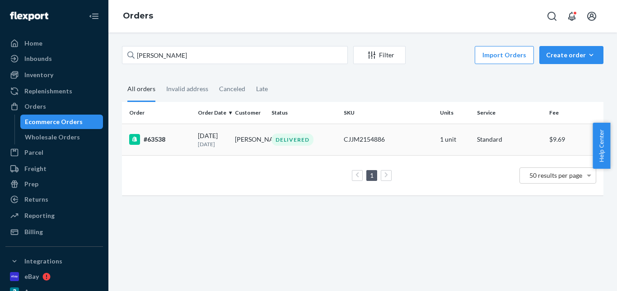
click at [285, 139] on div "DELIVERED" at bounding box center [292, 140] width 42 height 12
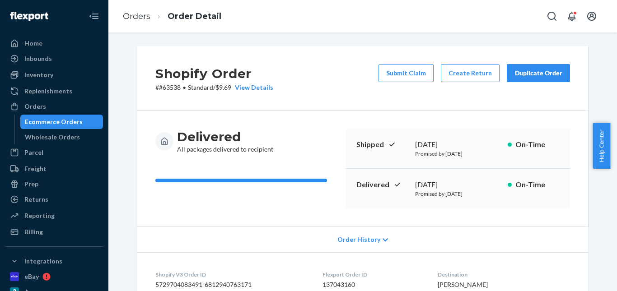
click at [537, 70] on div "Duplicate Order" at bounding box center [538, 73] width 48 height 9
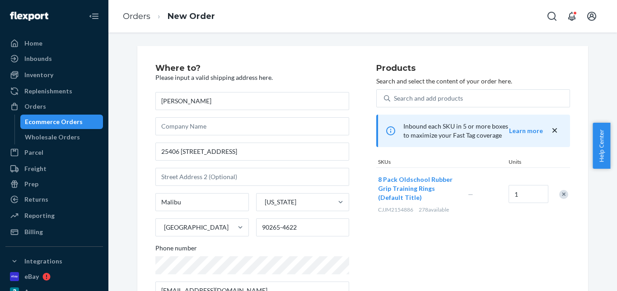
drag, startPoint x: 560, startPoint y: 191, endPoint x: 482, endPoint y: 152, distance: 87.4
click at [560, 191] on div "Remove Item" at bounding box center [563, 194] width 9 height 9
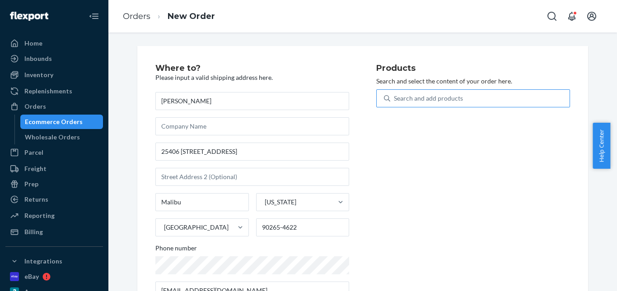
click at [403, 98] on div "Search and add products" at bounding box center [428, 98] width 69 height 9
click at [395, 98] on input "Search and add products" at bounding box center [394, 98] width 1 height 9
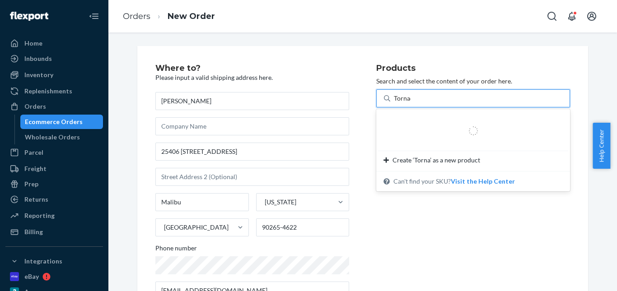
type input "Tornado"
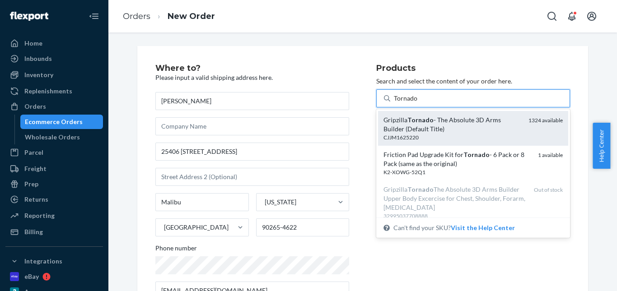
click at [407, 121] on em "Tornado" at bounding box center [420, 120] width 26 height 8
click at [406, 103] on input "Tornado" at bounding box center [406, 98] width 24 height 9
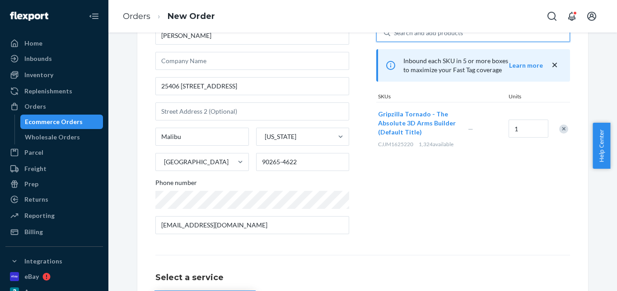
scroll to position [156, 0]
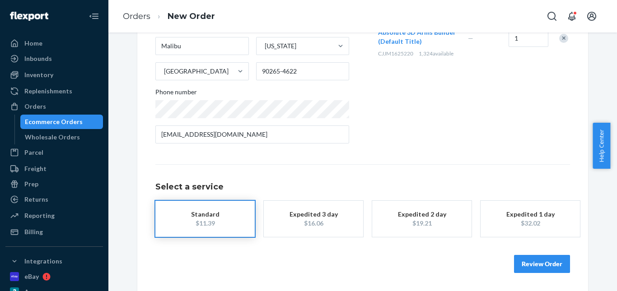
click at [301, 220] on div "$16.06" at bounding box center [313, 223] width 72 height 9
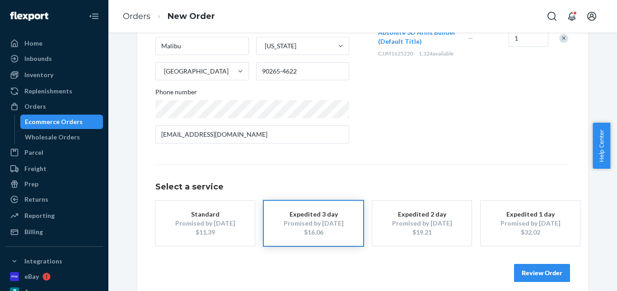
drag, startPoint x: 526, startPoint y: 273, endPoint x: 531, endPoint y: 231, distance: 42.0
click at [527, 272] on button "Review Order" at bounding box center [542, 273] width 56 height 18
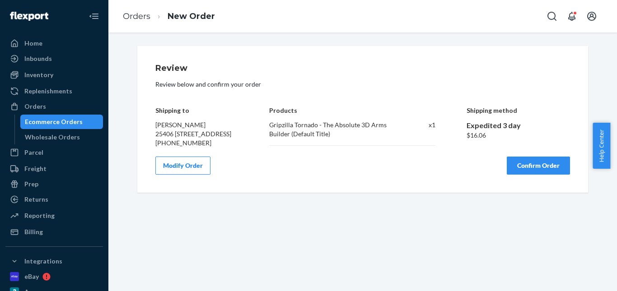
drag, startPoint x: 531, startPoint y: 178, endPoint x: 445, endPoint y: 136, distance: 95.7
click at [524, 175] on button "Confirm Order" at bounding box center [538, 166] width 63 height 18
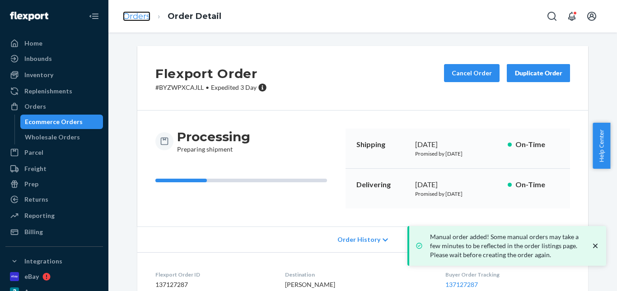
click at [140, 13] on link "Orders" at bounding box center [137, 16] width 28 height 10
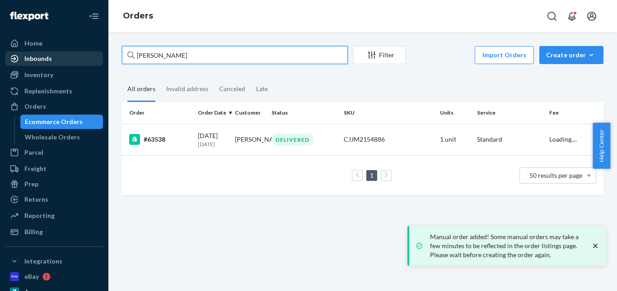
drag, startPoint x: 42, startPoint y: 53, endPoint x: 67, endPoint y: 53, distance: 24.8
click at [39, 53] on div "Home Inbounds Shipping Plans Problems Inventory Products Replenishments Orders …" at bounding box center [308, 145] width 617 height 291
paste input "Tom Cowling"
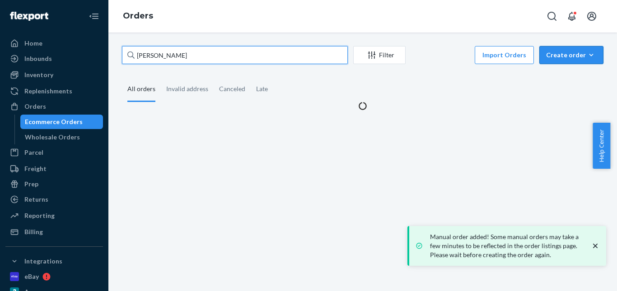
type input "Tom Cowling"
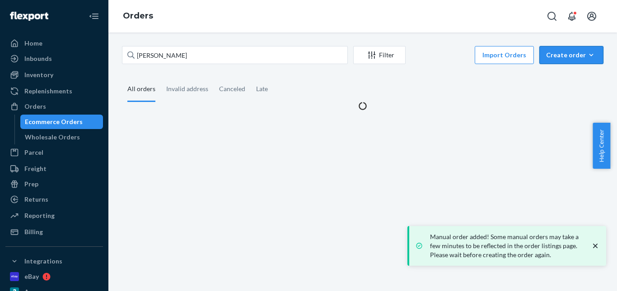
click at [572, 57] on div "Create order" at bounding box center [571, 55] width 51 height 9
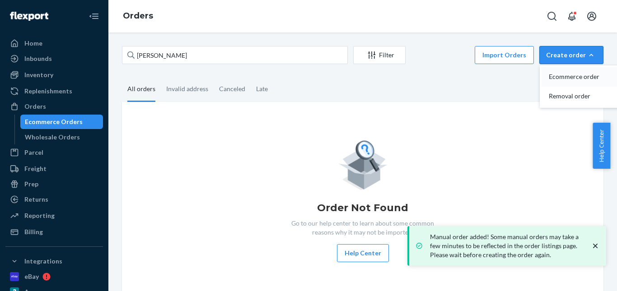
click at [572, 75] on span "Ecommerce order" at bounding box center [577, 77] width 56 height 6
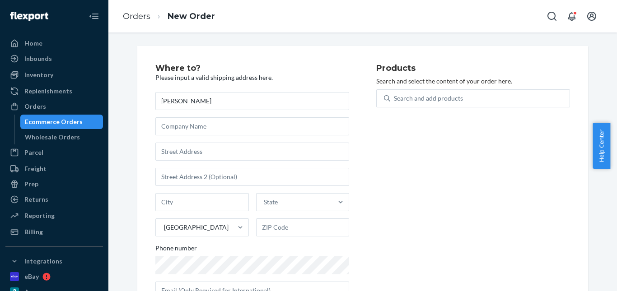
type input "Tom Cowling"
click at [183, 148] on input "text" at bounding box center [252, 152] width 194 height 18
paste input "55 Ryot St Warrnambool VIC 3280 Australia"
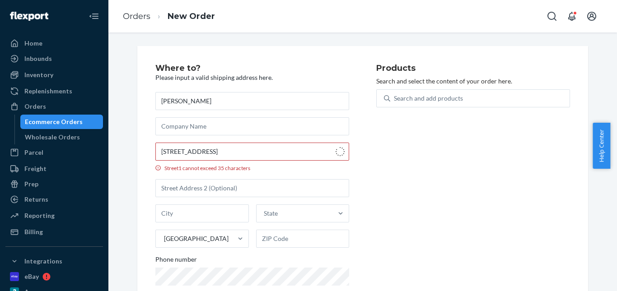
type input "55 Ryot St"
type input "Warrnambool"
type input "3280"
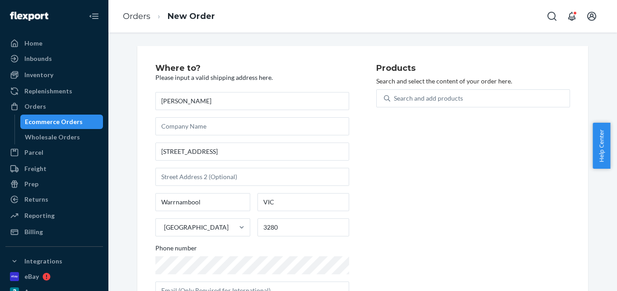
click at [177, 252] on span "Phone number" at bounding box center [176, 250] width 42 height 13
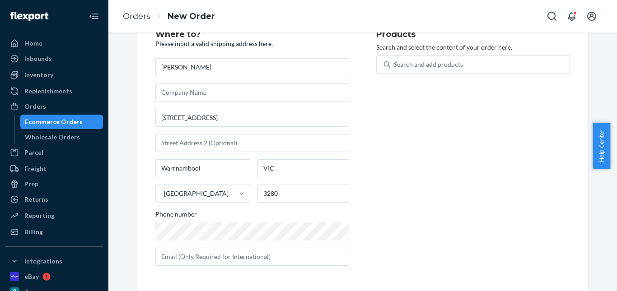
scroll to position [34, 0]
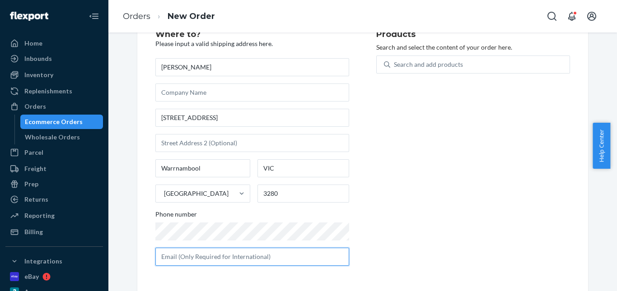
click at [223, 253] on input "text" at bounding box center [252, 257] width 194 height 18
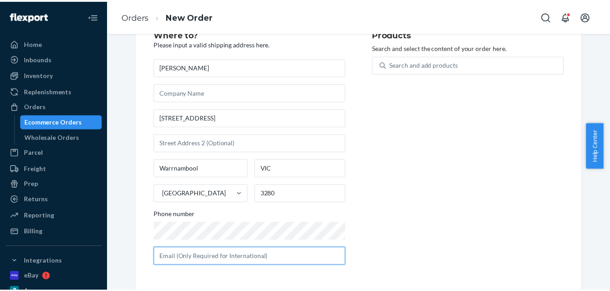
scroll to position [63, 0]
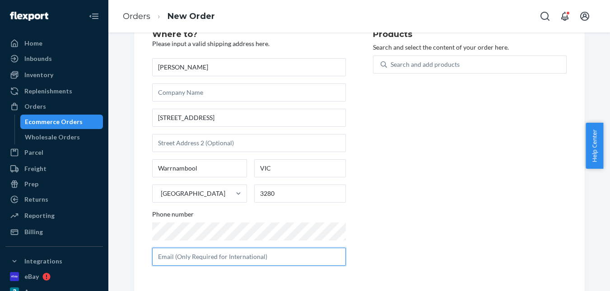
paste input "tommycowboi@gmail.com"
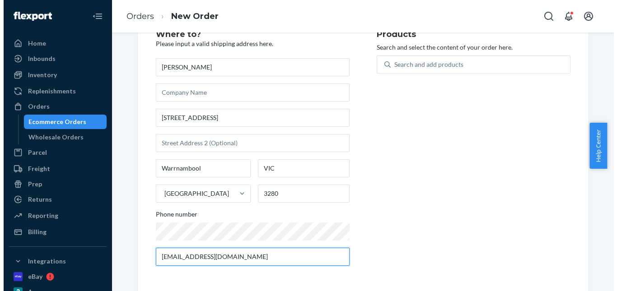
scroll to position [0, 0]
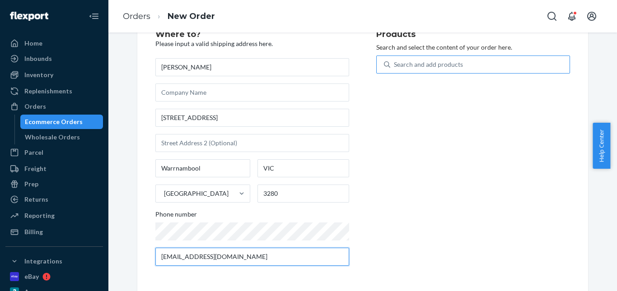
type input "tommycowboi@gmail.com"
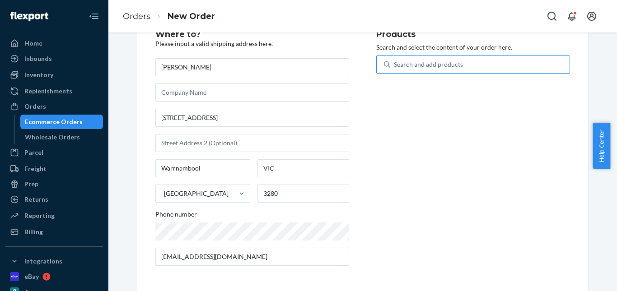
click at [400, 61] on div "Search and add products" at bounding box center [428, 64] width 69 height 9
click at [395, 61] on input "Search and add products" at bounding box center [394, 64] width 1 height 9
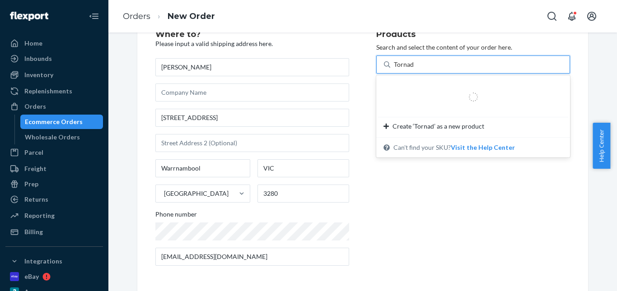
type input "Tornado"
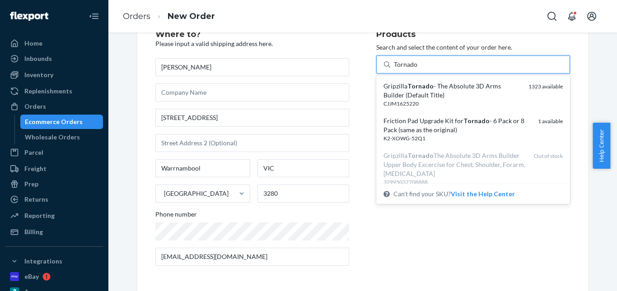
drag, startPoint x: 409, startPoint y: 95, endPoint x: 405, endPoint y: 114, distance: 19.3
click at [409, 95] on div "Gripzilla Tornado - The Absolute 3D Arms Builder (Default Title)" at bounding box center [452, 91] width 138 height 18
click at [409, 69] on input "Tornado" at bounding box center [406, 64] width 24 height 9
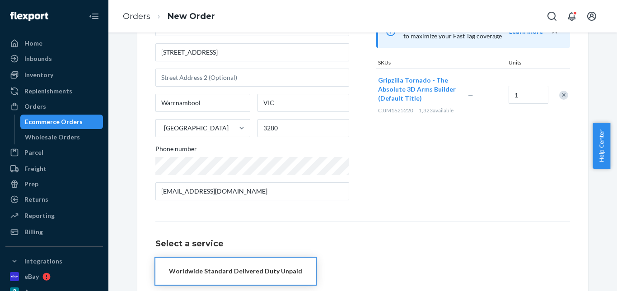
scroll to position [147, 0]
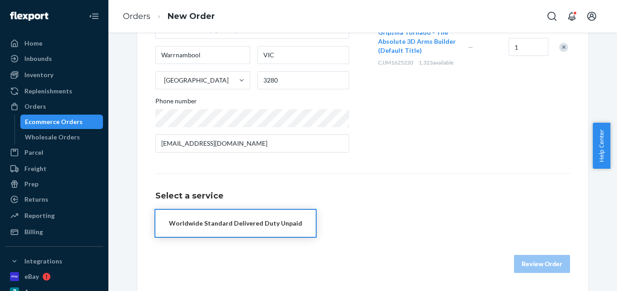
click at [248, 224] on div "Worldwide Standard Delivered Duty Unpaid" at bounding box center [235, 223] width 133 height 9
click at [518, 261] on div "Review Order" at bounding box center [362, 259] width 415 height 27
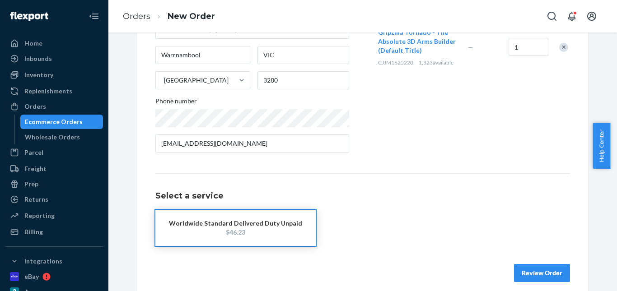
click at [533, 266] on button "Review Order" at bounding box center [542, 273] width 56 height 18
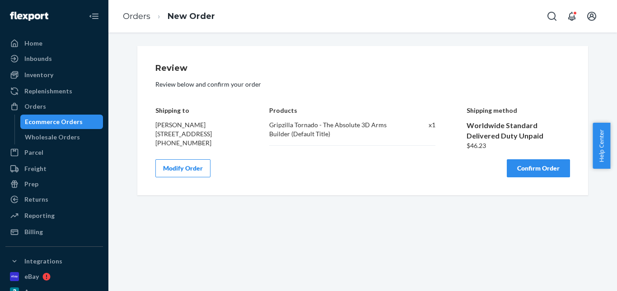
scroll to position [0, 0]
drag, startPoint x: 534, startPoint y: 179, endPoint x: 423, endPoint y: 87, distance: 144.9
click at [532, 177] on button "Confirm Order" at bounding box center [538, 168] width 63 height 18
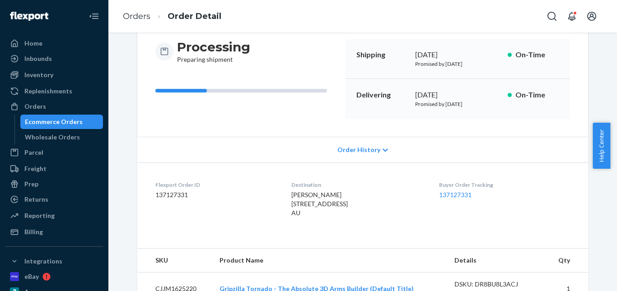
scroll to position [90, 0]
click at [127, 9] on ol "Orders Order Detail" at bounding box center [172, 16] width 113 height 27
click at [139, 14] on link "Orders" at bounding box center [137, 16] width 28 height 10
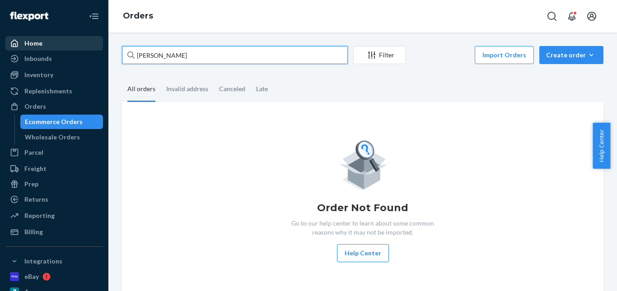
drag, startPoint x: 189, startPoint y: 54, endPoint x: 89, endPoint y: 47, distance: 100.9
click at [84, 47] on div "Home Inbounds Shipping Plans Problems Inventory Products Replenishments Orders …" at bounding box center [308, 145] width 617 height 291
paste input "Anya Preece"
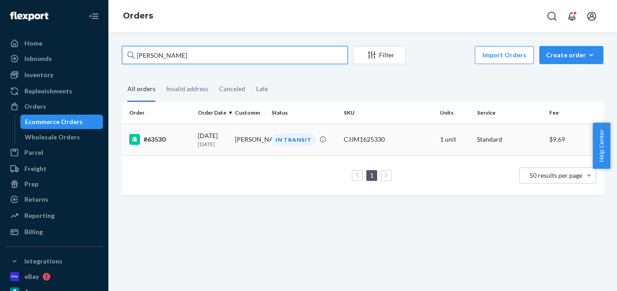
type input "Anya Preece"
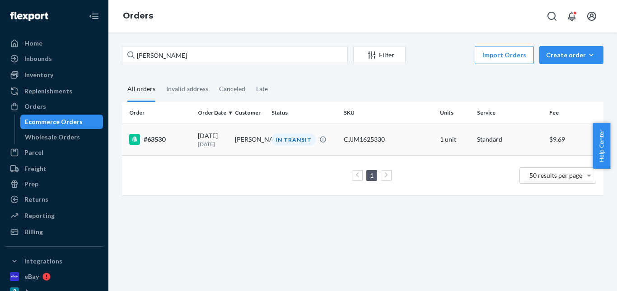
click at [289, 137] on div "IN TRANSIT" at bounding box center [293, 140] width 44 height 12
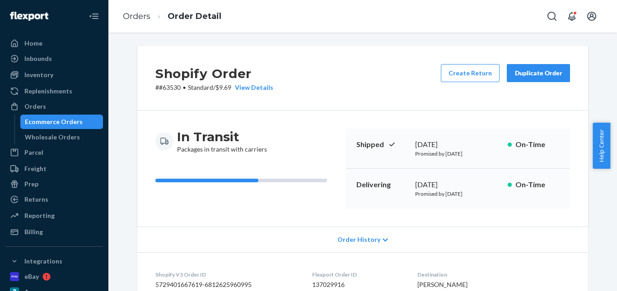
click at [535, 70] on div "Duplicate Order" at bounding box center [538, 73] width 48 height 9
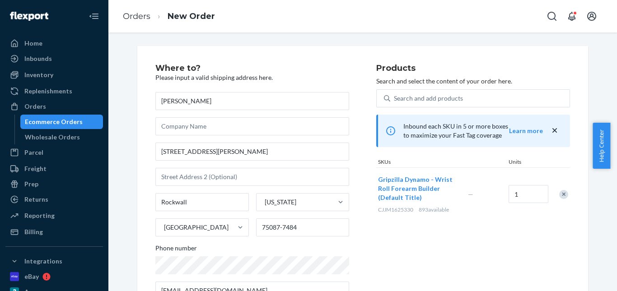
click at [560, 193] on div "Remove Item" at bounding box center [563, 194] width 9 height 9
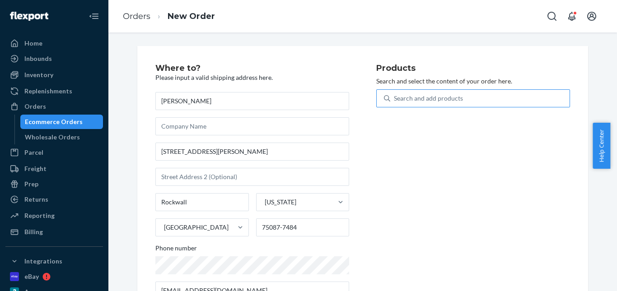
click at [476, 99] on div "Search and add products" at bounding box center [479, 98] width 179 height 16
click at [395, 99] on input "Search and add products" at bounding box center [394, 98] width 1 height 9
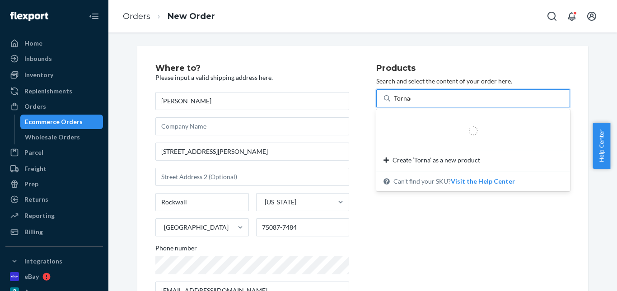
type input "Tornado"
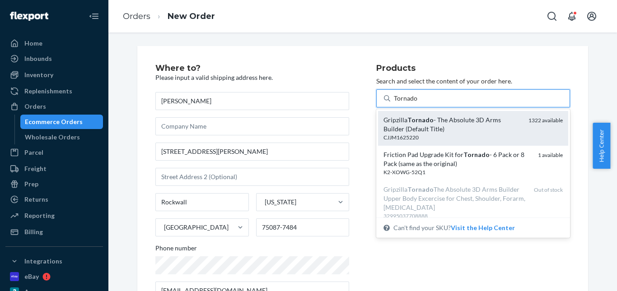
click at [450, 127] on div "Gripzilla Tornado - The Absolute 3D Arms Builder (Default Title)" at bounding box center [452, 125] width 138 height 18
click at [418, 103] on input "Tornado" at bounding box center [406, 98] width 24 height 9
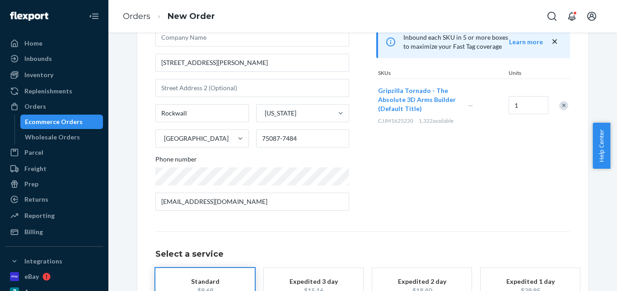
scroll to position [156, 0]
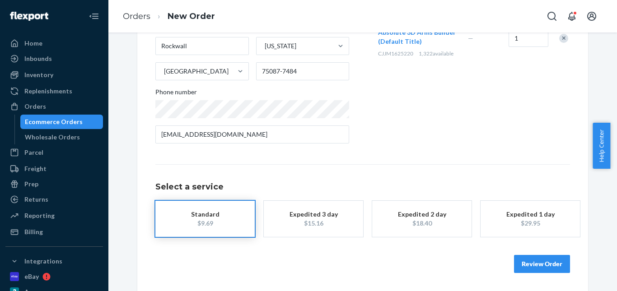
click at [224, 218] on div "Standard" at bounding box center [205, 214] width 72 height 9
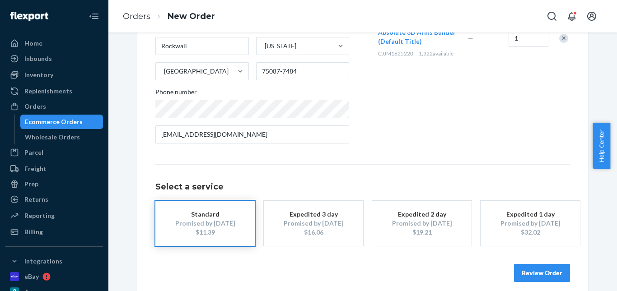
drag, startPoint x: 542, startPoint y: 275, endPoint x: 531, endPoint y: 232, distance: 44.8
click at [542, 275] on button "Review Order" at bounding box center [542, 273] width 56 height 18
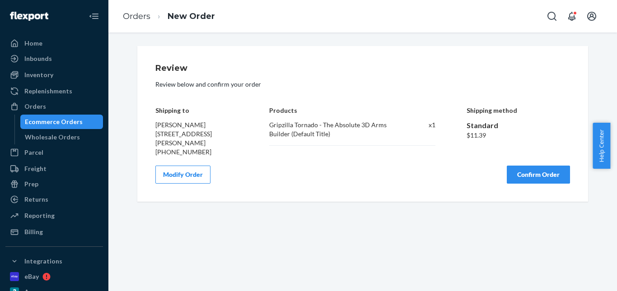
drag, startPoint x: 527, startPoint y: 177, endPoint x: 265, endPoint y: 71, distance: 282.6
click at [527, 175] on button "Confirm Order" at bounding box center [538, 175] width 63 height 18
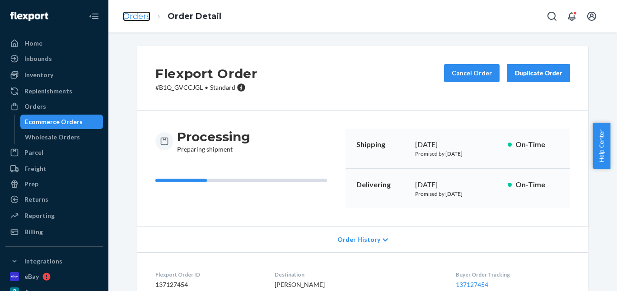
click at [135, 17] on link "Orders" at bounding box center [137, 16] width 28 height 10
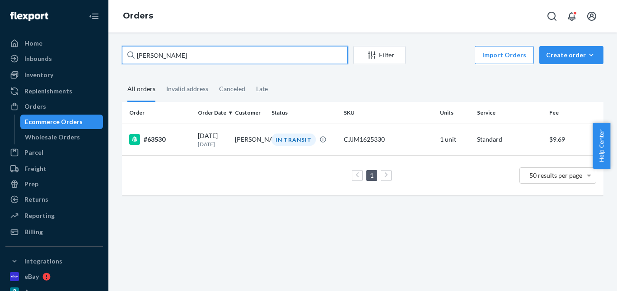
drag, startPoint x: 168, startPoint y: 56, endPoint x: 149, endPoint y: 61, distance: 20.7
click at [83, 57] on div "Home Inbounds Shipping Plans Problems Inventory Products Replenishments Orders …" at bounding box center [308, 145] width 617 height 291
paste input "Jean Espil"
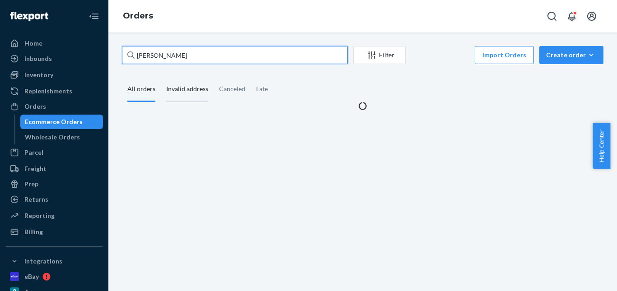
type input "Jean Espil"
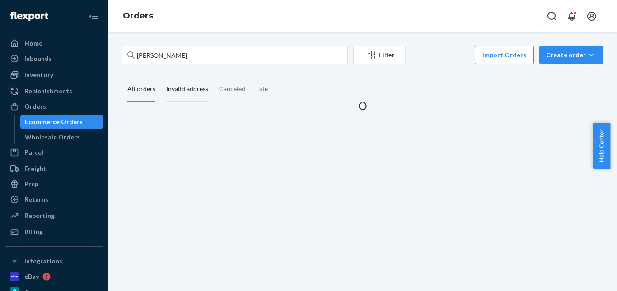
click at [182, 82] on div "Invalid address" at bounding box center [187, 89] width 42 height 25
click at [161, 77] on input "Invalid address" at bounding box center [161, 77] width 0 height 0
click at [153, 89] on div "All orders" at bounding box center [141, 89] width 28 height 25
click at [122, 77] on input "All orders" at bounding box center [122, 77] width 0 height 0
click at [177, 94] on div "Invalid address" at bounding box center [187, 89] width 42 height 25
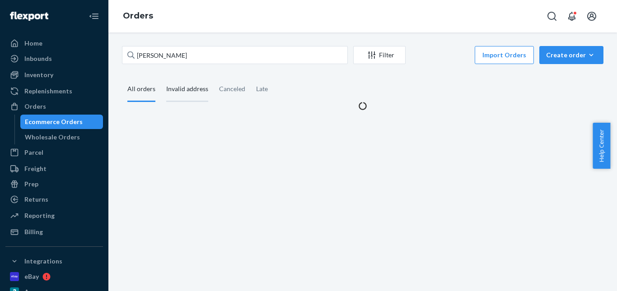
click at [161, 77] on input "Invalid address" at bounding box center [161, 77] width 0 height 0
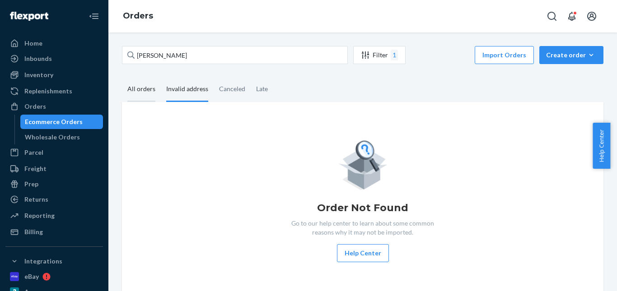
click at [147, 94] on div "All orders" at bounding box center [141, 89] width 28 height 25
click at [122, 77] on input "All orders" at bounding box center [122, 77] width 0 height 0
drag, startPoint x: 553, startPoint y: 60, endPoint x: 557, endPoint y: 73, distance: 14.1
click at [553, 60] on button "Create order Ecommerce order Removal order" at bounding box center [571, 55] width 64 height 18
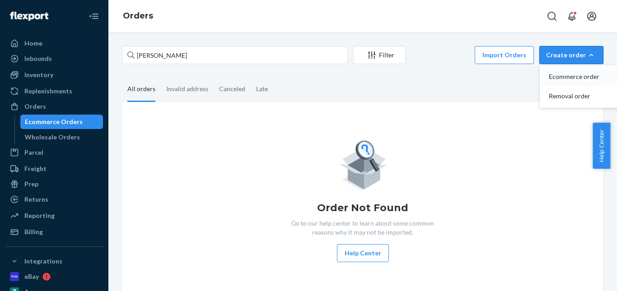
click at [559, 77] on span "Ecommerce order" at bounding box center [577, 77] width 56 height 6
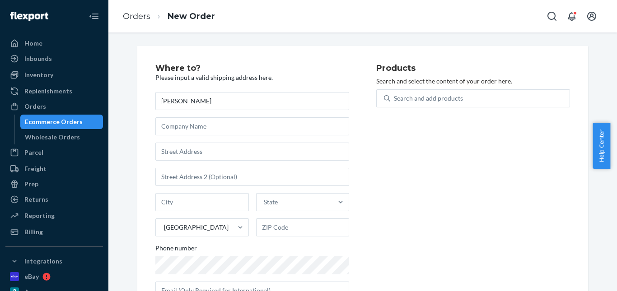
type input "Jean Espil"
drag, startPoint x: 196, startPoint y: 138, endPoint x: 198, endPoint y: 154, distance: 15.5
click at [196, 140] on div "Jean Espil State United States Phone number" at bounding box center [252, 196] width 194 height 208
click at [197, 157] on input "text" at bounding box center [252, 152] width 194 height 18
paste input "1455 Anny Drive West Twin Falls ID 83301"
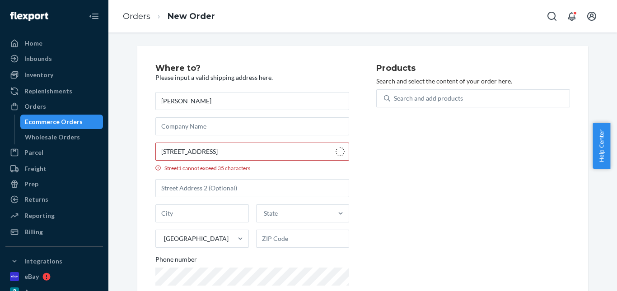
type input "1455 Anny Dr W"
type input "Twin Falls"
type input "83301"
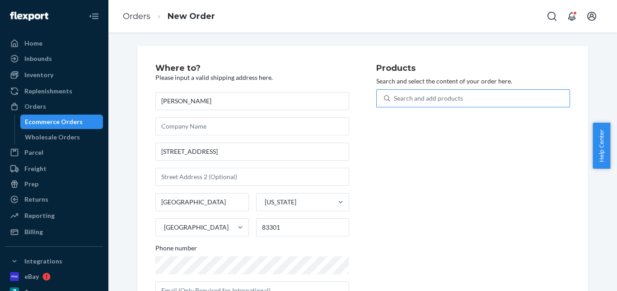
click at [435, 98] on div "Search and add products" at bounding box center [428, 98] width 69 height 9
click at [395, 98] on input "Search and add products" at bounding box center [394, 98] width 1 height 9
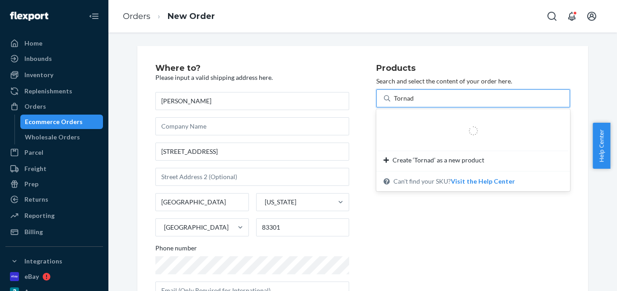
type input "Tornado"
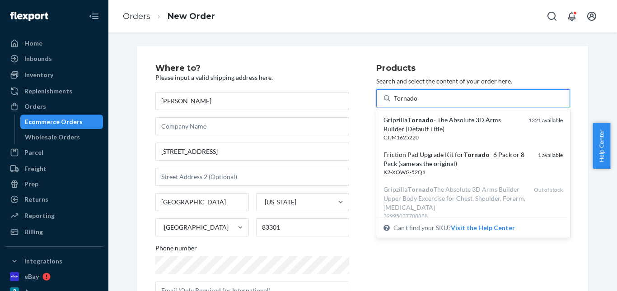
drag, startPoint x: 430, startPoint y: 116, endPoint x: 416, endPoint y: 149, distance: 36.2
click at [430, 116] on div "Gripzilla Tornado - The Absolute 3D Arms Builder (Default Title)" at bounding box center [452, 125] width 138 height 18
click at [418, 103] on input "Tornado" at bounding box center [406, 98] width 24 height 9
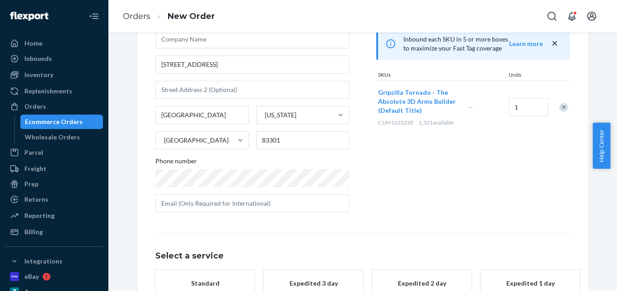
scroll to position [147, 0]
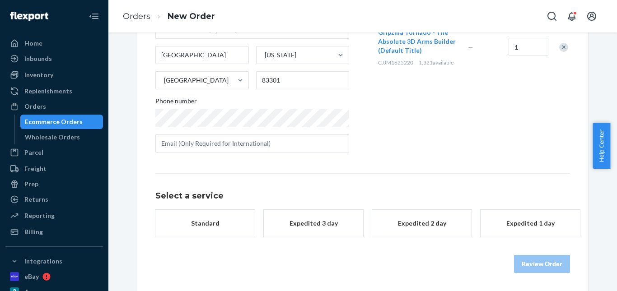
click at [211, 227] on div "Standard" at bounding box center [205, 223] width 72 height 9
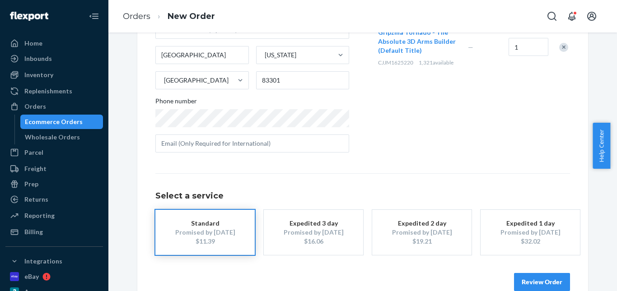
click at [536, 284] on button "Review Order" at bounding box center [542, 282] width 56 height 18
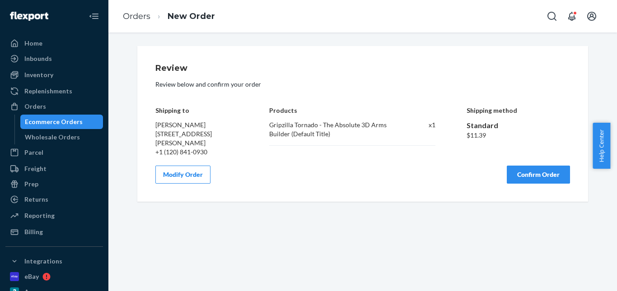
drag, startPoint x: 527, startPoint y: 174, endPoint x: 458, endPoint y: 101, distance: 100.9
click at [527, 174] on button "Confirm Order" at bounding box center [538, 175] width 63 height 18
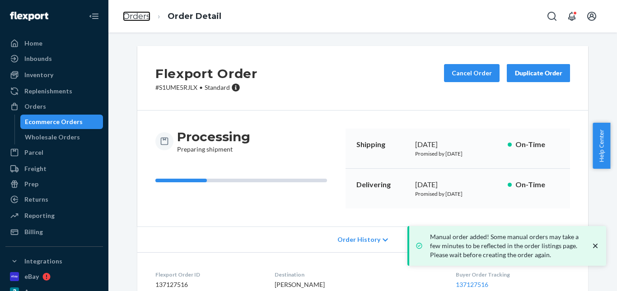
click at [141, 19] on link "Orders" at bounding box center [137, 16] width 28 height 10
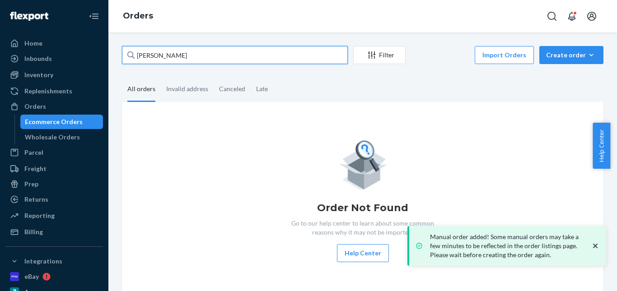
drag, startPoint x: 108, startPoint y: 60, endPoint x: 102, endPoint y: 61, distance: 6.0
click at [102, 61] on div "Home Inbounds Shipping Plans Problems Inventory Products Replenishments Orders …" at bounding box center [308, 145] width 617 height 291
paste input "Brian Blewonski"
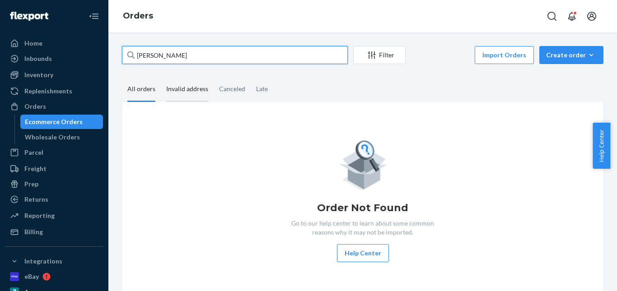
type input "Brian Blewonski"
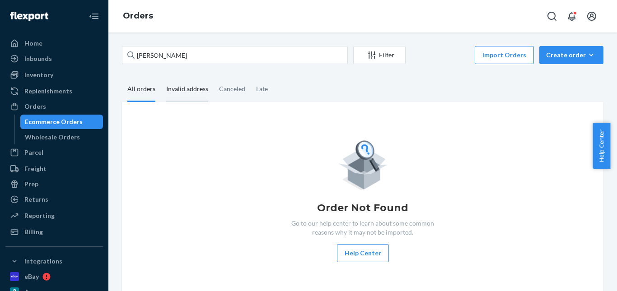
click at [174, 86] on div "Invalid address" at bounding box center [187, 89] width 42 height 25
click at [161, 77] on input "Invalid address" at bounding box center [161, 77] width 0 height 0
click at [136, 89] on div "All orders" at bounding box center [141, 89] width 28 height 25
click at [122, 77] on input "All orders" at bounding box center [122, 77] width 0 height 0
click at [551, 56] on div "Create order" at bounding box center [571, 55] width 51 height 9
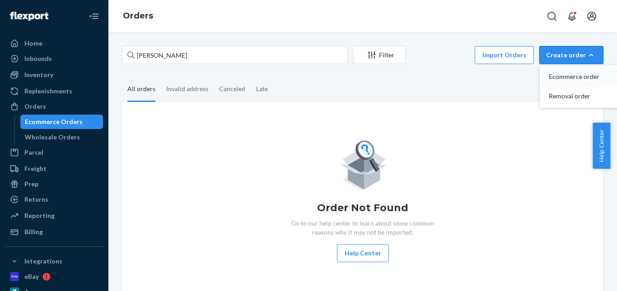
click at [558, 74] on span "Ecommerce order" at bounding box center [577, 77] width 56 height 6
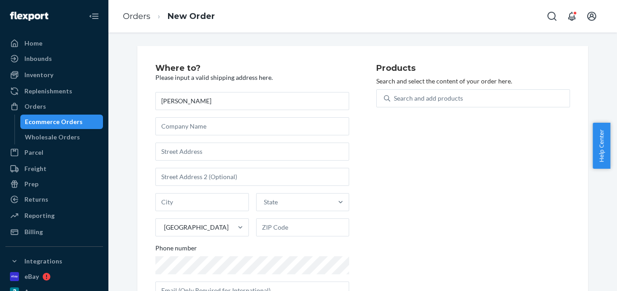
type input "Brian Blewonski"
click at [180, 154] on input "text" at bounding box center [252, 152] width 194 height 18
paste input "24 Skyline Drive Keilor VIC 3036"
type input "24 Skyline Dr"
type input "Keilor"
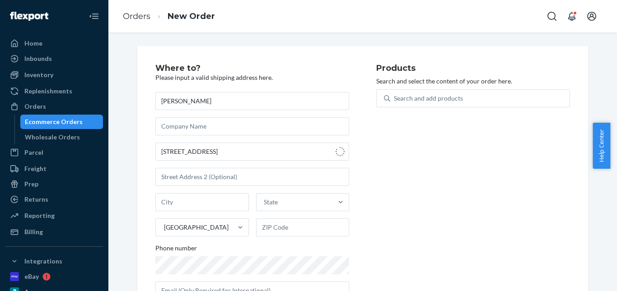
type input "3036"
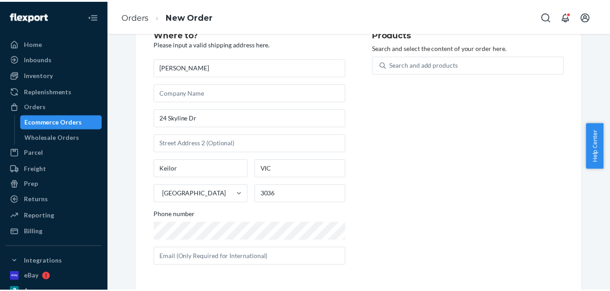
scroll to position [34, 0]
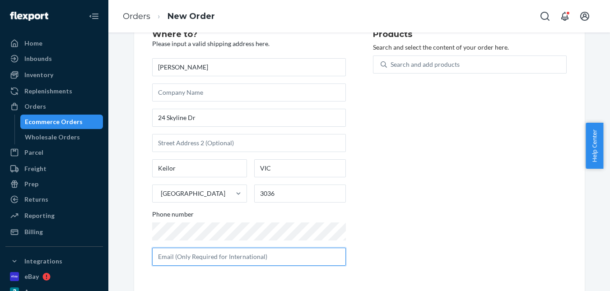
drag, startPoint x: 197, startPoint y: 255, endPoint x: 357, endPoint y: 148, distance: 192.1
click at [197, 254] on input "text" at bounding box center [249, 257] width 194 height 18
paste input "b.blew@hotmail.com"
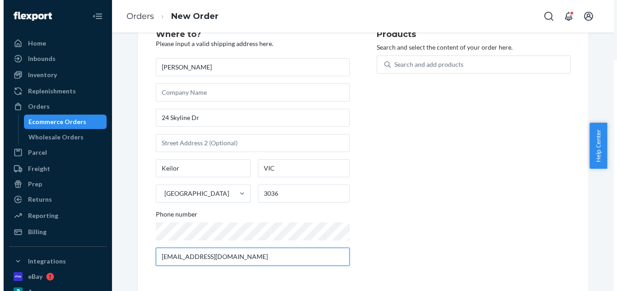
scroll to position [0, 0]
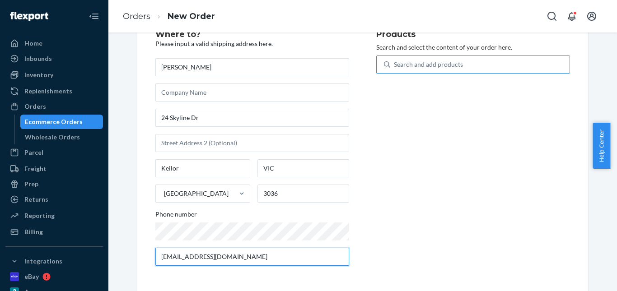
type input "b.blew@hotmail.com"
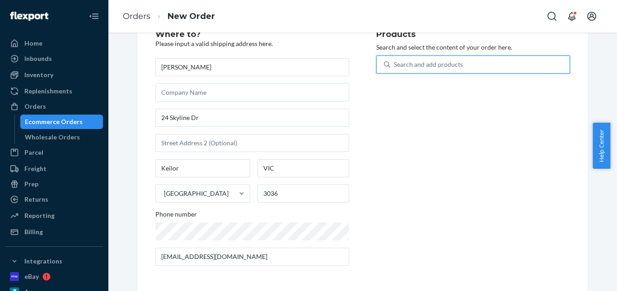
click at [412, 65] on div "Search and add products" at bounding box center [428, 64] width 69 height 9
click at [395, 65] on input "0 results available. Use Up and Down to choose options, press Enter to select t…" at bounding box center [394, 64] width 1 height 9
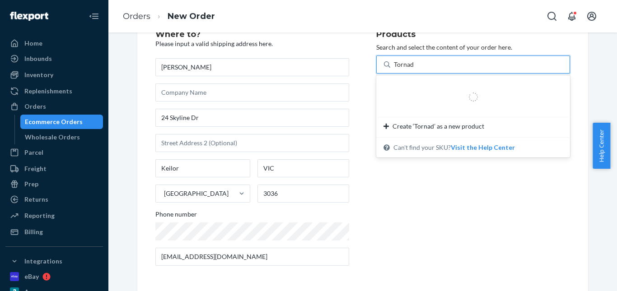
type input "Tornado"
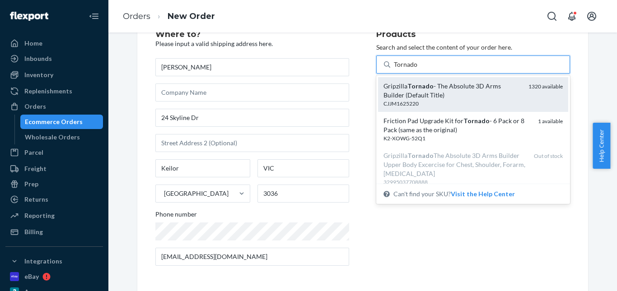
click at [433, 85] on div "Gripzilla Tornado - The Absolute 3D Arms Builder (Default Title)" at bounding box center [452, 91] width 138 height 18
click at [418, 69] on input "Tornado" at bounding box center [406, 64] width 24 height 9
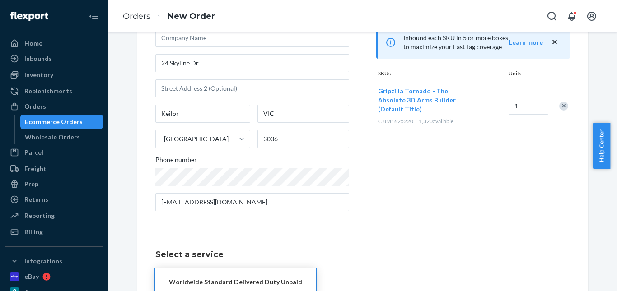
scroll to position [147, 0]
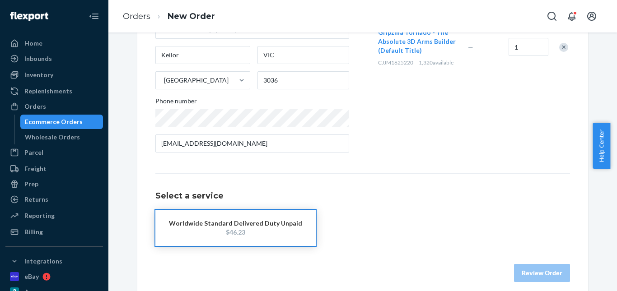
click at [216, 229] on div "$46.23" at bounding box center [235, 232] width 133 height 9
click at [530, 267] on button "Review Order" at bounding box center [542, 273] width 56 height 18
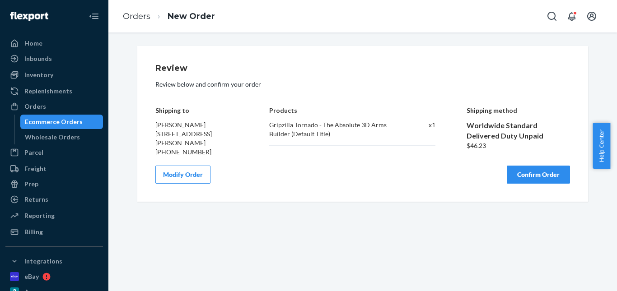
scroll to position [0, 0]
click at [522, 167] on button "Confirm Order" at bounding box center [538, 175] width 63 height 18
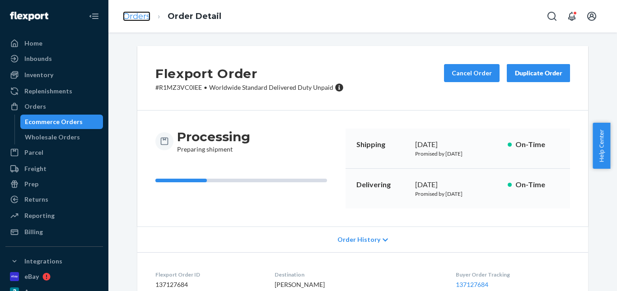
click at [137, 14] on link "Orders" at bounding box center [137, 16] width 28 height 10
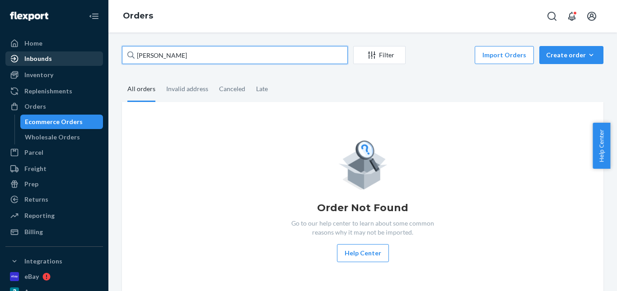
drag, startPoint x: 201, startPoint y: 58, endPoint x: 81, endPoint y: 54, distance: 120.6
click at [84, 54] on div "Home Inbounds Shipping Plans Problems Inventory Products Replenishments Orders …" at bounding box center [308, 145] width 617 height 291
paste input "Todd Nagata"
type input "Todd Nagata"
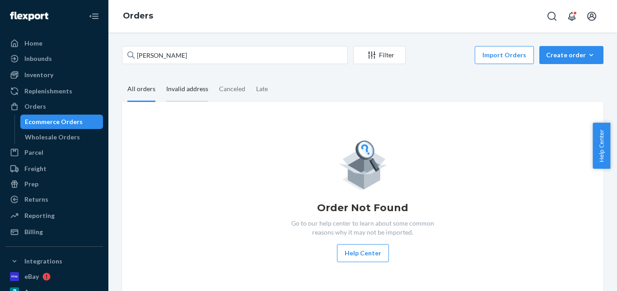
drag, startPoint x: 186, startPoint y: 88, endPoint x: 160, endPoint y: 88, distance: 25.7
click at [185, 88] on div "Invalid address" at bounding box center [187, 89] width 42 height 25
click at [161, 77] on input "Invalid address" at bounding box center [161, 77] width 0 height 0
click at [137, 88] on div "All orders" at bounding box center [141, 89] width 28 height 25
click at [122, 77] on input "All orders" at bounding box center [122, 77] width 0 height 0
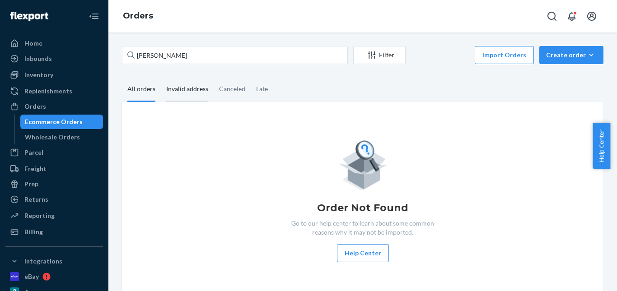
click at [183, 93] on div "Invalid address" at bounding box center [187, 89] width 42 height 25
click at [161, 77] on input "Invalid address" at bounding box center [161, 77] width 0 height 0
click at [145, 93] on div "All orders" at bounding box center [141, 89] width 28 height 25
click at [122, 77] on input "All orders" at bounding box center [122, 77] width 0 height 0
click at [577, 73] on div "Todd Nagata Filter Import Orders Create order Ecommerce order Removal order All…" at bounding box center [362, 172] width 495 height 252
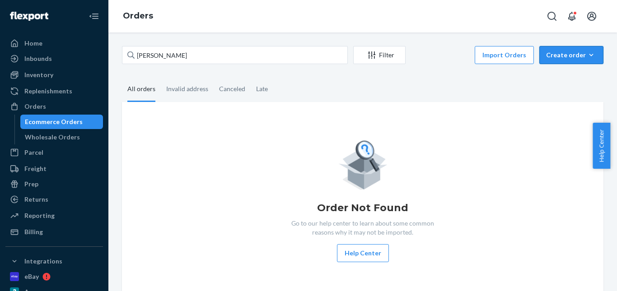
click at [569, 54] on div "Create order" at bounding box center [571, 55] width 51 height 9
click at [555, 74] on span "Ecommerce order" at bounding box center [577, 77] width 56 height 6
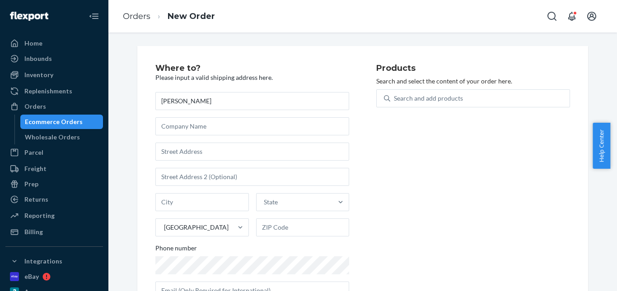
type input "Todd Nagata"
click at [181, 151] on input "text" at bounding box center [252, 152] width 194 height 18
paste input "1418 Ahuawa Loop Honolulu HI 96816"
type input "1418 Ahuawa Loop"
type input "Honolulu"
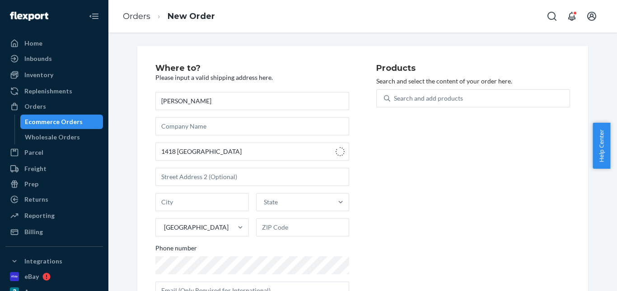
type input "96816"
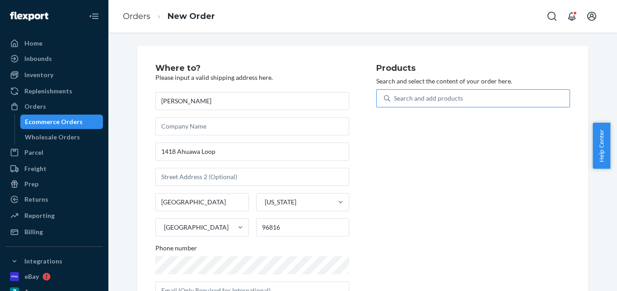
click at [411, 99] on div "Search and add products" at bounding box center [428, 98] width 69 height 9
click at [395, 99] on input "Search and add products" at bounding box center [394, 98] width 1 height 9
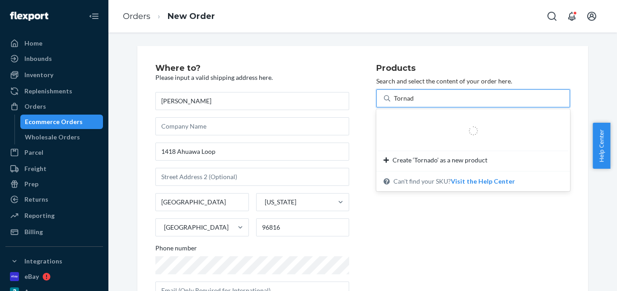
type input "Tornado"
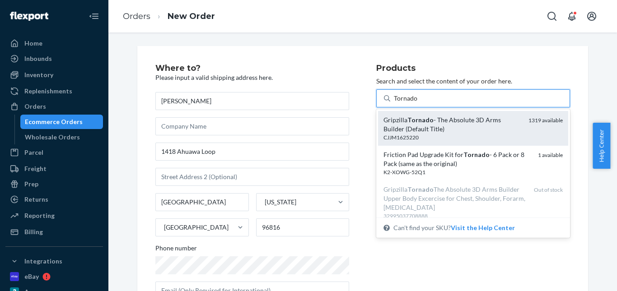
click at [431, 137] on div "CJJM1625220" at bounding box center [452, 138] width 138 height 8
click at [418, 103] on input "Tornado" at bounding box center [406, 98] width 24 height 9
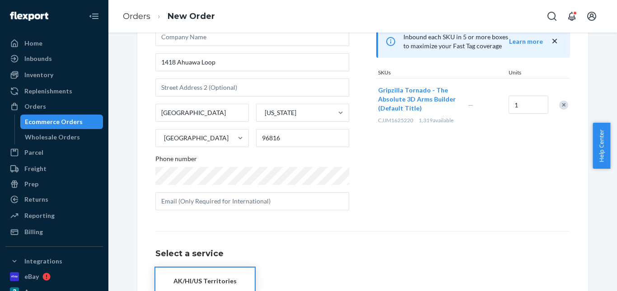
scroll to position [147, 0]
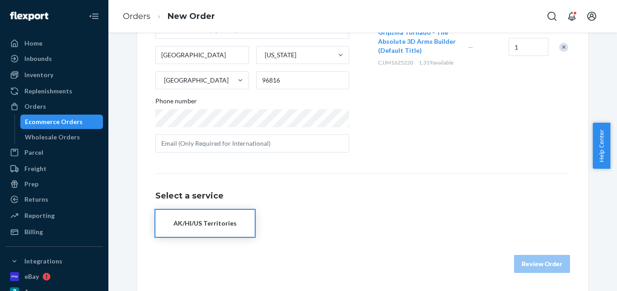
click at [209, 219] on div "AK/HI/US Territories" at bounding box center [205, 223] width 72 height 9
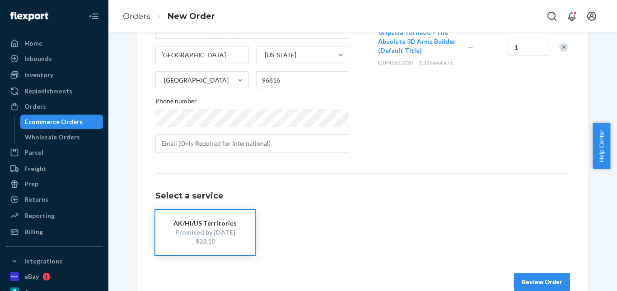
drag, startPoint x: 531, startPoint y: 274, endPoint x: 536, endPoint y: 224, distance: 50.7
click at [532, 274] on button "Review Order" at bounding box center [542, 282] width 56 height 18
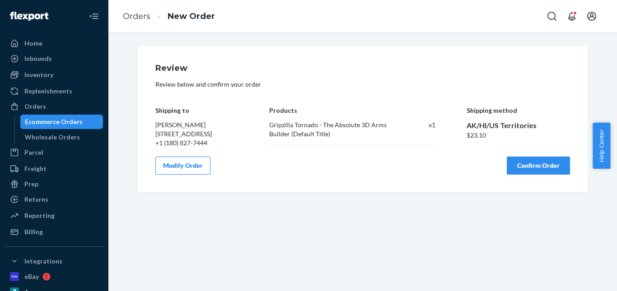
click at [524, 165] on div "Review Review below and confirm your order Shipping to Todd Nagata 1418 Ahuawa …" at bounding box center [362, 119] width 415 height 111
drag, startPoint x: 530, startPoint y: 175, endPoint x: 528, endPoint y: 168, distance: 6.7
click at [530, 173] on button "Confirm Order" at bounding box center [538, 166] width 63 height 18
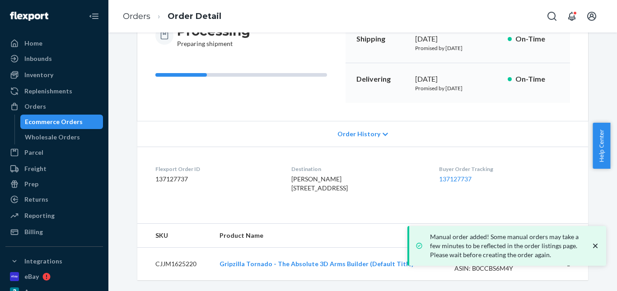
scroll to position [124, 0]
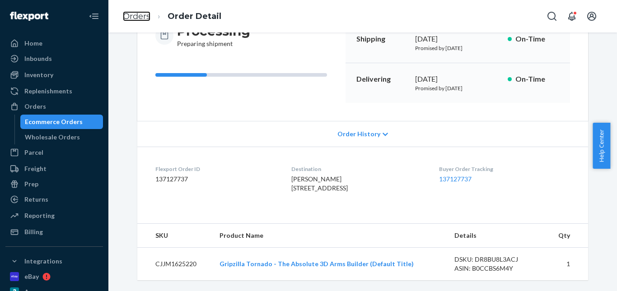
drag, startPoint x: 136, startPoint y: 19, endPoint x: 163, endPoint y: 39, distance: 34.2
click at [136, 18] on link "Orders" at bounding box center [137, 16] width 28 height 10
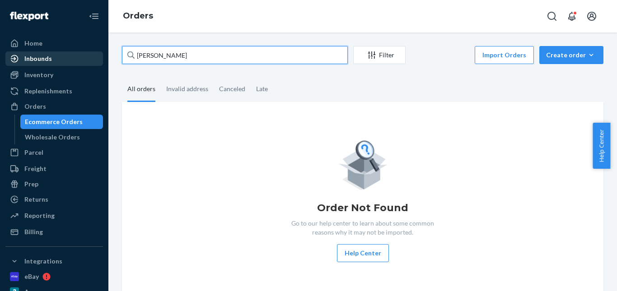
click at [71, 53] on div "Home Inbounds Shipping Plans Problems Inventory Products Replenishments Orders …" at bounding box center [308, 145] width 617 height 291
paste input "Joshua Daw"
type input "Joshua Daw"
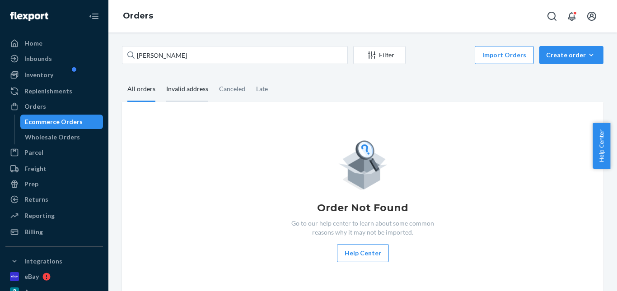
click at [173, 93] on div "Invalid address" at bounding box center [187, 89] width 42 height 25
click at [161, 77] on input "Invalid address" at bounding box center [161, 77] width 0 height 0
click at [146, 91] on div "All orders" at bounding box center [141, 89] width 28 height 25
click at [122, 77] on input "All orders" at bounding box center [122, 77] width 0 height 0
click at [558, 57] on div "Create order" at bounding box center [571, 55] width 51 height 9
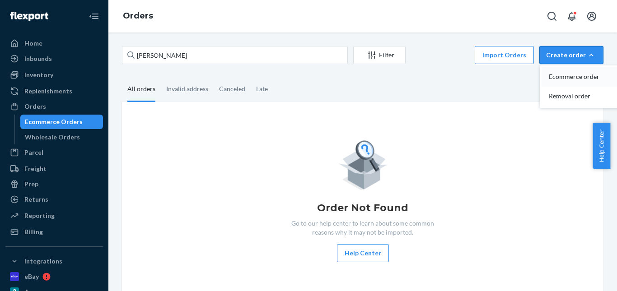
click at [559, 71] on button "Ecommerce order" at bounding box center [584, 76] width 87 height 19
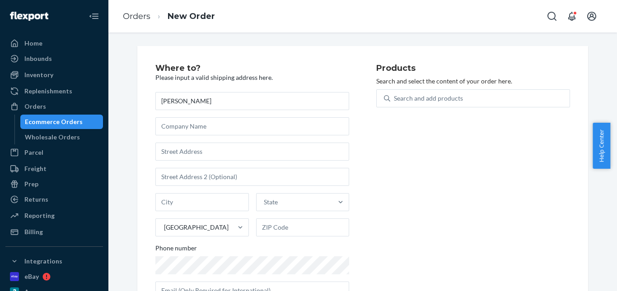
type input "Joshua Daw"
click at [171, 158] on input "text" at bounding box center [252, 152] width 194 height 18
paste input "777 Hoopes Ave. Apt. K207 IDAHO FALLS ID 83401"
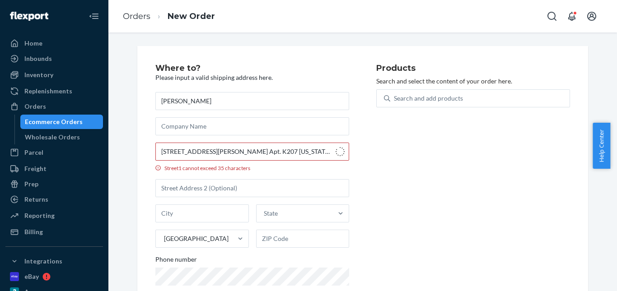
type input "777 Hoopes Ave"
type input "Apartment K-207"
type input "Idaho Falls"
type input "83401"
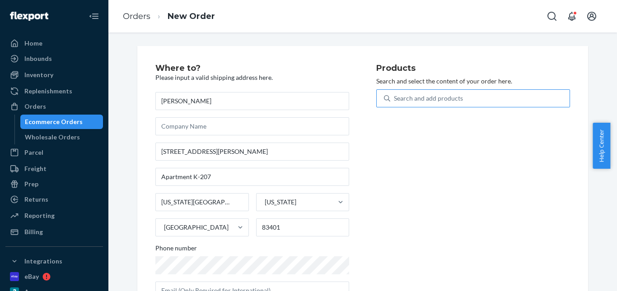
click at [435, 102] on div "Search and add products" at bounding box center [428, 98] width 69 height 9
click at [395, 102] on input "Search and add products" at bounding box center [394, 98] width 1 height 9
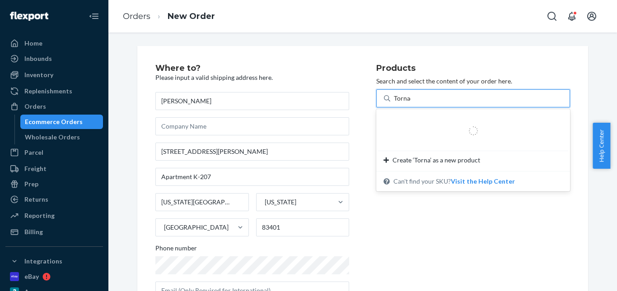
type input "Tornado"
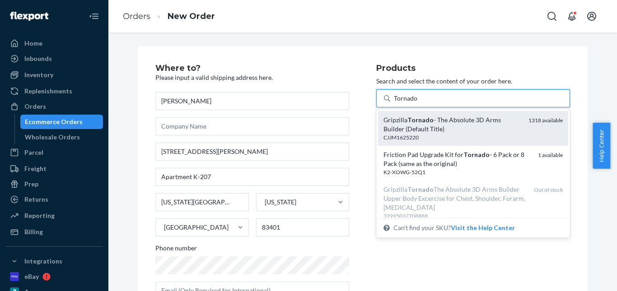
click at [435, 117] on div "Gripzilla Tornado - The Absolute 3D Arms Builder (Default Title)" at bounding box center [452, 125] width 138 height 18
click at [418, 103] on input "Tornado" at bounding box center [406, 98] width 24 height 9
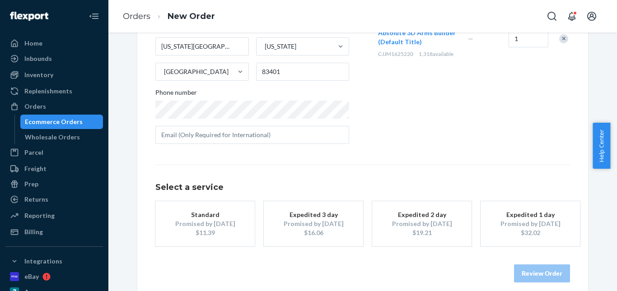
scroll to position [165, 0]
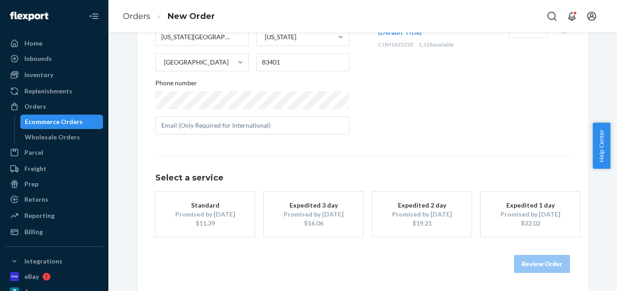
click at [210, 211] on div "Promised by Oct 1, 2025" at bounding box center [205, 214] width 72 height 9
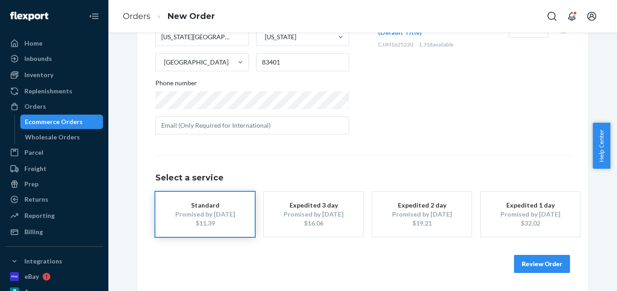
drag, startPoint x: 531, startPoint y: 265, endPoint x: 543, endPoint y: 219, distance: 47.2
click at [531, 263] on button "Review Order" at bounding box center [542, 264] width 56 height 18
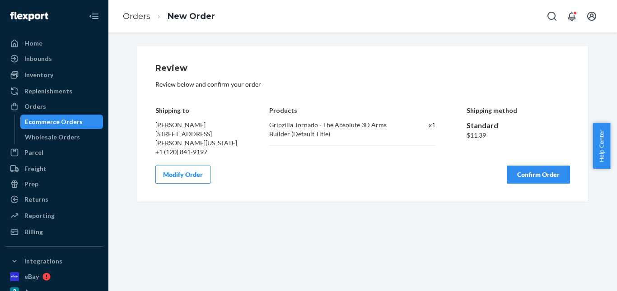
click at [544, 182] on button "Confirm Order" at bounding box center [538, 175] width 63 height 18
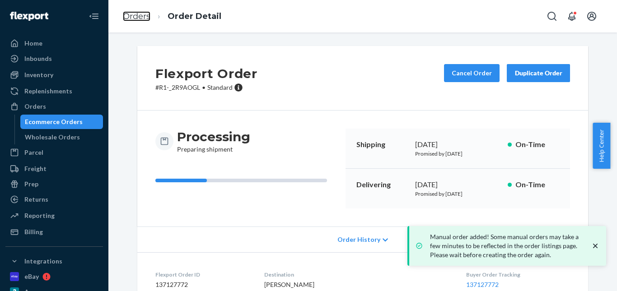
drag, startPoint x: 145, startPoint y: 15, endPoint x: 199, endPoint y: 43, distance: 61.0
click at [145, 16] on link "Orders" at bounding box center [137, 16] width 28 height 10
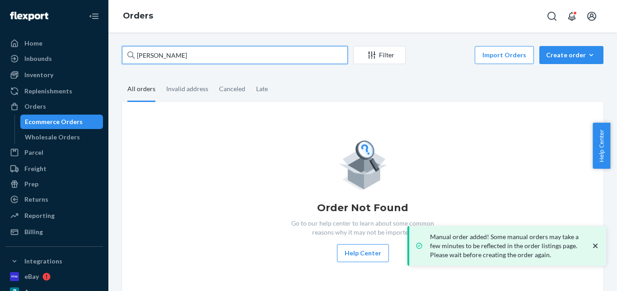
drag, startPoint x: 129, startPoint y: 52, endPoint x: 169, endPoint y: 54, distance: 40.2
click at [45, 52] on div "Home Inbounds Shipping Plans Problems Inventory Products Replenishments Orders …" at bounding box center [308, 145] width 617 height 291
paste input "Mark Bell"
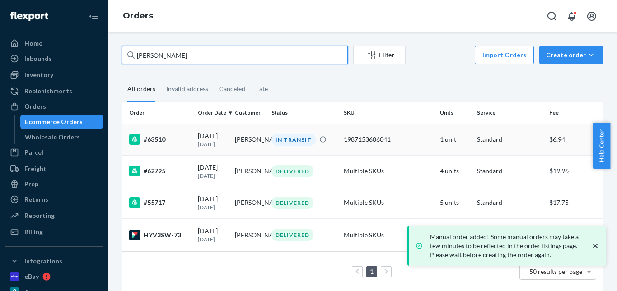
type input "Mark Bell"
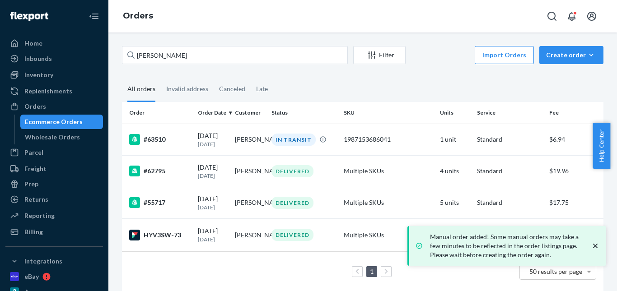
drag, startPoint x: 294, startPoint y: 139, endPoint x: 214, endPoint y: 43, distance: 124.7
click at [294, 138] on div "IN TRANSIT" at bounding box center [293, 140] width 44 height 12
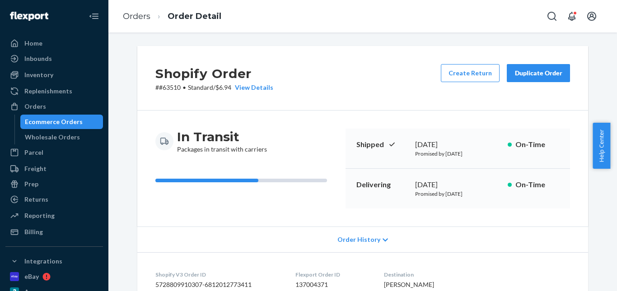
click at [515, 74] on div "Duplicate Order" at bounding box center [538, 73] width 48 height 9
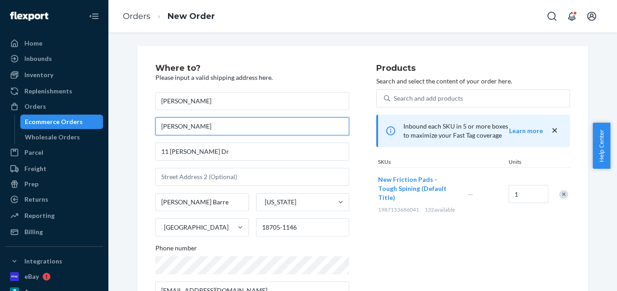
drag, startPoint x: 142, startPoint y: 113, endPoint x: 139, endPoint y: 128, distance: 14.8
click at [131, 119] on div "Where to? Please input a valid shipping address here. Mark Bell Mark Bell 11 Ga…" at bounding box center [363, 246] width 464 height 401
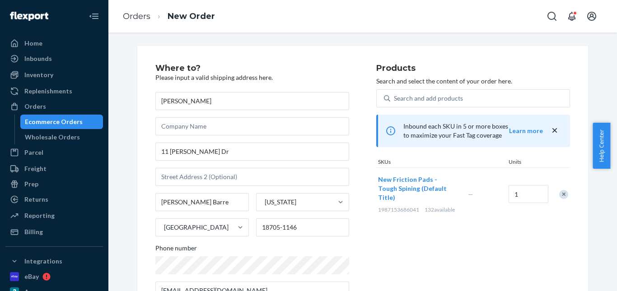
click at [447, 108] on div "Search and add products Inbound each SKU in 5 or more boxes to maximize your Fa…" at bounding box center [473, 154] width 194 height 131
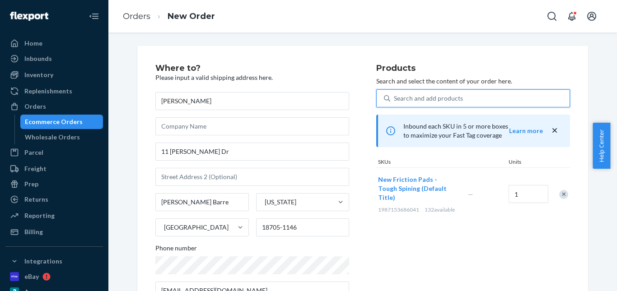
click at [442, 101] on div "Search and add products" at bounding box center [428, 98] width 69 height 9
click at [395, 101] on input "0 results available. Use Up and Down to choose options, press Enter to select t…" at bounding box center [394, 98] width 1 height 9
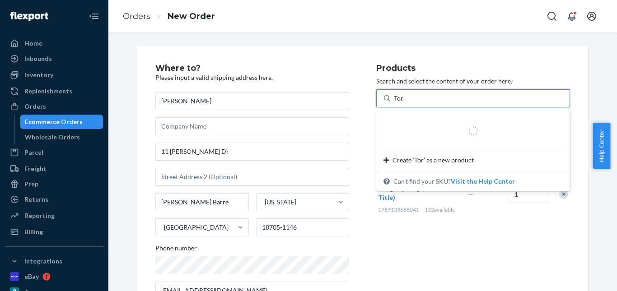
type input "Tornado"
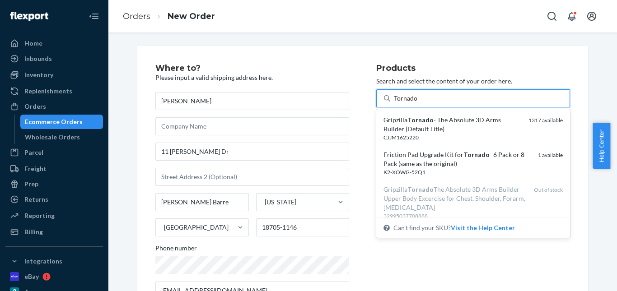
click at [453, 124] on div "Gripzilla Tornado - The Absolute 3D Arms Builder (Default Title)" at bounding box center [452, 125] width 138 height 18
click at [418, 103] on input "Tornado" at bounding box center [406, 98] width 24 height 9
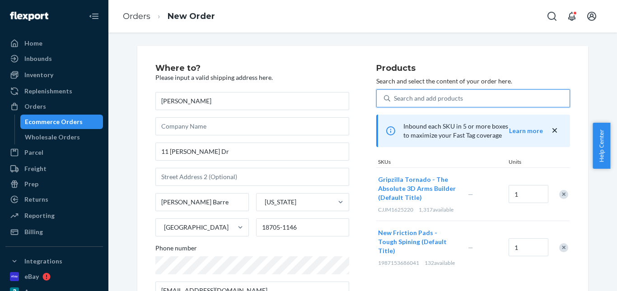
click at [561, 240] on div at bounding box center [558, 248] width 23 height 24
click at [554, 244] on div at bounding box center [558, 248] width 23 height 24
click at [559, 244] on div "Remove Item" at bounding box center [563, 247] width 9 height 9
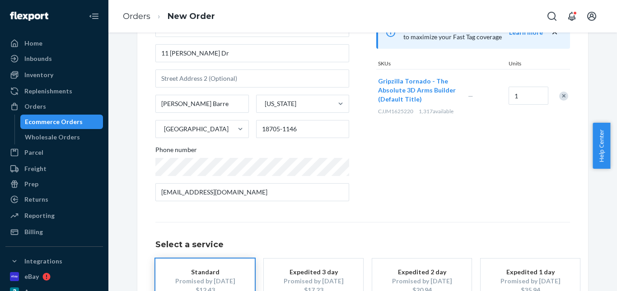
scroll to position [165, 0]
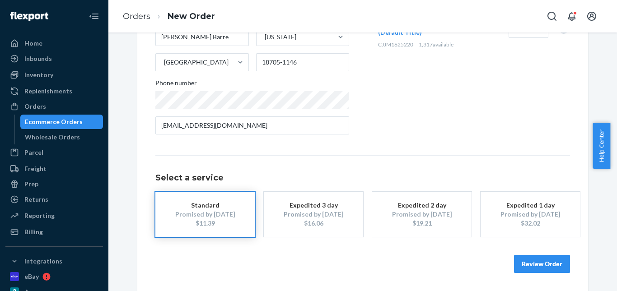
click at [512, 252] on div "Review Order" at bounding box center [362, 259] width 415 height 27
drag, startPoint x: 536, startPoint y: 256, endPoint x: 536, endPoint y: 251, distance: 5.0
click at [536, 256] on button "Review Order" at bounding box center [542, 264] width 56 height 18
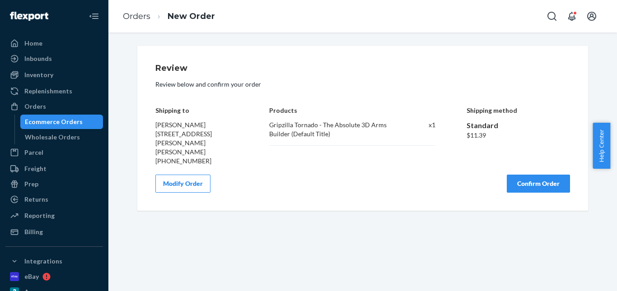
click at [530, 175] on button "Confirm Order" at bounding box center [538, 184] width 63 height 18
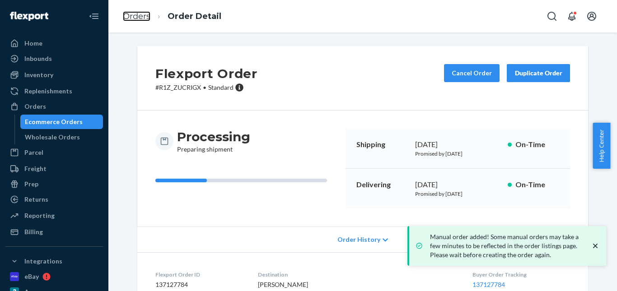
drag, startPoint x: 130, startPoint y: 11, endPoint x: 165, endPoint y: 37, distance: 43.3
click at [131, 12] on link "Orders" at bounding box center [137, 16] width 28 height 10
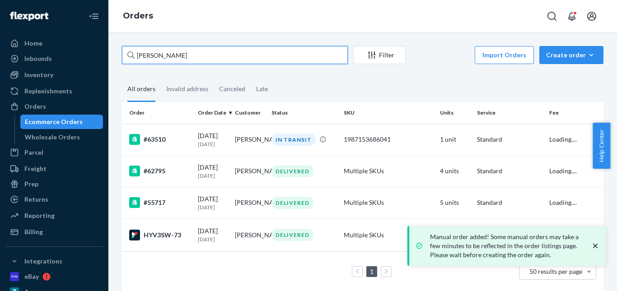
click at [85, 53] on div "Home Inbounds Shipping Plans Problems Inventory Products Replenishments Orders …" at bounding box center [308, 145] width 617 height 291
paste input "Johnny Mauldin"
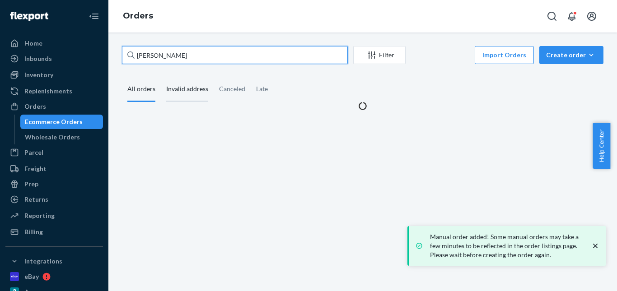
type input "Johnny Mauldin"
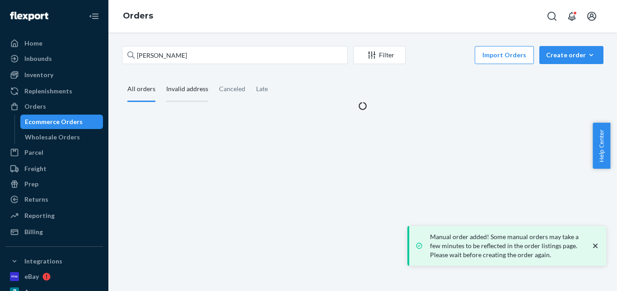
click at [185, 90] on div "Invalid address" at bounding box center [187, 89] width 42 height 25
click at [161, 77] on input "Invalid address" at bounding box center [161, 77] width 0 height 0
click at [140, 89] on div "All orders" at bounding box center [141, 89] width 28 height 25
click at [122, 77] on input "All orders" at bounding box center [122, 77] width 0 height 0
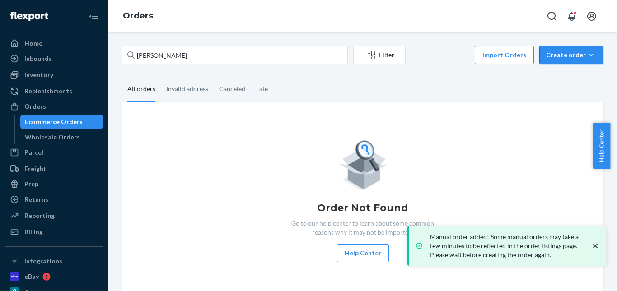
click at [561, 51] on div "Create order" at bounding box center [571, 55] width 51 height 9
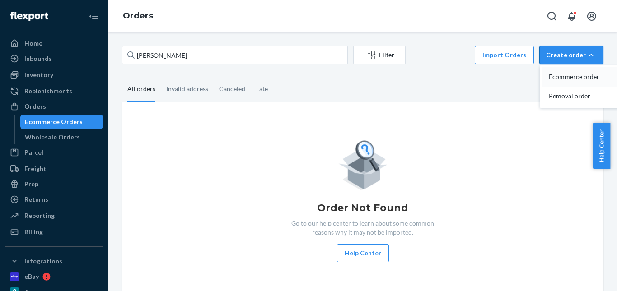
click at [562, 74] on span "Ecommerce order" at bounding box center [577, 77] width 56 height 6
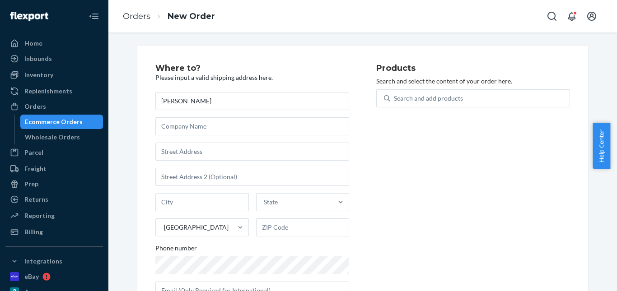
type input "Johnny Mauldin"
click at [204, 156] on input "text" at bounding box center [252, 152] width 194 height 18
paste input "126 Staton Dr Clermont GA 30527"
type input "126 Staton Dr"
type input "Clermont"
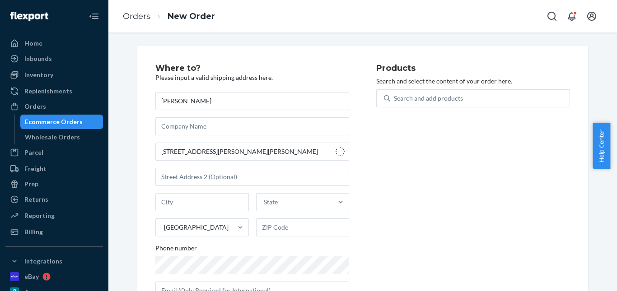
type input "30527"
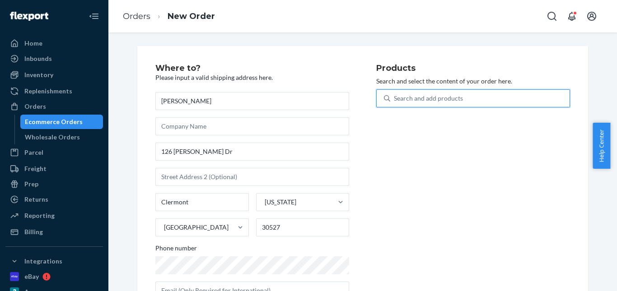
click at [443, 107] on div "Search and add products" at bounding box center [473, 98] width 194 height 18
click at [395, 103] on input "0 results available. Use Up and Down to choose options, press Enter to select t…" at bounding box center [394, 98] width 1 height 9
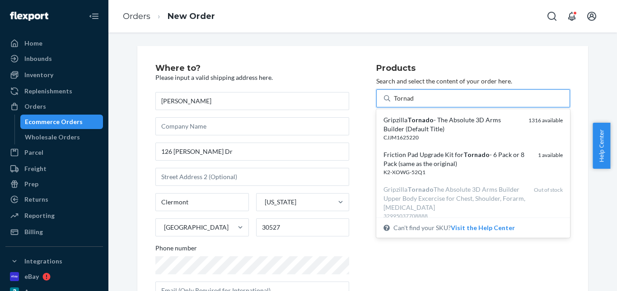
type input "Tornado"
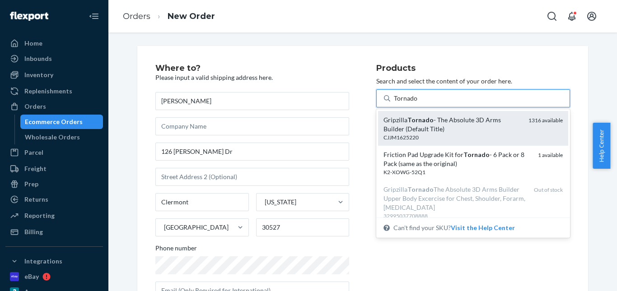
click at [460, 123] on div "Gripzilla Tornado - The Absolute 3D Arms Builder (Default Title)" at bounding box center [452, 125] width 138 height 18
click at [418, 103] on input "Tornado" at bounding box center [406, 98] width 24 height 9
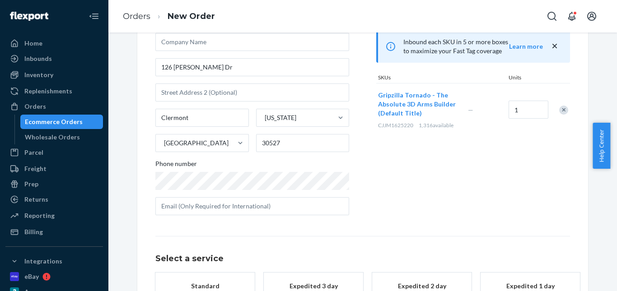
scroll to position [147, 0]
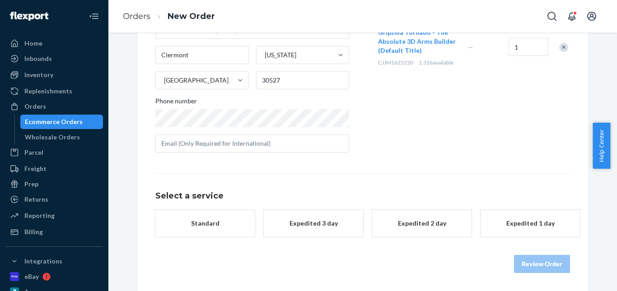
click at [206, 217] on button "Standard" at bounding box center [204, 223] width 99 height 27
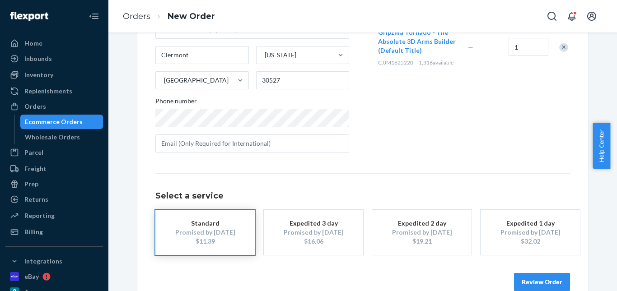
drag, startPoint x: 531, startPoint y: 284, endPoint x: 527, endPoint y: 266, distance: 19.4
click at [531, 284] on button "Review Order" at bounding box center [542, 282] width 56 height 18
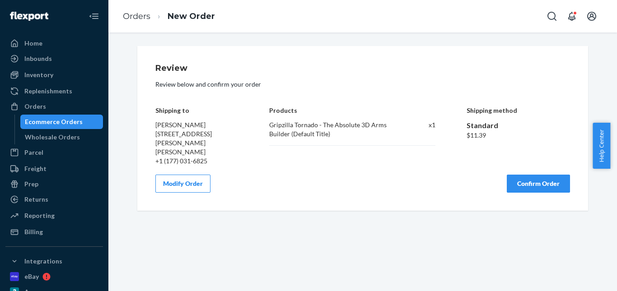
click at [545, 175] on button "Confirm Order" at bounding box center [538, 184] width 63 height 18
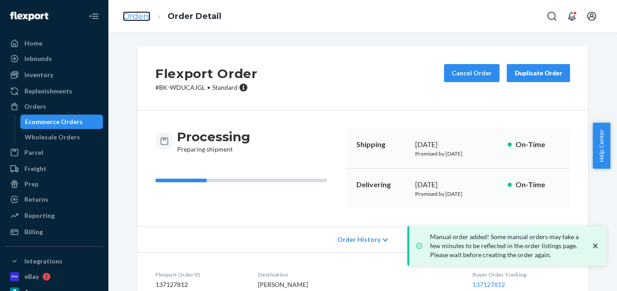
click at [138, 16] on link "Orders" at bounding box center [137, 16] width 28 height 10
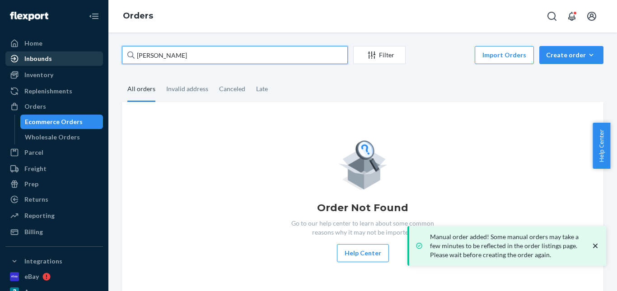
drag, startPoint x: 195, startPoint y: 57, endPoint x: 77, endPoint y: 57, distance: 117.9
click at [77, 57] on div "Home Inbounds Shipping Plans Problems Inventory Products Replenishments Orders …" at bounding box center [308, 145] width 617 height 291
paste input "Marco Gutierrez"
type input "Marco Gutierrez"
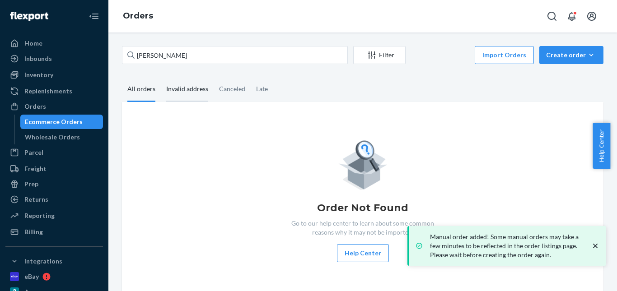
click at [179, 89] on div "Invalid address" at bounding box center [187, 89] width 42 height 25
click at [161, 77] on input "Invalid address" at bounding box center [161, 77] width 0 height 0
click at [133, 89] on div "All orders" at bounding box center [141, 89] width 28 height 25
click at [122, 77] on input "All orders" at bounding box center [122, 77] width 0 height 0
click at [183, 87] on div "Invalid address" at bounding box center [187, 89] width 42 height 25
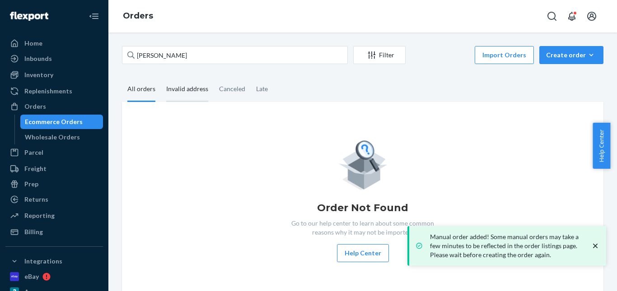
click at [161, 77] on input "Invalid address" at bounding box center [161, 77] width 0 height 0
click at [136, 93] on div "All orders" at bounding box center [141, 89] width 28 height 25
click at [122, 77] on input "All orders" at bounding box center [122, 77] width 0 height 0
click at [186, 92] on div "Invalid address" at bounding box center [187, 89] width 42 height 25
click at [161, 77] on input "Invalid address" at bounding box center [161, 77] width 0 height 0
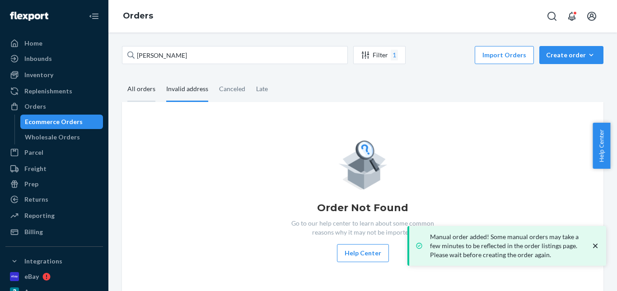
click at [126, 91] on div "All orders" at bounding box center [141, 89] width 39 height 25
click at [122, 77] on input "All orders" at bounding box center [122, 77] width 0 height 0
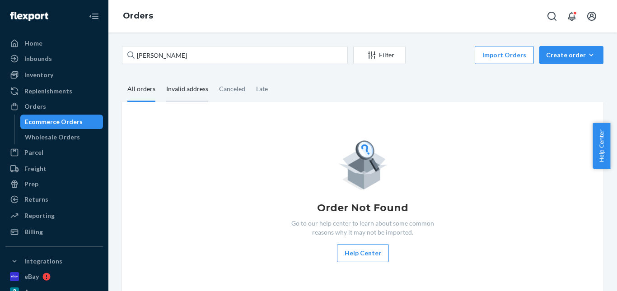
click at [172, 92] on div "Invalid address" at bounding box center [187, 89] width 42 height 25
click at [161, 77] on input "Invalid address" at bounding box center [161, 77] width 0 height 0
click at [224, 93] on div "Canceled" at bounding box center [232, 89] width 26 height 25
click at [214, 77] on input "Canceled" at bounding box center [214, 77] width 0 height 0
click at [256, 92] on div "Late" at bounding box center [262, 89] width 12 height 25
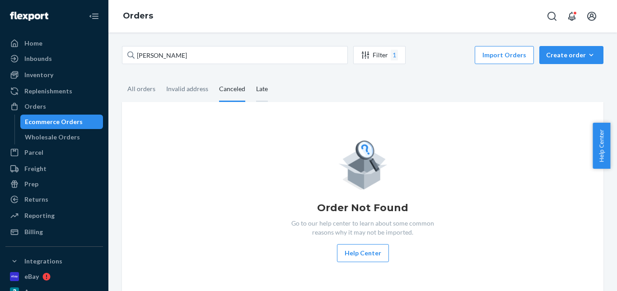
click at [251, 77] on input "Late" at bounding box center [251, 77] width 0 height 0
click at [158, 92] on div "All orders" at bounding box center [141, 89] width 39 height 25
click at [122, 77] on input "All orders" at bounding box center [122, 77] width 0 height 0
click at [563, 49] on button "Create order Ecommerce order Removal order" at bounding box center [571, 55] width 64 height 18
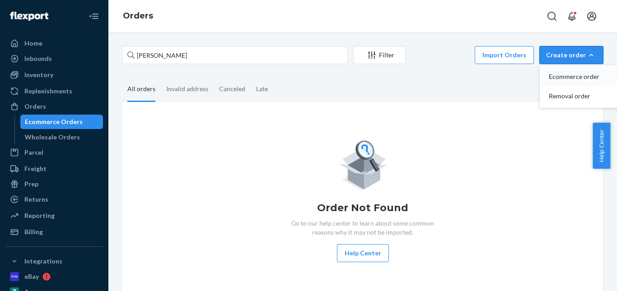
click at [568, 75] on span "Ecommerce order" at bounding box center [577, 77] width 56 height 6
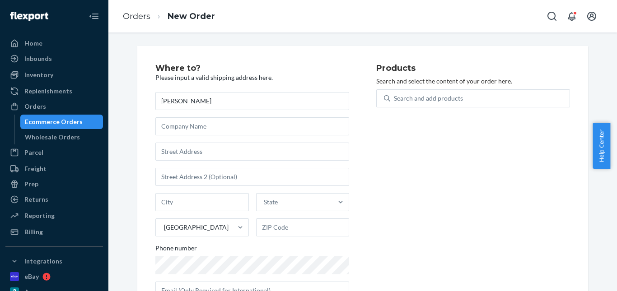
type input "Marco Gutierrez"
click at [213, 161] on div "Marco Gutierrez State United States Phone number" at bounding box center [252, 196] width 194 height 208
click at [212, 157] on input "text" at bounding box center [252, 152] width 194 height 18
paste input "635 Pine Avenue 804 building a Long Beach CA 90802"
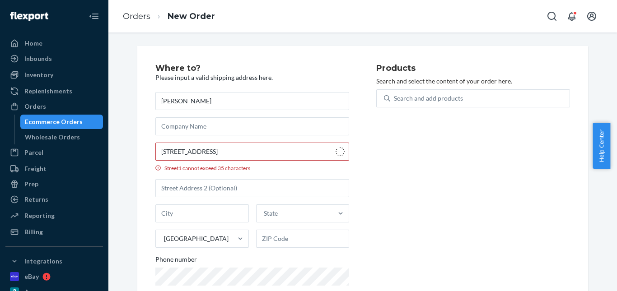
type input "635 Pine Ave"
type input "804 building a"
type input "Long Beach"
type input "90802"
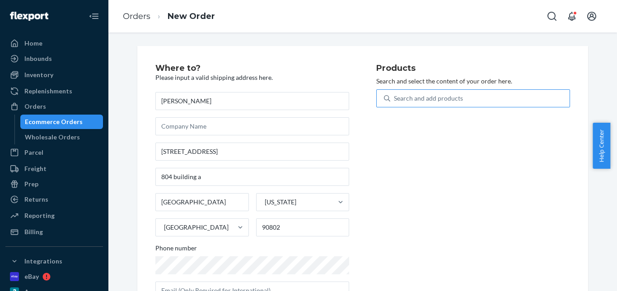
click at [413, 89] on div "Search and add products" at bounding box center [473, 98] width 194 height 18
click at [395, 94] on input "Search and add products" at bounding box center [394, 98] width 1 height 9
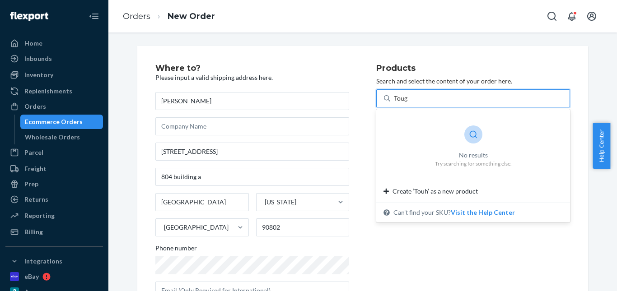
type input "Tough"
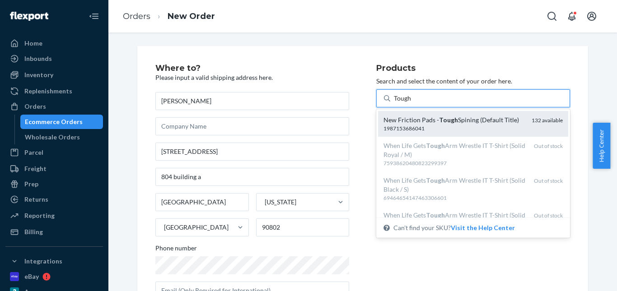
click at [423, 134] on div "New Friction Pads - Tough Spining (Default Title) 1987153686041 132 available" at bounding box center [473, 124] width 190 height 26
click at [411, 103] on input "Tough" at bounding box center [403, 98] width 18 height 9
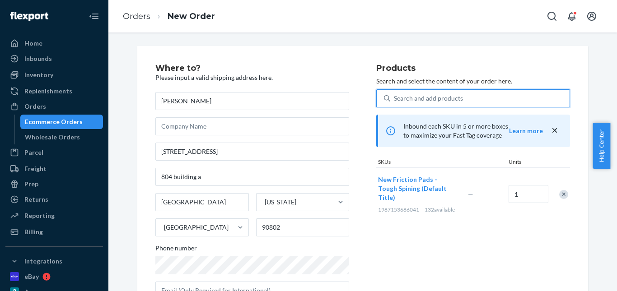
click at [418, 101] on div "Search and add products" at bounding box center [428, 98] width 69 height 9
click at [395, 101] on input "0 results available. Select is focused ,type to refine list, press Down to open…" at bounding box center [394, 98] width 1 height 9
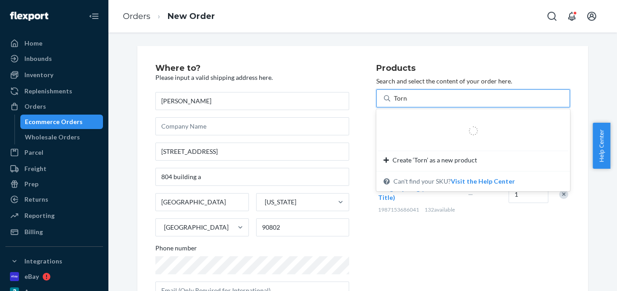
type input "Tornado"
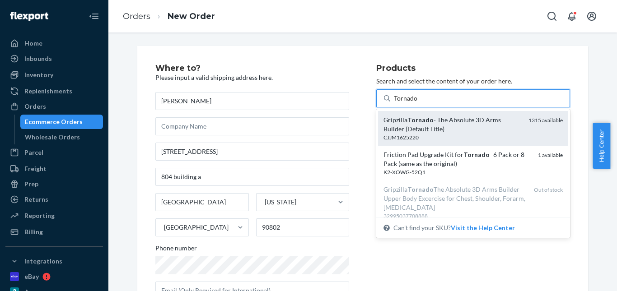
click at [452, 114] on div "Gripzilla Tornado - The Absolute 3D Arms Builder (Default Title) CJJM1625220 13…" at bounding box center [473, 128] width 190 height 35
click at [418, 103] on input "Tornado" at bounding box center [406, 98] width 24 height 9
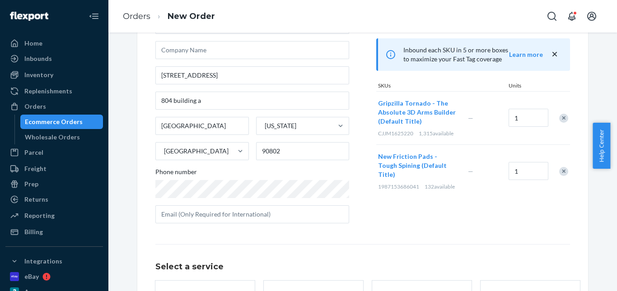
scroll to position [165, 0]
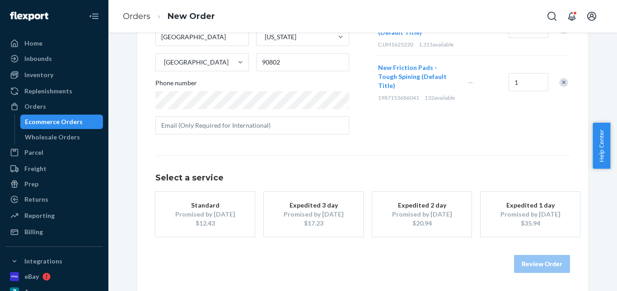
click at [208, 210] on div "Promised by Oct 1, 2025" at bounding box center [205, 214] width 72 height 9
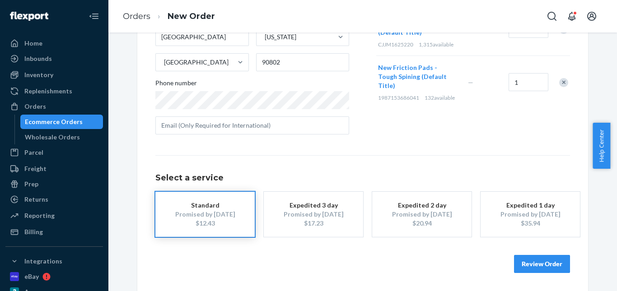
click at [524, 261] on button "Review Order" at bounding box center [542, 264] width 56 height 18
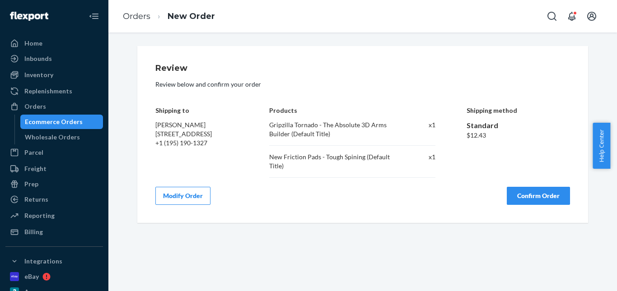
scroll to position [0, 0]
drag, startPoint x: 534, startPoint y: 192, endPoint x: 430, endPoint y: 98, distance: 140.7
click at [532, 191] on button "Confirm Order" at bounding box center [538, 196] width 63 height 18
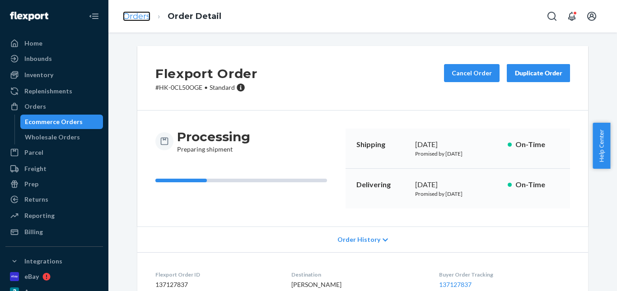
click at [137, 19] on link "Orders" at bounding box center [137, 16] width 28 height 10
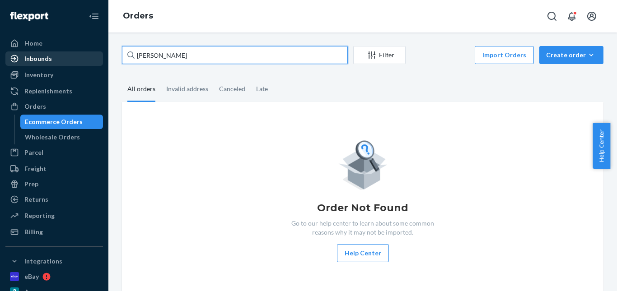
drag, startPoint x: 203, startPoint y: 52, endPoint x: 71, endPoint y: 53, distance: 131.9
click at [77, 53] on div "Home Inbounds Shipping Plans Problems Inventory Products Replenishments Orders …" at bounding box center [308, 145] width 617 height 291
paste input "Jason Harper"
type input "Jason Harper"
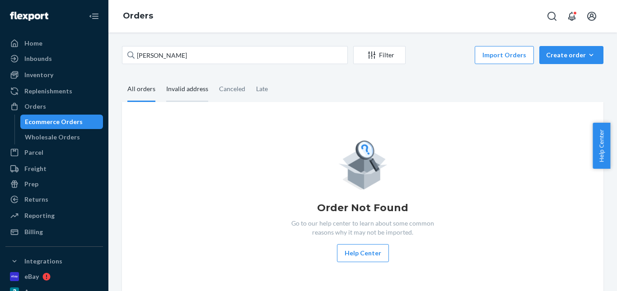
click at [179, 83] on div "Invalid address" at bounding box center [187, 89] width 42 height 25
click at [161, 77] on input "Invalid address" at bounding box center [161, 77] width 0 height 0
click at [141, 88] on div "All orders" at bounding box center [141, 89] width 28 height 25
click at [122, 77] on input "All orders" at bounding box center [122, 77] width 0 height 0
click at [182, 87] on div "Invalid address" at bounding box center [187, 89] width 42 height 25
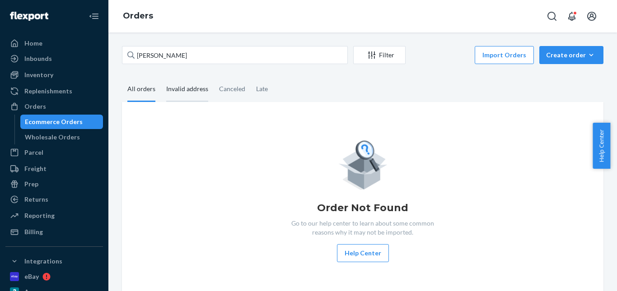
click at [161, 77] on input "Invalid address" at bounding box center [161, 77] width 0 height 0
click at [140, 90] on div "All orders" at bounding box center [141, 89] width 28 height 25
click at [122, 77] on input "All orders" at bounding box center [122, 77] width 0 height 0
click at [180, 90] on div "Invalid address" at bounding box center [187, 89] width 42 height 25
click at [161, 77] on input "Invalid address" at bounding box center [161, 77] width 0 height 0
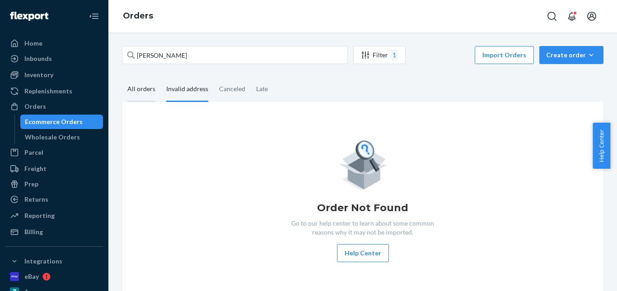
click at [141, 92] on div "All orders" at bounding box center [141, 89] width 28 height 25
click at [122, 77] on input "All orders" at bounding box center [122, 77] width 0 height 0
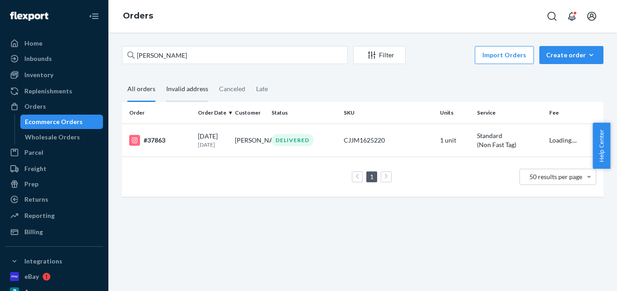
click at [181, 91] on div "Invalid address" at bounding box center [187, 89] width 42 height 25
click at [161, 77] on input "Invalid address" at bounding box center [161, 77] width 0 height 0
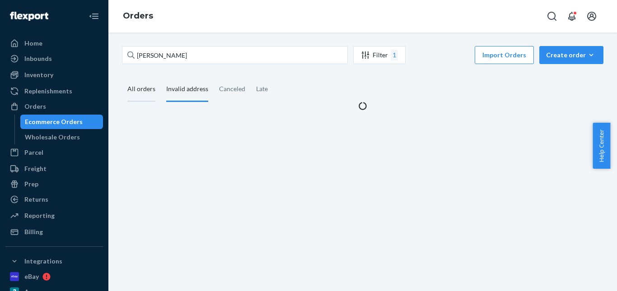
click at [135, 91] on div "All orders" at bounding box center [141, 89] width 28 height 25
click at [122, 77] on input "All orders" at bounding box center [122, 77] width 0 height 0
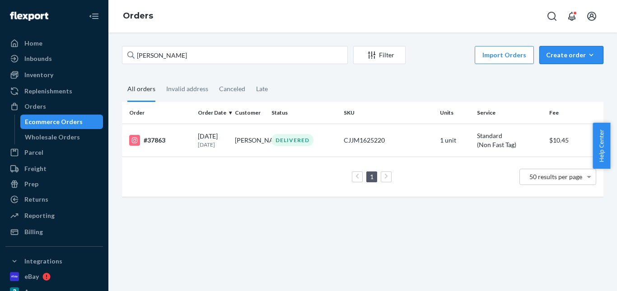
click at [562, 59] on div "Create order" at bounding box center [571, 55] width 51 height 9
click at [563, 77] on span "Ecommerce order" at bounding box center [577, 77] width 56 height 6
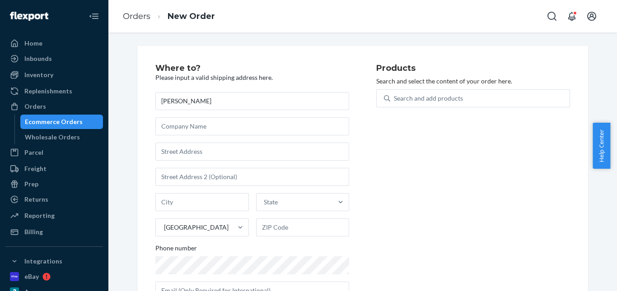
type input "Jason Harper"
click at [175, 149] on input "text" at bounding box center [252, 152] width 194 height 18
paste input "255 Les Jardins Pk Se #226 buzz 1226"
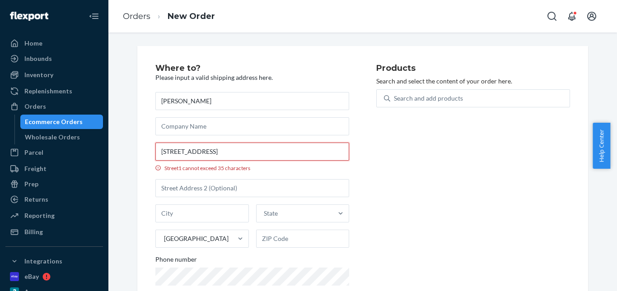
drag, startPoint x: 273, startPoint y: 150, endPoint x: 219, endPoint y: 153, distance: 53.8
click at [219, 153] on input "255 Les Jardins Pk Se #226 buzz 1226" at bounding box center [252, 152] width 194 height 18
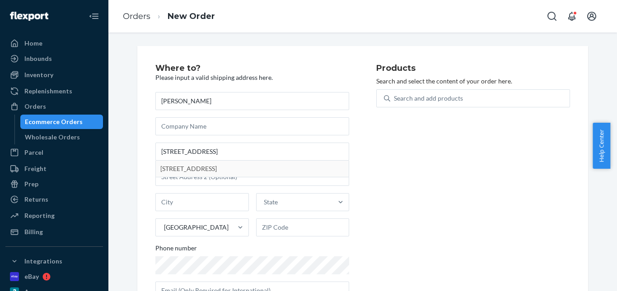
type input "255 Les Jardins Pk SE"
type input "Calgary"
type input "T2C 5W9"
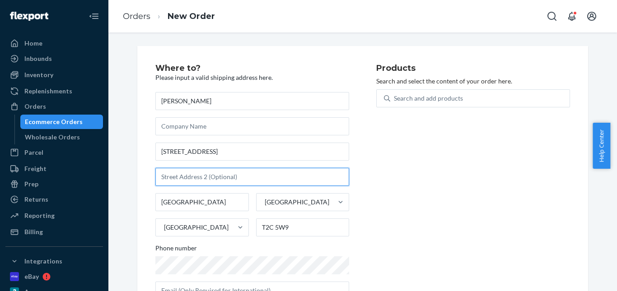
click at [183, 180] on input "text" at bounding box center [252, 177] width 194 height 18
paste input "#226 buzz 1226"
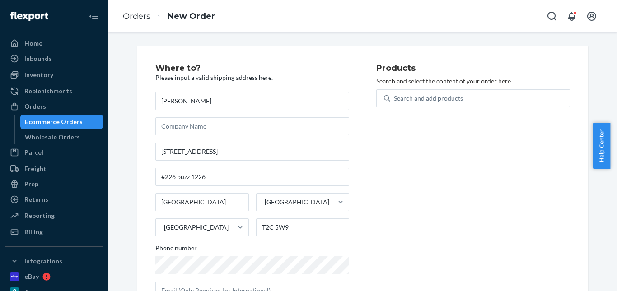
click at [385, 156] on div "Products Search and select the content of your order here. Search and add produ…" at bounding box center [473, 185] width 194 height 243
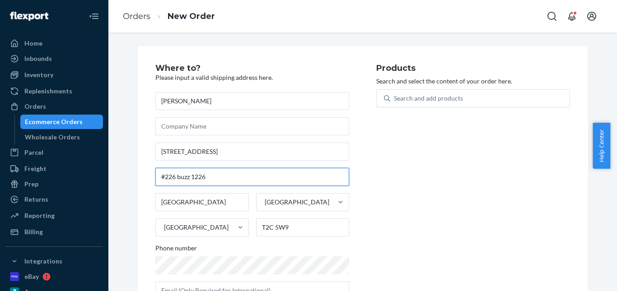
click at [219, 180] on input "#226 buzz 1226" at bounding box center [252, 177] width 194 height 18
paste input "for door code"
drag, startPoint x: 202, startPoint y: 179, endPoint x: 214, endPoint y: 178, distance: 11.7
click at [214, 178] on input "#226 buzz 1226 for door code" at bounding box center [252, 177] width 194 height 18
click at [258, 173] on input "#226 buzz 1226 for door code" at bounding box center [252, 177] width 194 height 18
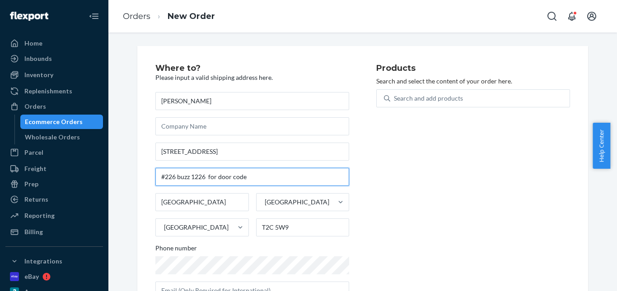
type input "#226 buzz 1226 for door code"
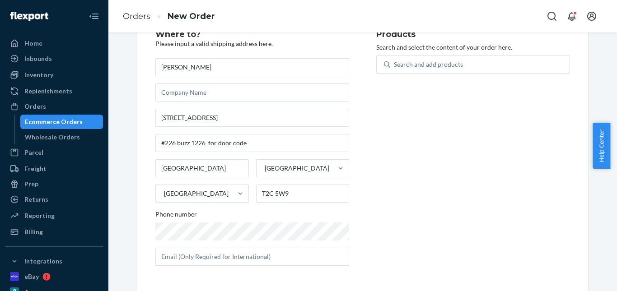
scroll to position [34, 0]
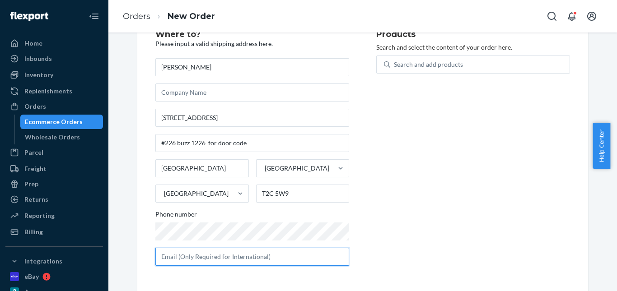
click at [210, 253] on input "text" at bounding box center [252, 257] width 194 height 18
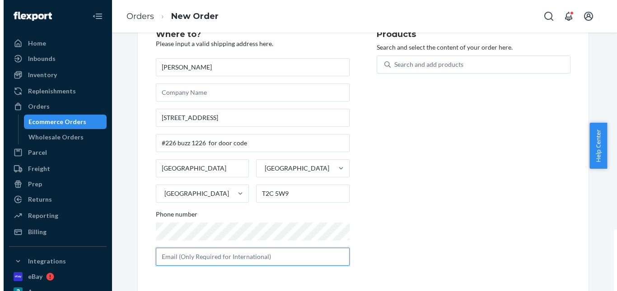
scroll to position [0, 0]
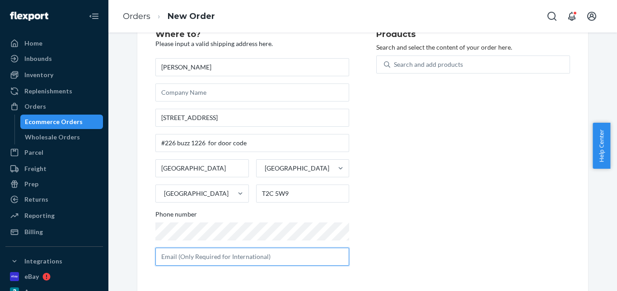
paste input "jayharpz01@gmail.com"
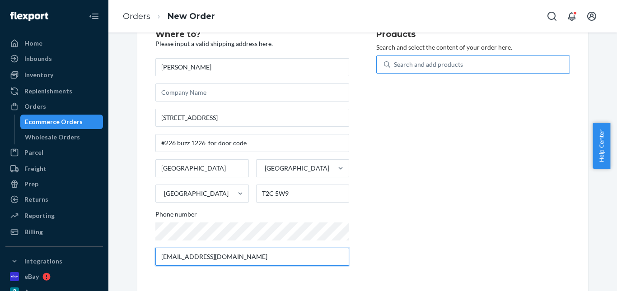
type input "jayharpz01@gmail.com"
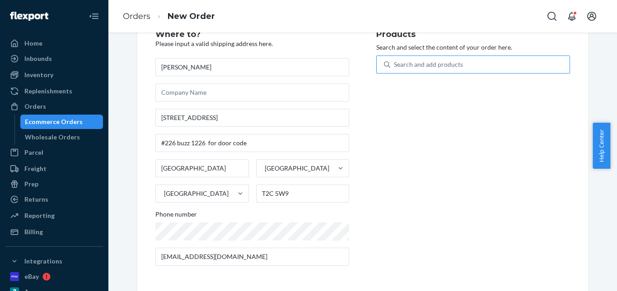
click at [403, 65] on div "Search and add products" at bounding box center [428, 64] width 69 height 9
click at [395, 65] on input "Search and add products" at bounding box center [394, 64] width 1 height 9
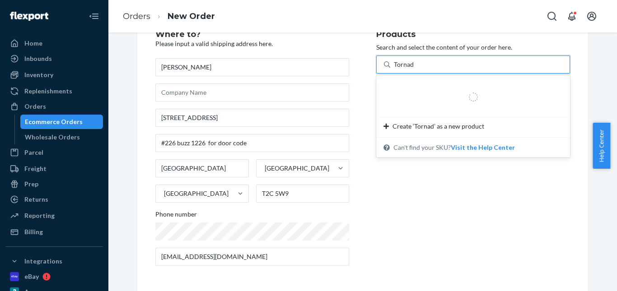
type input "Tornado"
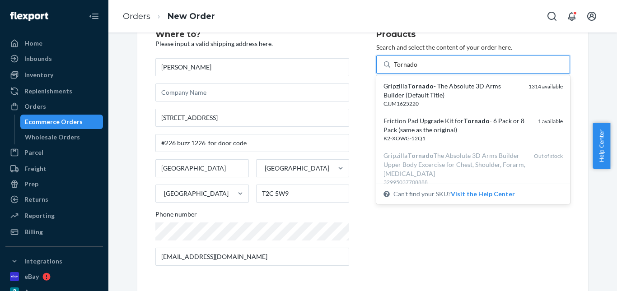
drag, startPoint x: 454, startPoint y: 103, endPoint x: 435, endPoint y: 118, distance: 23.5
click at [455, 102] on div "CJJM1625220" at bounding box center [452, 104] width 138 height 8
click at [418, 69] on input "Tornado" at bounding box center [406, 64] width 24 height 9
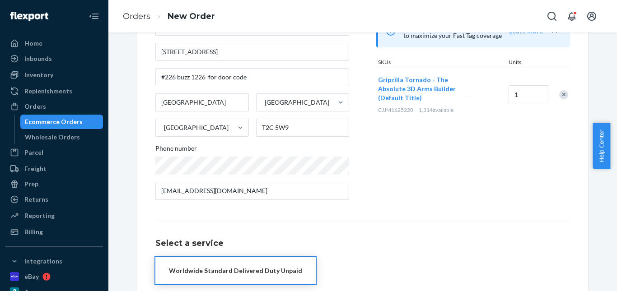
scroll to position [147, 0]
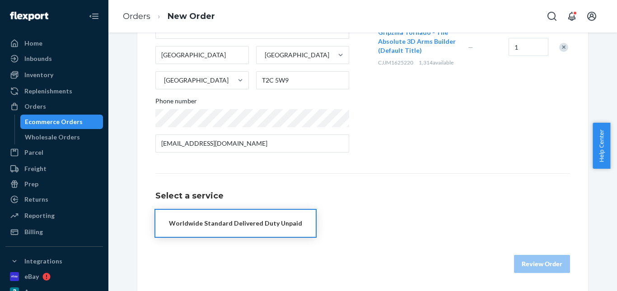
click at [208, 227] on div "Worldwide Standard Delivered Duty Unpaid" at bounding box center [235, 223] width 133 height 9
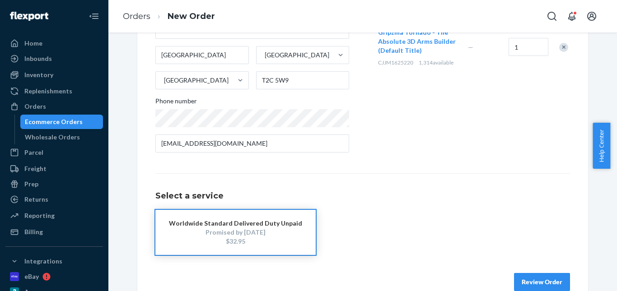
drag, startPoint x: 521, startPoint y: 276, endPoint x: 530, endPoint y: 278, distance: 8.8
click at [527, 278] on button "Review Order" at bounding box center [542, 282] width 56 height 18
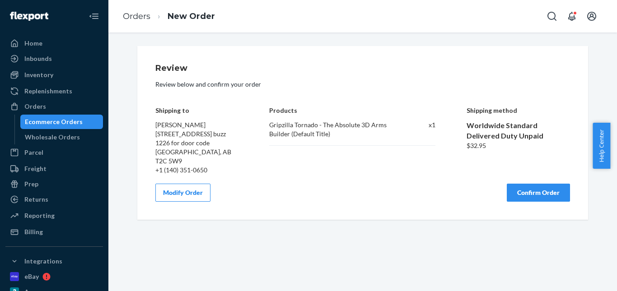
scroll to position [0, 0]
click at [536, 195] on button "Confirm Order" at bounding box center [538, 193] width 63 height 18
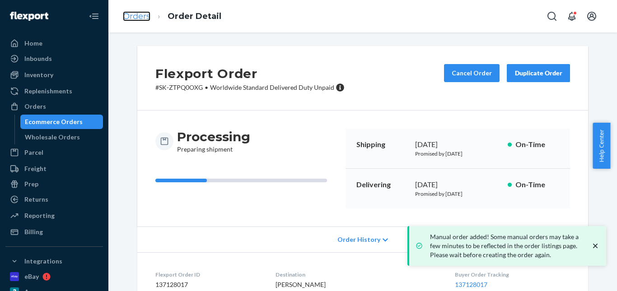
click at [131, 16] on link "Orders" at bounding box center [137, 16] width 28 height 10
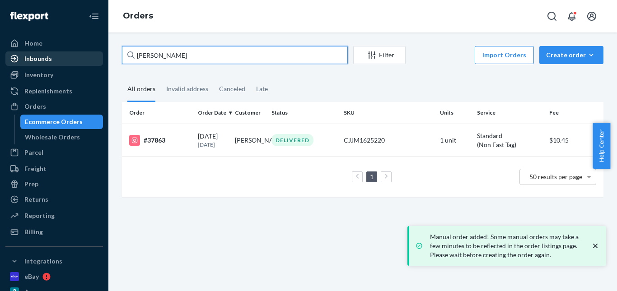
drag, startPoint x: 184, startPoint y: 55, endPoint x: 19, endPoint y: 55, distance: 165.3
click at [18, 55] on div "Home Inbounds Shipping Plans Problems Inventory Products Replenishments Orders …" at bounding box center [308, 145] width 617 height 291
paste input "Tim Britt"
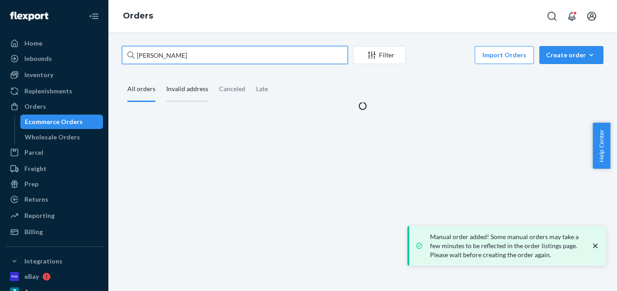
type input "Tim Britt"
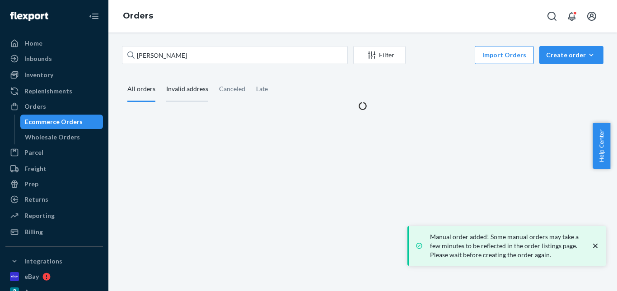
click at [184, 93] on div "Invalid address" at bounding box center [187, 89] width 42 height 25
click at [161, 77] on input "Invalid address" at bounding box center [161, 77] width 0 height 0
click at [146, 87] on div "All orders" at bounding box center [141, 89] width 28 height 25
click at [122, 77] on input "All orders" at bounding box center [122, 77] width 0 height 0
click at [186, 94] on div "Invalid address" at bounding box center [187, 89] width 42 height 25
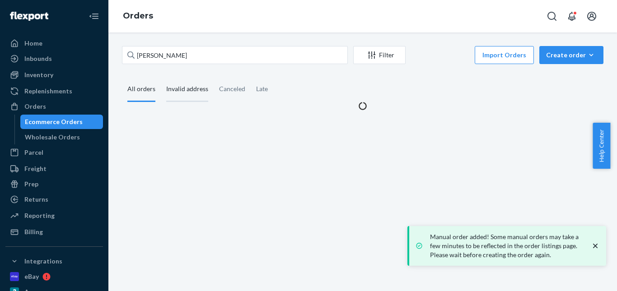
click at [161, 77] on input "Invalid address" at bounding box center [161, 77] width 0 height 0
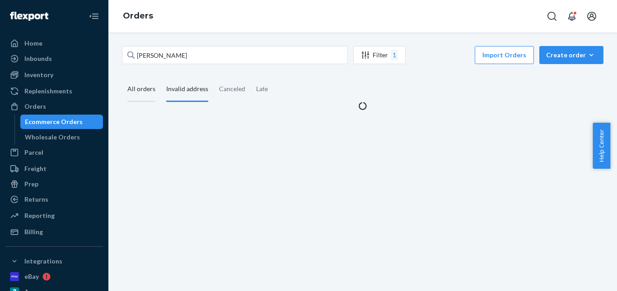
click at [142, 90] on div "All orders" at bounding box center [141, 89] width 28 height 25
click at [122, 77] on input "All orders" at bounding box center [122, 77] width 0 height 0
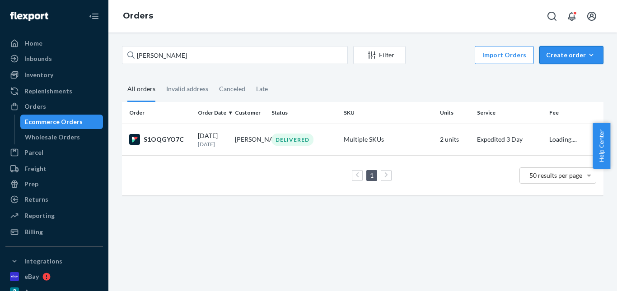
click at [551, 57] on div "Create order" at bounding box center [571, 55] width 51 height 9
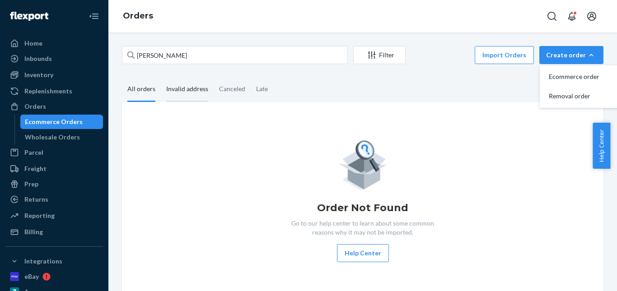
click at [161, 91] on div "Invalid address" at bounding box center [187, 89] width 53 height 25
click at [161, 77] on input "Invalid address" at bounding box center [161, 77] width 0 height 0
drag, startPoint x: 181, startPoint y: 91, endPoint x: 173, endPoint y: 92, distance: 7.7
click at [177, 92] on div "Invalid address" at bounding box center [187, 89] width 42 height 25
click at [143, 90] on div "All orders" at bounding box center [141, 89] width 28 height 25
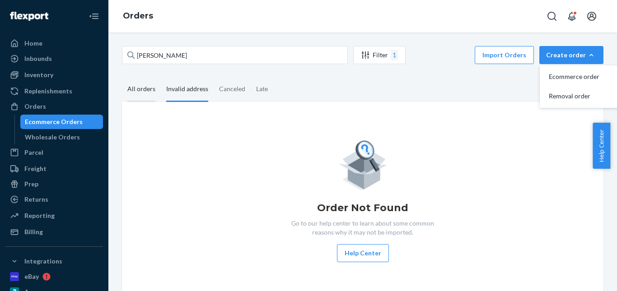
click at [122, 77] on input "All orders" at bounding box center [122, 77] width 0 height 0
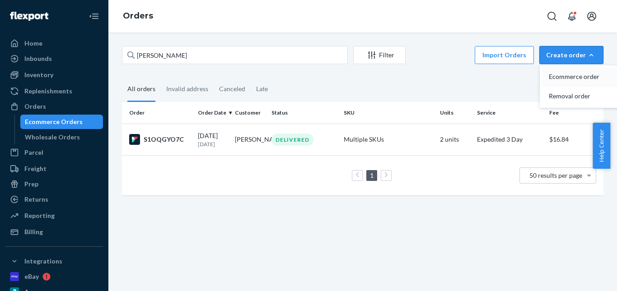
click at [585, 71] on button "Ecommerce order" at bounding box center [584, 76] width 87 height 19
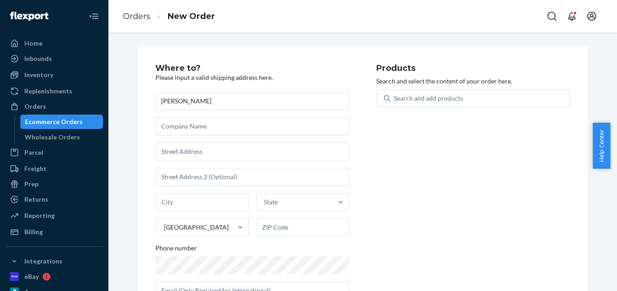
type input "Tim Britt"
click at [205, 157] on input "text" at bounding box center [252, 152] width 194 height 18
paste input "6 Hunters Pass Ct Saint Peters MO 63376"
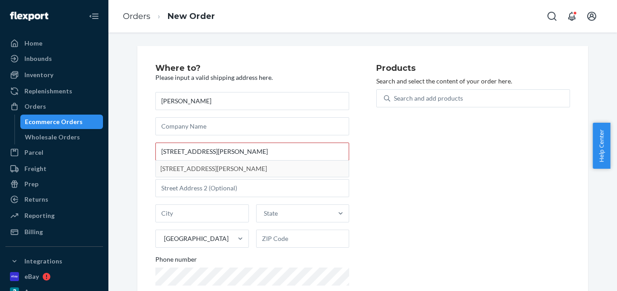
drag, startPoint x: 222, startPoint y: 169, endPoint x: 224, endPoint y: 152, distance: 16.9
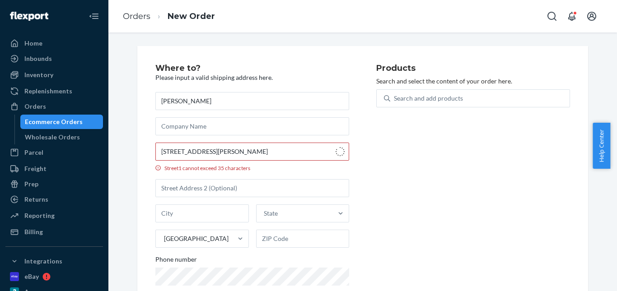
type input "6 Hunters Pass Ct"
type input "St. Peters"
type input "63376"
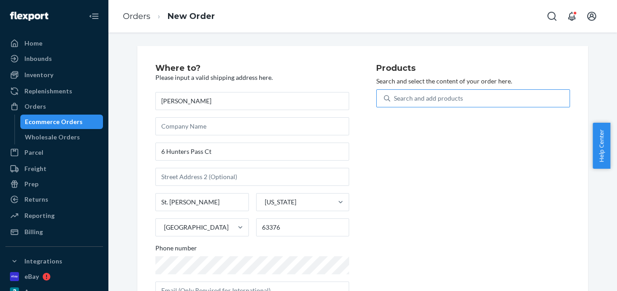
click at [410, 95] on div "Search and add products" at bounding box center [428, 98] width 69 height 9
click at [395, 95] on input "Search and add products" at bounding box center [394, 98] width 1 height 9
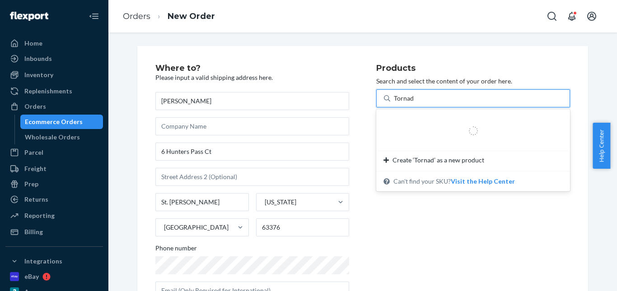
type input "Tornado"
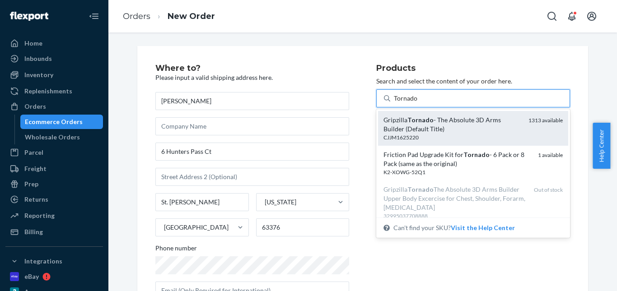
click at [431, 123] on div "Gripzilla Tornado - The Absolute 3D Arms Builder (Default Title)" at bounding box center [452, 125] width 138 height 18
click at [418, 103] on input "Tornado" at bounding box center [406, 98] width 24 height 9
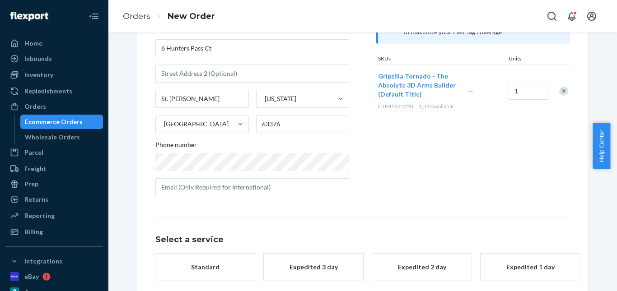
scroll to position [147, 0]
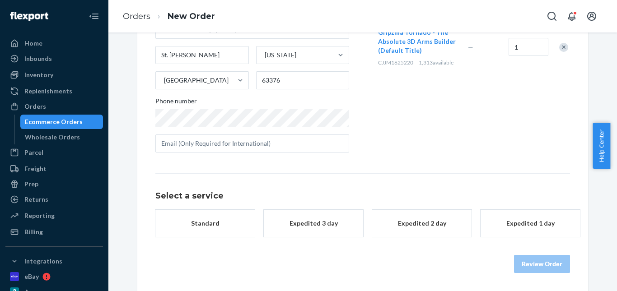
drag, startPoint x: 220, startPoint y: 215, endPoint x: 231, endPoint y: 220, distance: 11.7
click at [219, 215] on button "Standard" at bounding box center [204, 223] width 99 height 27
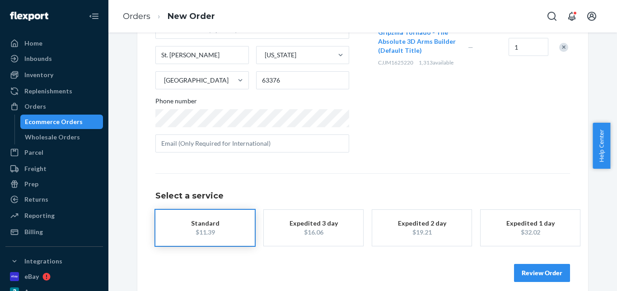
click at [527, 270] on button "Review Order" at bounding box center [542, 273] width 56 height 18
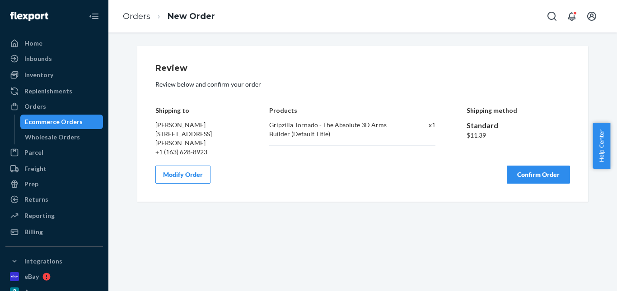
scroll to position [0, 0]
click at [533, 169] on button "Confirm Order" at bounding box center [538, 175] width 63 height 18
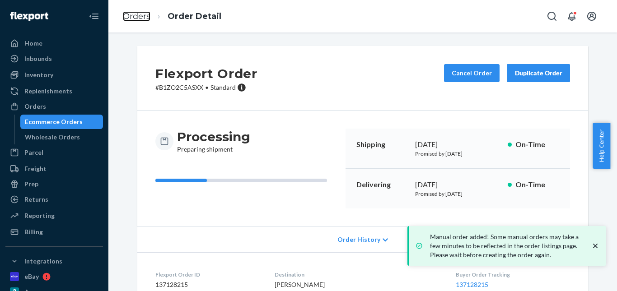
click at [144, 15] on link "Orders" at bounding box center [137, 16] width 28 height 10
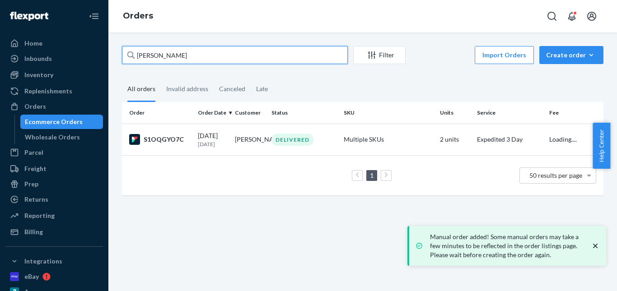
drag, startPoint x: 6, startPoint y: 55, endPoint x: 181, endPoint y: 53, distance: 174.8
click at [0, 56] on div "Home Inbounds Shipping Plans Problems Inventory Products Replenishments Orders …" at bounding box center [308, 145] width 617 height 291
paste input "Lee DeGraffenried"
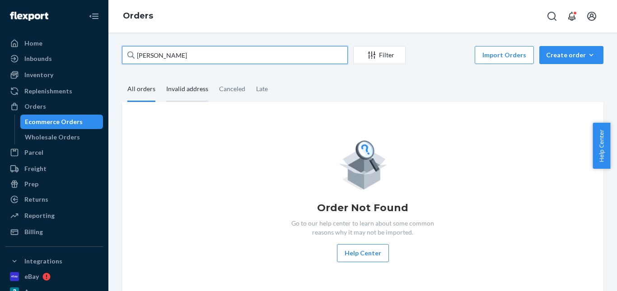
type input "Lee DeGraffenried"
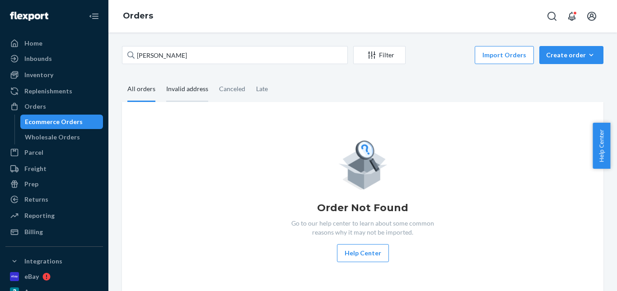
click at [189, 97] on div "Invalid address" at bounding box center [187, 89] width 42 height 25
click at [161, 77] on input "Invalid address" at bounding box center [161, 77] width 0 height 0
click at [140, 89] on div "All orders" at bounding box center [141, 89] width 28 height 25
click at [122, 77] on input "All orders" at bounding box center [122, 77] width 0 height 0
click at [205, 91] on div "Invalid address" at bounding box center [187, 89] width 42 height 25
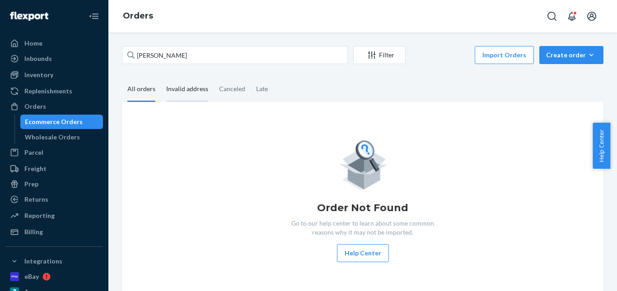
click at [161, 77] on input "Invalid address" at bounding box center [161, 77] width 0 height 0
click at [232, 90] on div "Canceled" at bounding box center [232, 89] width 26 height 25
click at [214, 77] on input "Canceled" at bounding box center [214, 77] width 0 height 0
click at [553, 55] on div "Create order" at bounding box center [571, 55] width 51 height 9
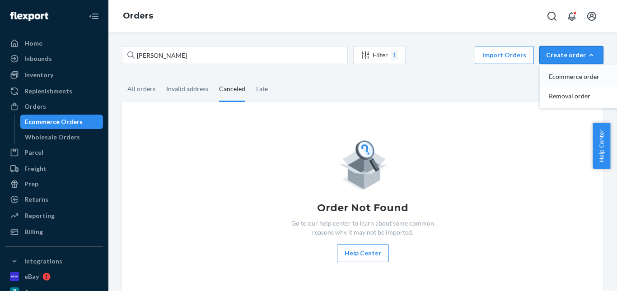
drag, startPoint x: 559, startPoint y: 78, endPoint x: 402, endPoint y: 41, distance: 161.9
click at [560, 78] on span "Ecommerce order" at bounding box center [577, 77] width 56 height 6
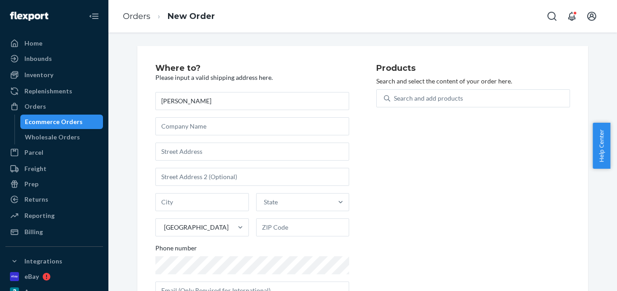
type input "Lee DeGraffenried"
click at [197, 156] on input "text" at bounding box center [252, 152] width 194 height 18
paste input "2189 Sieber Canyon Ave Grand Junction CO 81507-7714"
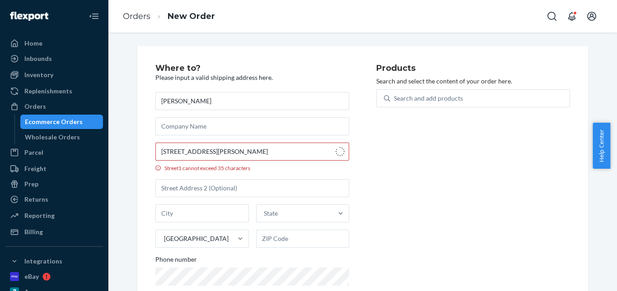
type input "2189 Sieber Cyn Ct"
type input "Grand Junction"
type input "81507"
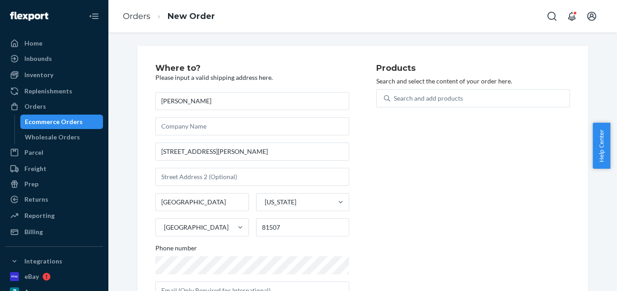
drag, startPoint x: 254, startPoint y: 254, endPoint x: 255, endPoint y: 219, distance: 35.7
click at [254, 254] on div "Phone number" at bounding box center [252, 250] width 194 height 13
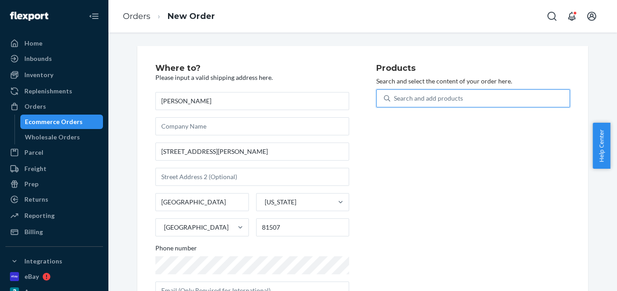
click at [400, 104] on div "Search and add products" at bounding box center [479, 98] width 179 height 16
click at [395, 103] on input "0 results available. Use Up and Down to choose options, press Enter to select t…" at bounding box center [394, 98] width 1 height 9
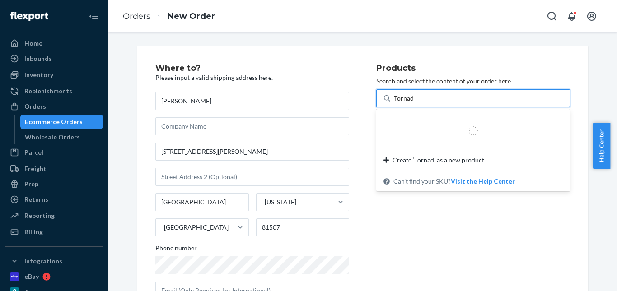
type input "Tornado"
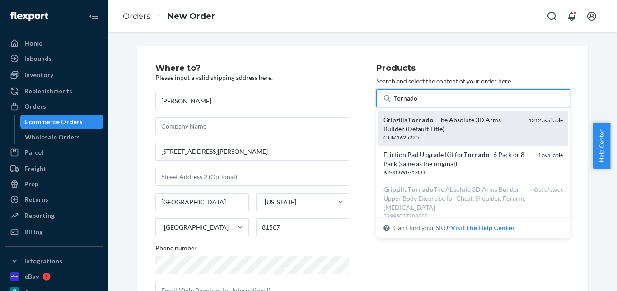
click at [419, 127] on div "Gripzilla Tornado - The Absolute 3D Arms Builder (Default Title)" at bounding box center [452, 125] width 138 height 18
click at [418, 103] on input "Tornado" at bounding box center [406, 98] width 24 height 9
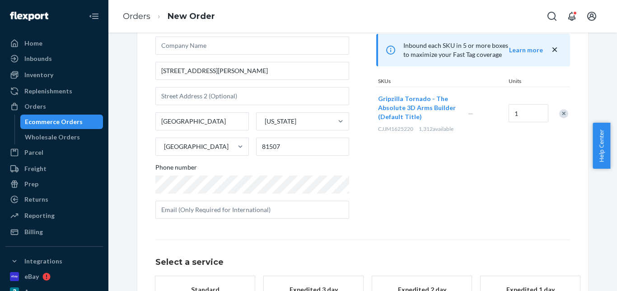
scroll to position [147, 0]
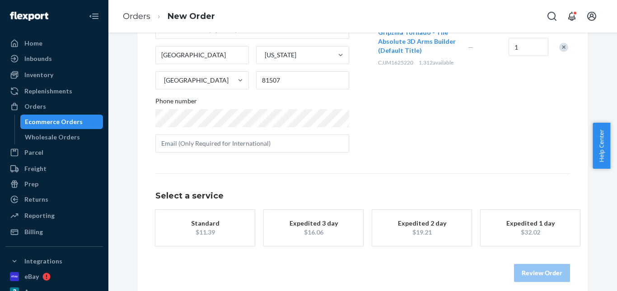
click at [216, 227] on div "Standard" at bounding box center [205, 223] width 72 height 9
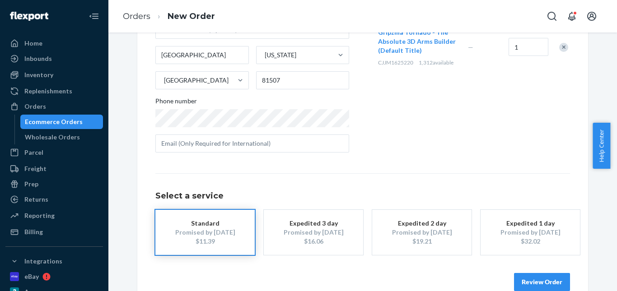
click at [534, 279] on button "Review Order" at bounding box center [542, 282] width 56 height 18
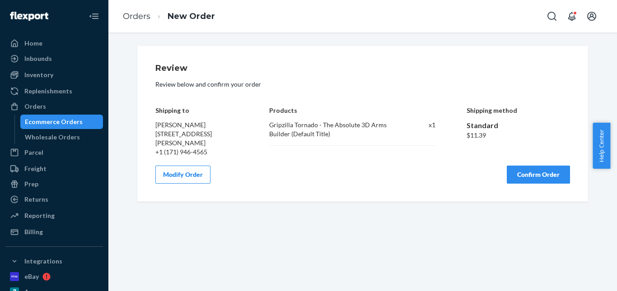
scroll to position [0, 0]
drag, startPoint x: 524, startPoint y: 175, endPoint x: 377, endPoint y: 146, distance: 150.6
click at [522, 175] on button "Confirm Order" at bounding box center [538, 175] width 63 height 18
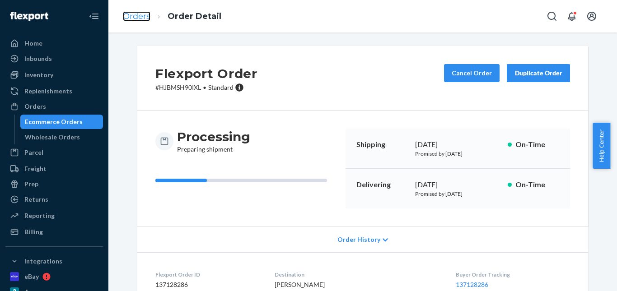
click at [132, 14] on link "Orders" at bounding box center [137, 16] width 28 height 10
